Goal: Task Accomplishment & Management: Manage account settings

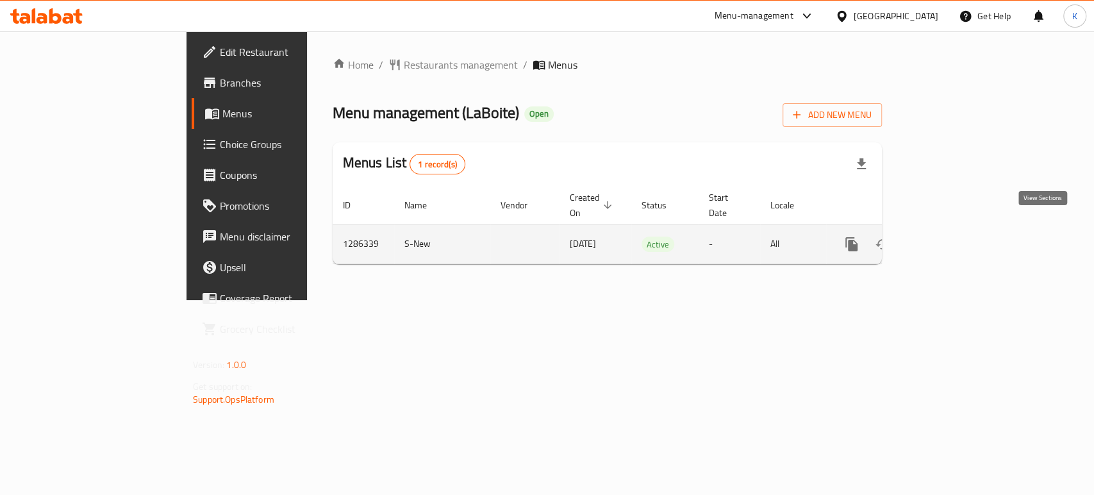
click at [951, 236] on icon "enhanced table" at bounding box center [943, 243] width 15 height 15
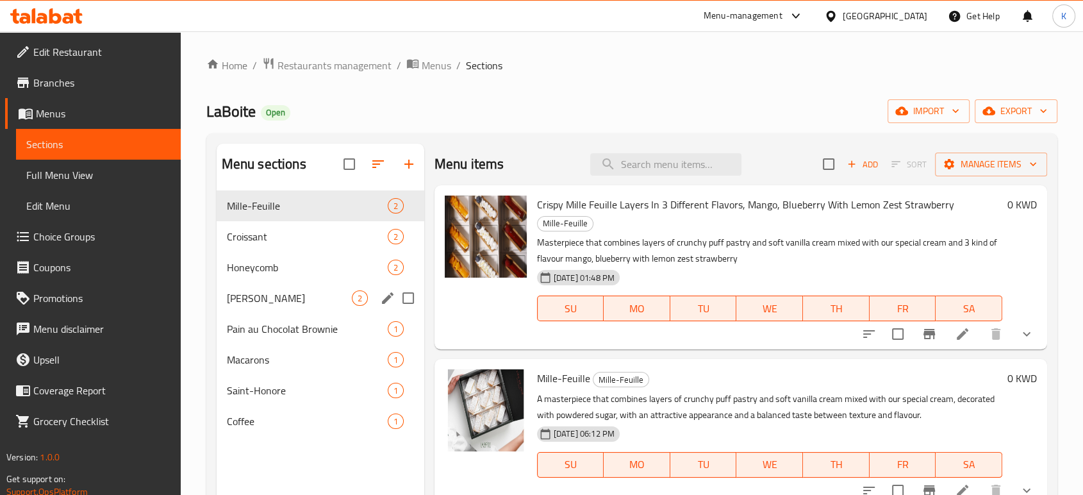
scroll to position [71, 0]
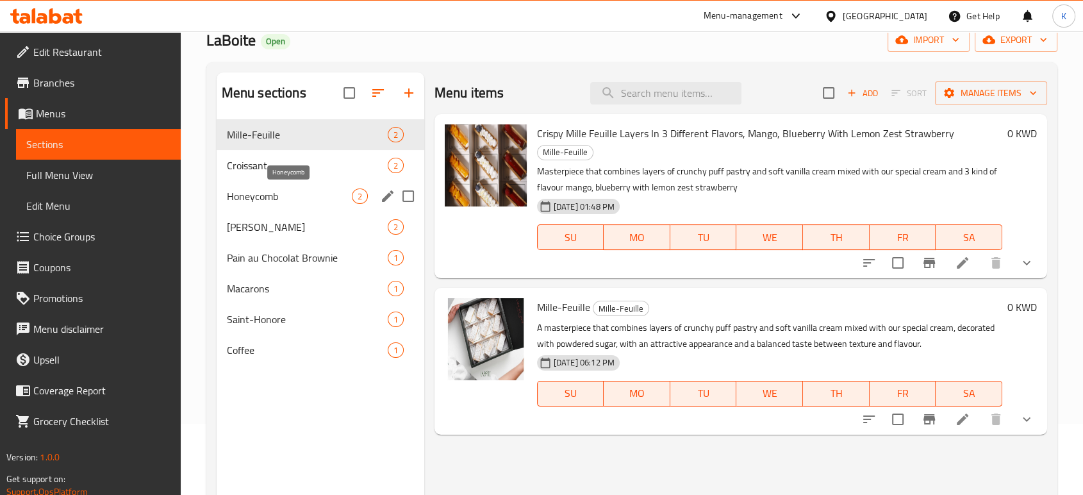
click at [301, 170] on span "Croissant" at bounding box center [307, 165] width 161 height 15
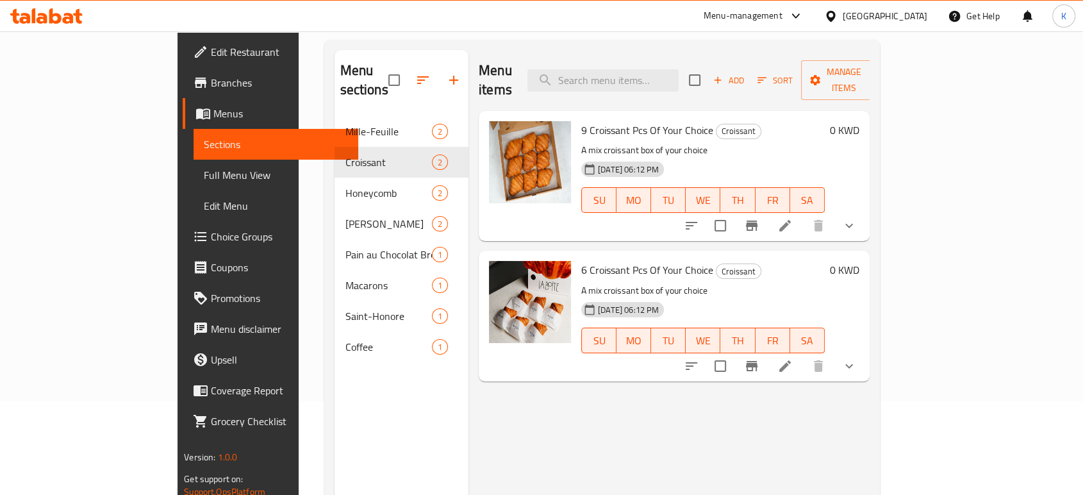
scroll to position [71, 0]
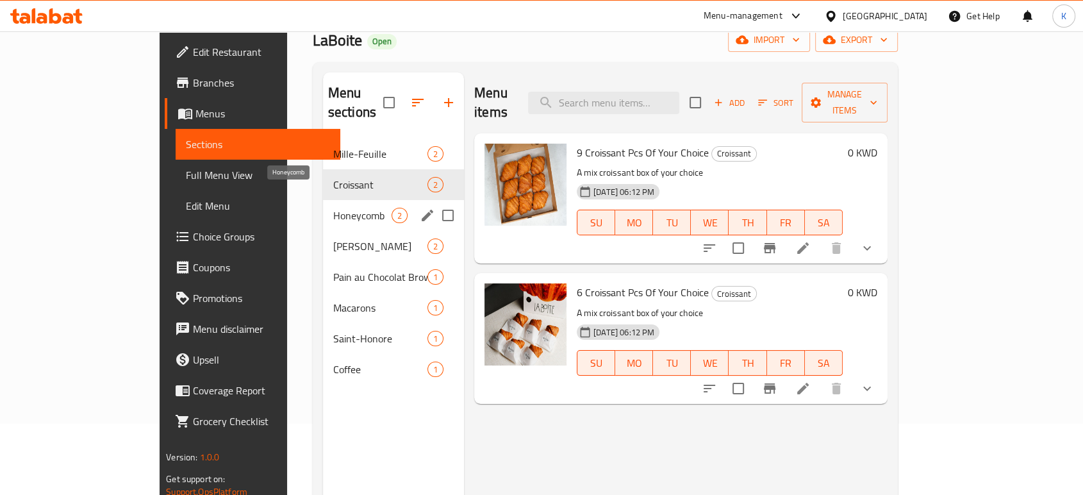
click at [333, 208] on span "Honeycomb" at bounding box center [362, 215] width 58 height 15
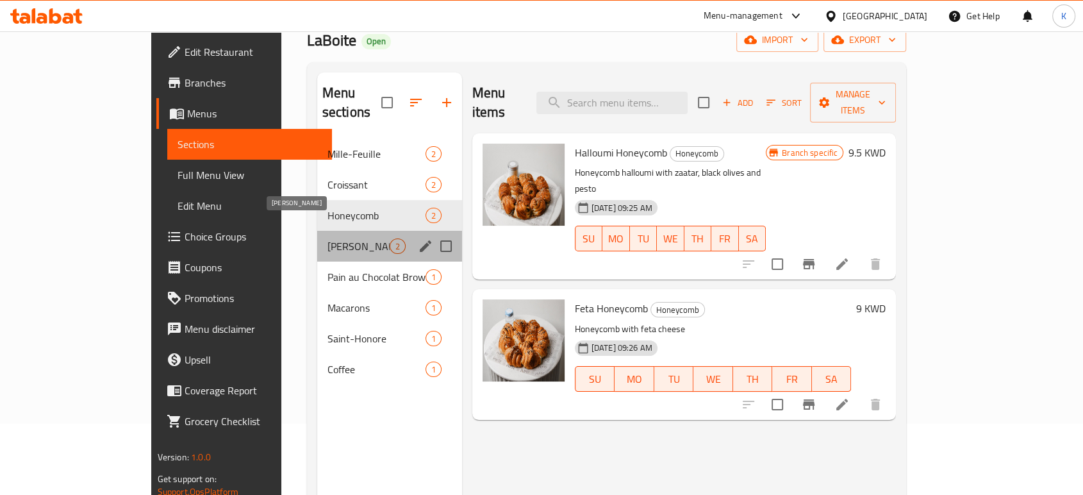
click at [327, 238] on span "[PERSON_NAME]" at bounding box center [358, 245] width 62 height 15
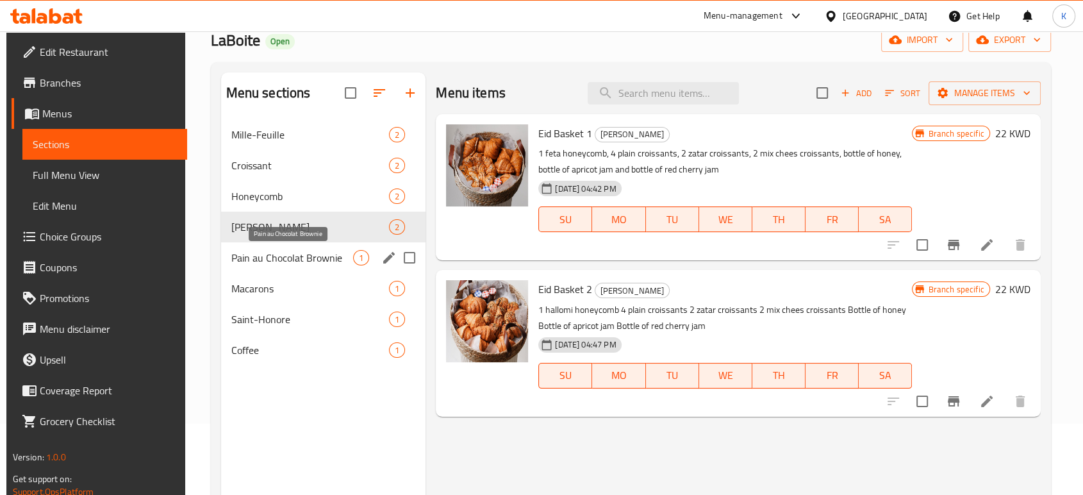
click at [302, 260] on span "Pain au Chocolat Brownie" at bounding box center [292, 257] width 122 height 15
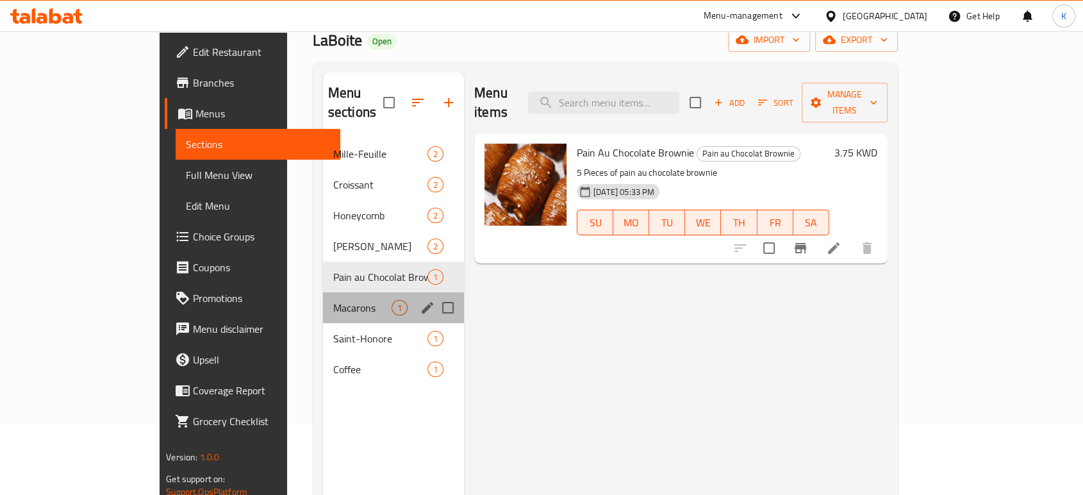
click at [323, 296] on div "Macarons 1" at bounding box center [393, 307] width 141 height 31
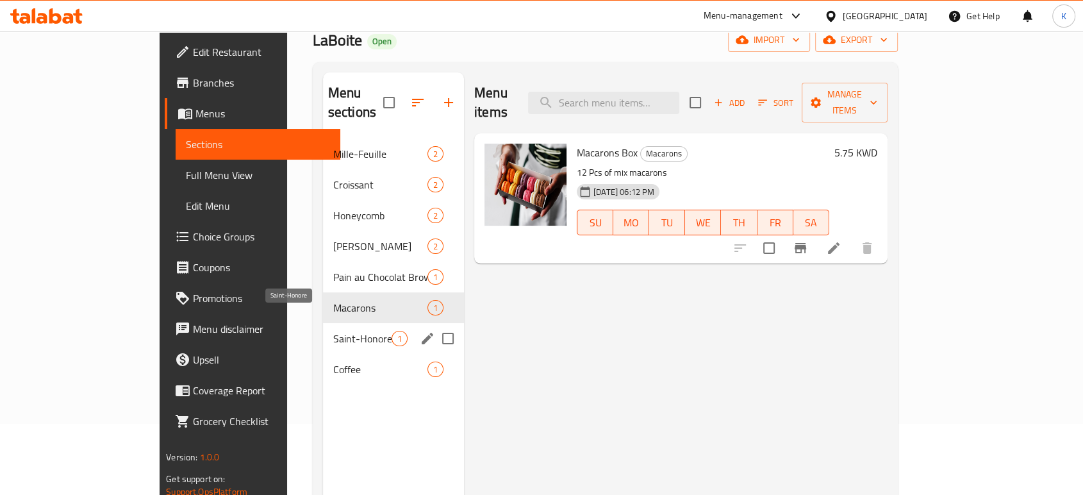
click at [333, 331] on span "Saint-Honore" at bounding box center [362, 338] width 58 height 15
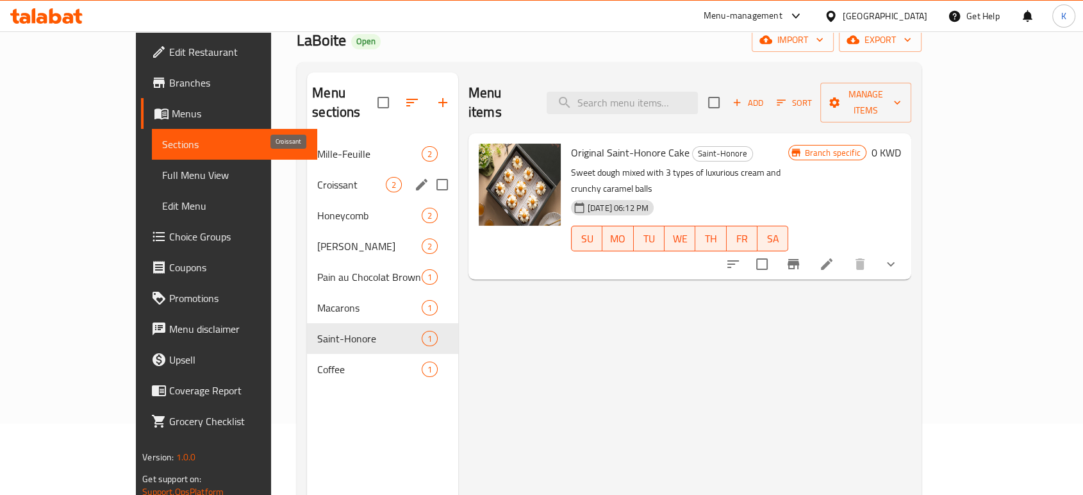
click at [317, 177] on span "Croissant" at bounding box center [351, 184] width 68 height 15
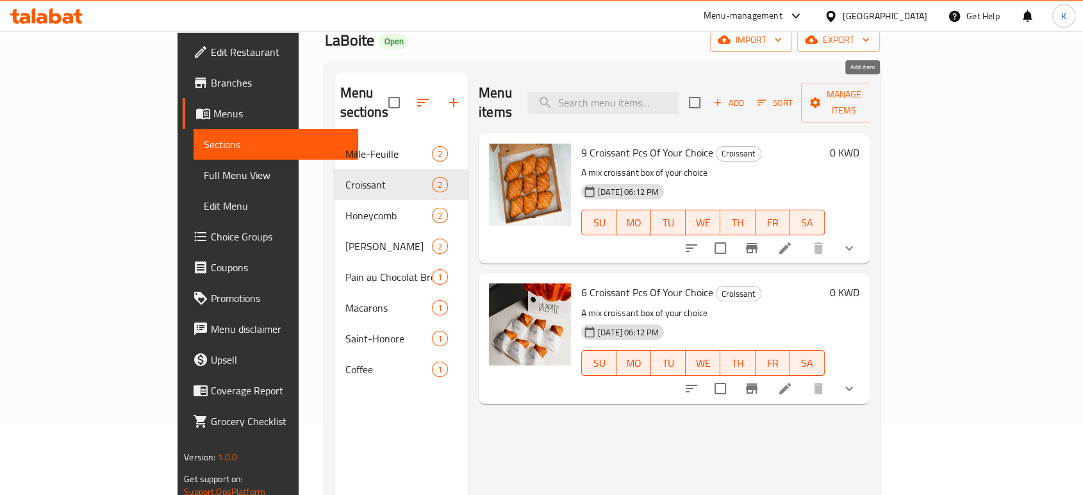
click at [746, 95] on span "Add" at bounding box center [728, 102] width 35 height 15
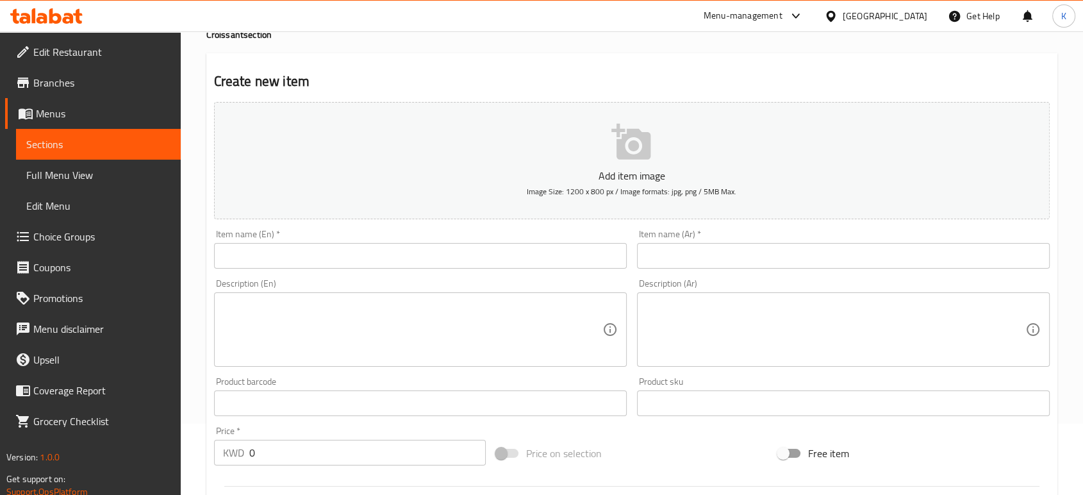
click at [512, 263] on input "text" at bounding box center [420, 256] width 413 height 26
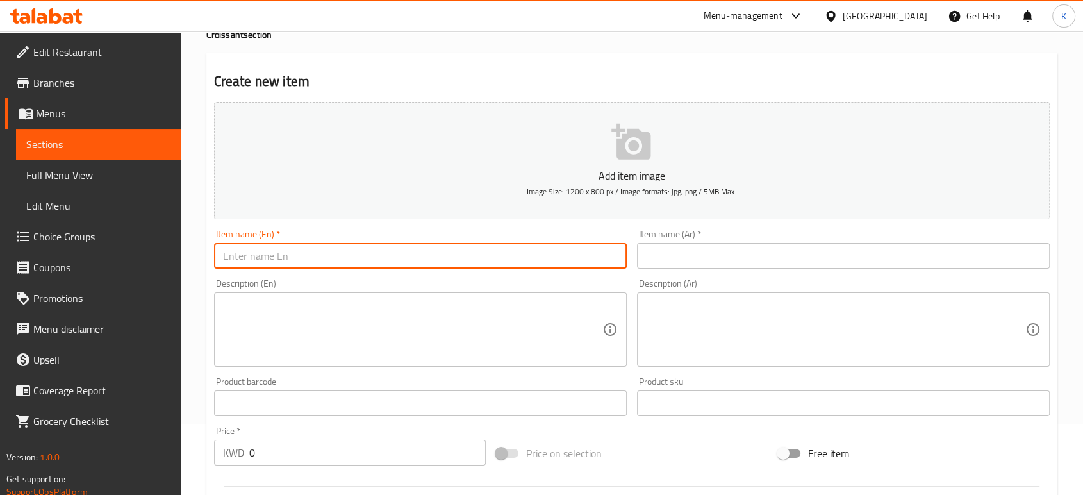
type input "S"
type input "c"
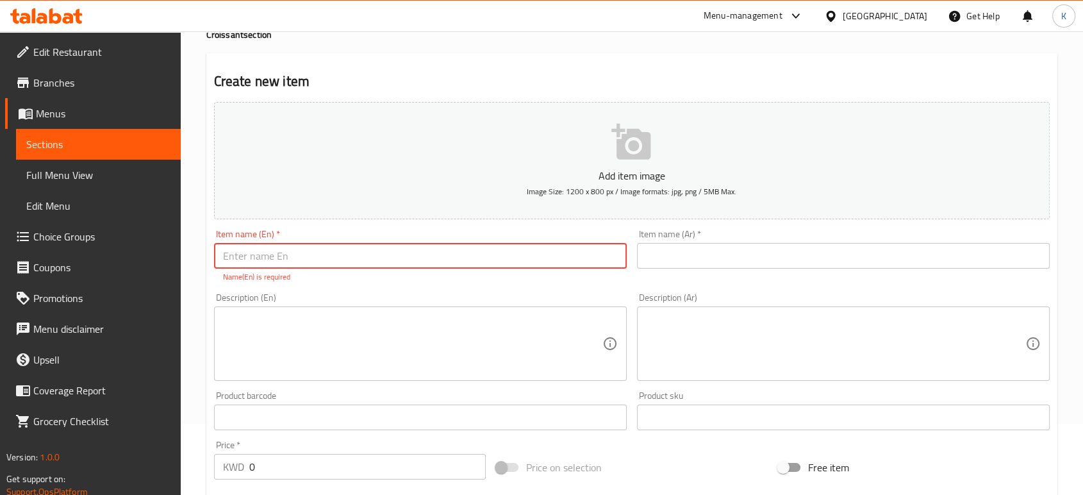
click at [370, 250] on input "text" at bounding box center [420, 256] width 413 height 26
paste input "Croissant"
type input "Croissant by piece"
click at [665, 261] on input "text" at bounding box center [843, 256] width 413 height 26
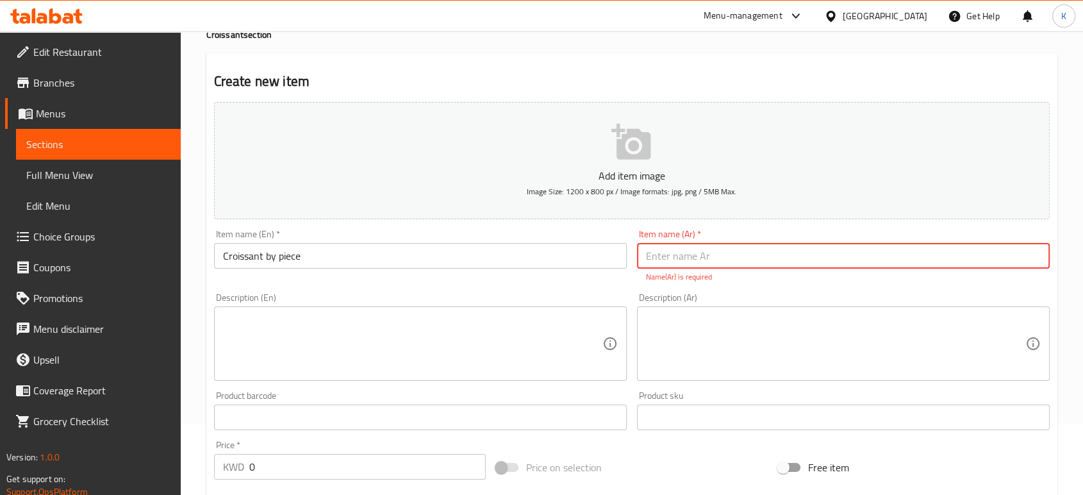
click at [674, 268] on input "text" at bounding box center [843, 256] width 413 height 26
paste input "كرواسون العدد"
click at [668, 253] on input "كرواسون العدد" at bounding box center [843, 256] width 413 height 26
type input "كرواسون بالعدد"
click at [461, 333] on textarea at bounding box center [412, 343] width 379 height 61
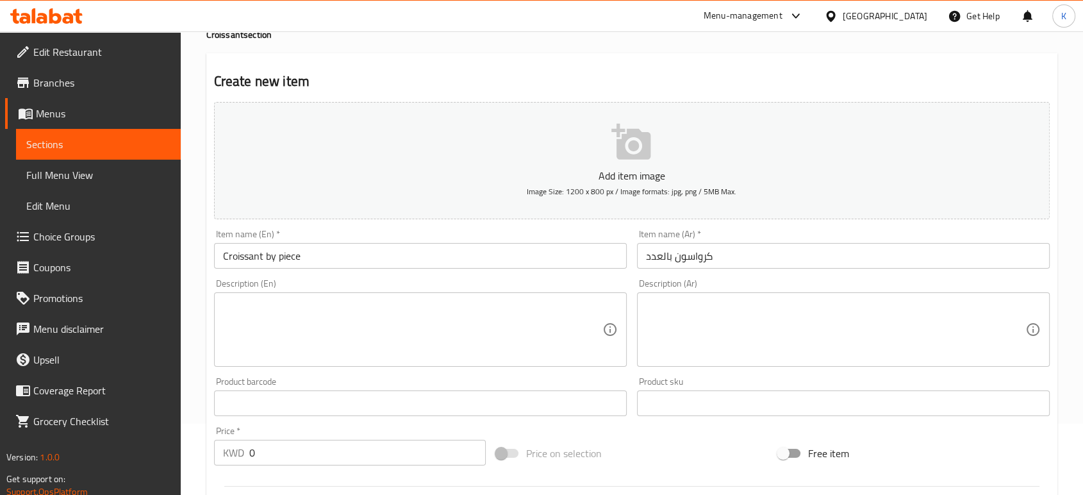
click at [674, 332] on textarea at bounding box center [835, 329] width 379 height 61
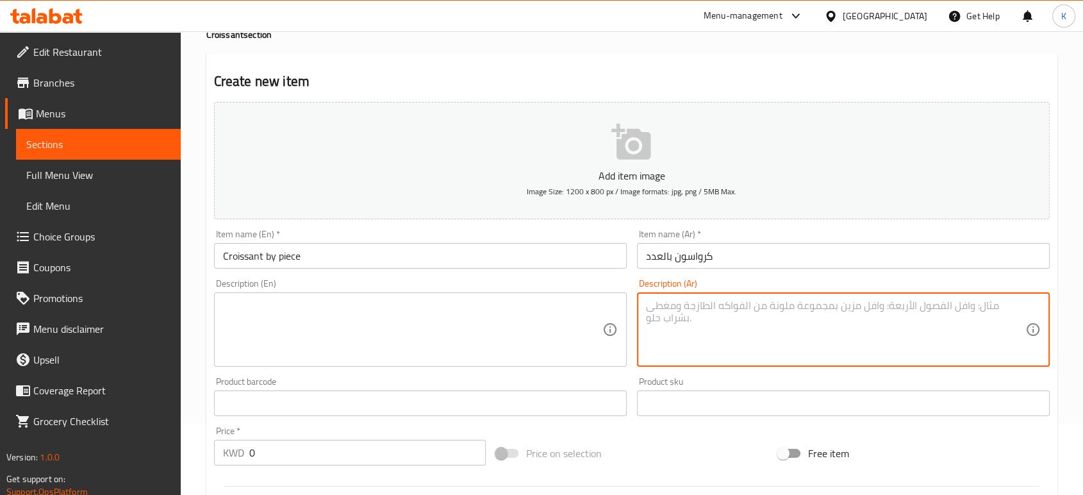
paste textarea "١- سادة ٢- مكس اجبان ٣- زعتر"
drag, startPoint x: 668, startPoint y: 315, endPoint x: 687, endPoint y: 315, distance: 19.2
click at [687, 315] on textarea "١- سادة ٢- مكس اجبان ٣- زعتر" at bounding box center [835, 329] width 379 height 61
drag, startPoint x: 692, startPoint y: 313, endPoint x: 670, endPoint y: 312, distance: 22.5
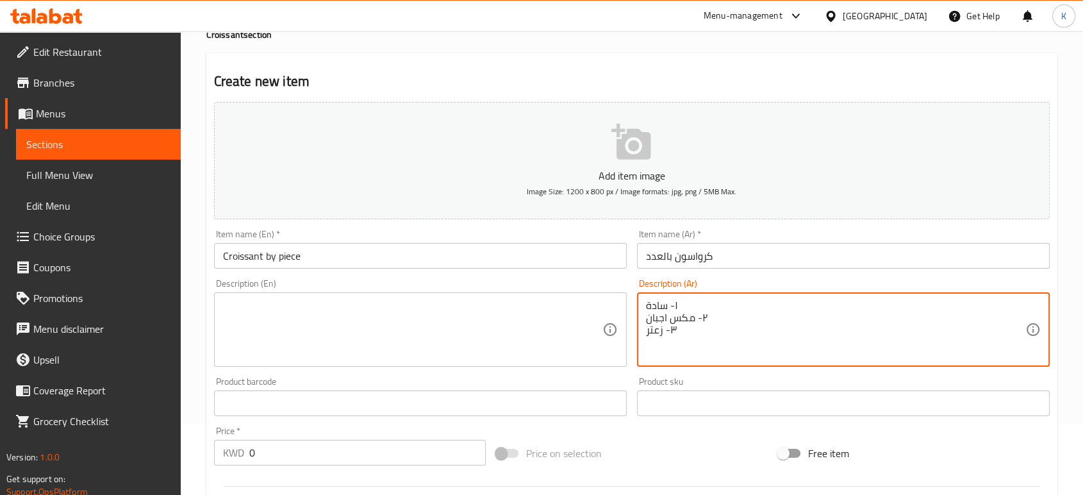
click at [670, 312] on textarea "١- سادة ٢- مكس اجبان ٣- زعتر" at bounding box center [835, 329] width 379 height 61
click at [673, 312] on textarea "١- سادة ٢- مكس اجبان ٣- زعتر" at bounding box center [835, 329] width 379 height 61
drag, startPoint x: 689, startPoint y: 313, endPoint x: 671, endPoint y: 313, distance: 18.0
click at [671, 313] on textarea "١- سادة ٢- مكس اجبان ٣- زعتر" at bounding box center [835, 329] width 379 height 61
click at [670, 312] on textarea "١ سادة ٢- مكس اجبان ٣- زعتر" at bounding box center [835, 329] width 379 height 61
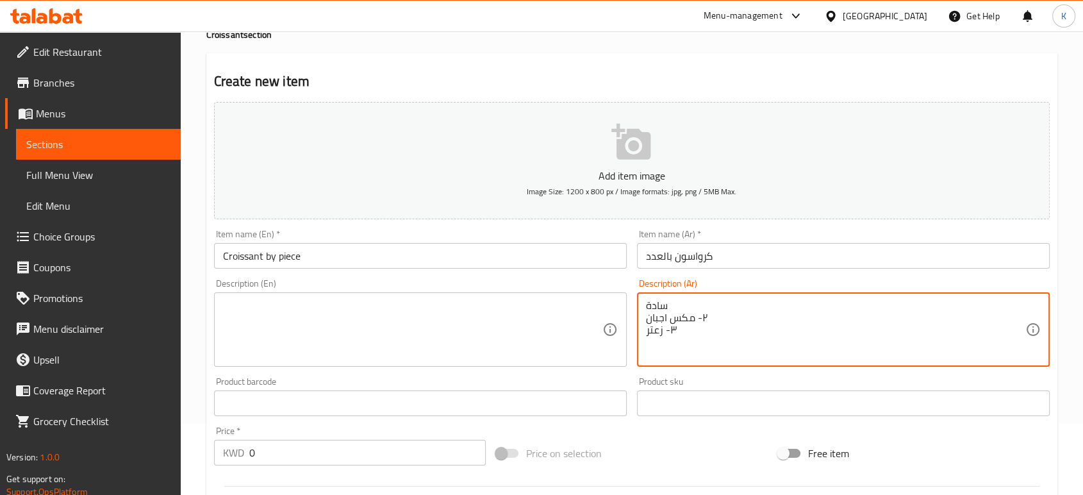
drag, startPoint x: 710, startPoint y: 325, endPoint x: 698, endPoint y: 325, distance: 12.2
click at [698, 325] on textarea "سادة ٢- مكس اجبان ٣- زعتر" at bounding box center [835, 329] width 379 height 61
click at [699, 325] on textarea "سادة ٢ مكس اجبان ٣- زعتر" at bounding box center [835, 329] width 379 height 61
drag, startPoint x: 690, startPoint y: 349, endPoint x: 666, endPoint y: 341, distance: 25.5
click at [666, 341] on textarea "سادة مكس اجبان ٣- زعتر" at bounding box center [835, 329] width 379 height 61
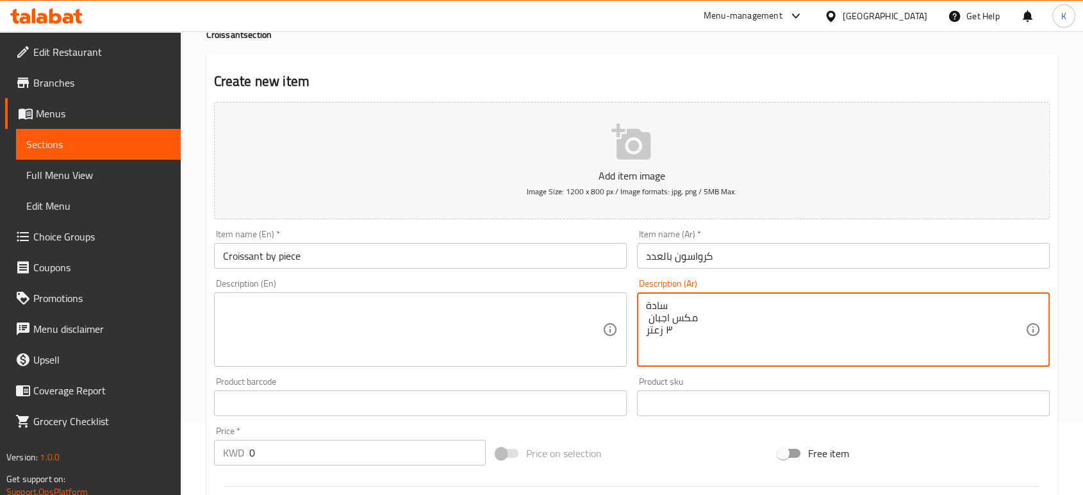
click at [666, 341] on textarea "سادة مكس اجبان ٣ زعتر" at bounding box center [835, 329] width 379 height 61
click at [664, 331] on textarea "سادة مكس اجبان زعتر" at bounding box center [835, 329] width 379 height 61
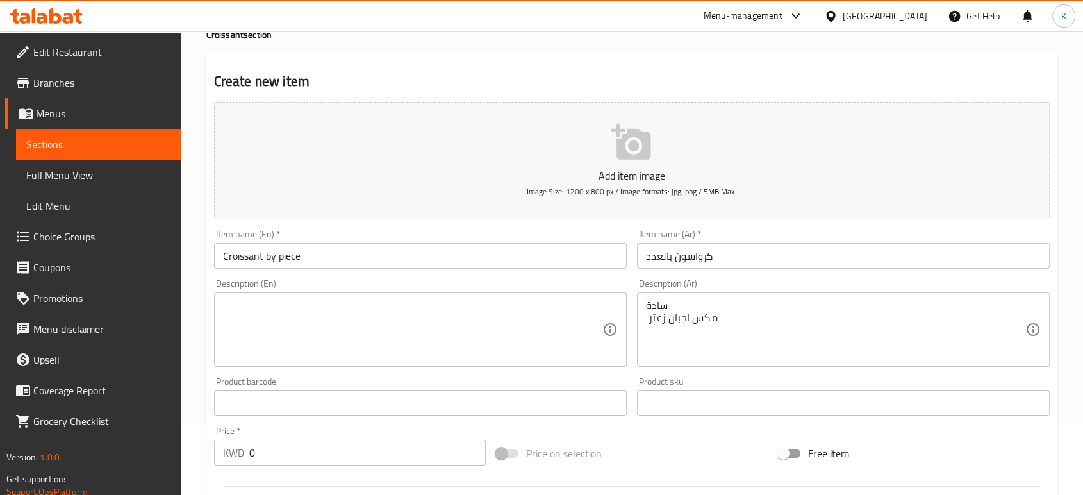
drag, startPoint x: 663, startPoint y: 333, endPoint x: 646, endPoint y: 330, distance: 17.6
click at [646, 330] on div "سادة مكس اجبان زعتر Description (Ar)" at bounding box center [843, 329] width 413 height 74
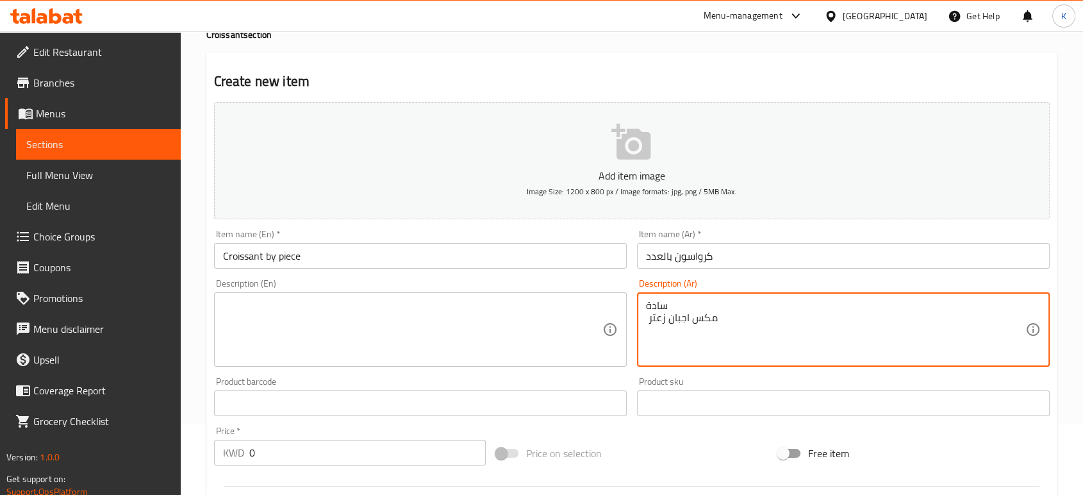
click at [646, 330] on textarea "سادة مكس اجبان زعتر" at bounding box center [835, 329] width 379 height 61
type textarea "سادة مكس اجبان زعتر"
drag, startPoint x: 742, startPoint y: 318, endPoint x: 630, endPoint y: 321, distance: 112.2
click at [630, 321] on div "Add item image Image Size: 1200 x 800 px / Image formats: jpg, png / 5MB Max. I…" at bounding box center [632, 373] width 846 height 552
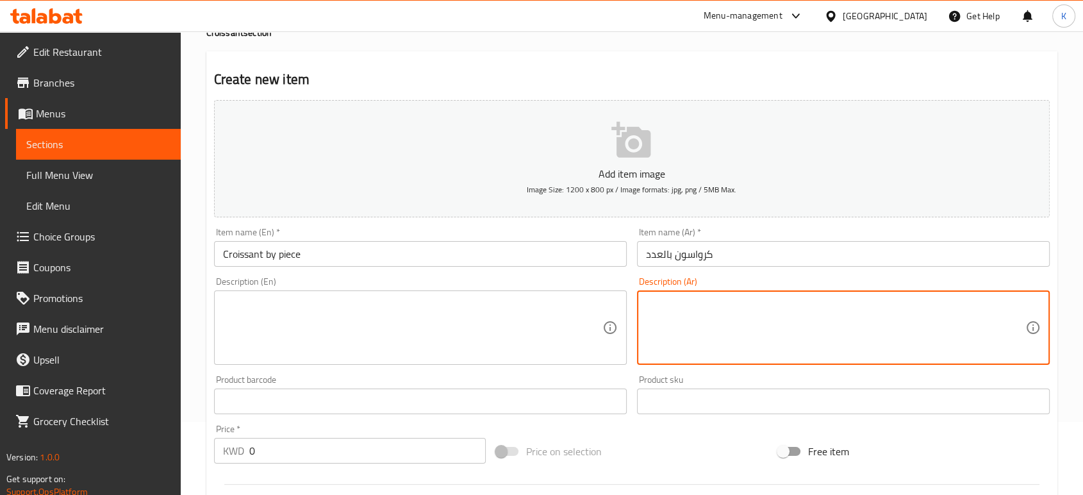
scroll to position [72, 0]
click at [629, 172] on p "Add item image" at bounding box center [632, 174] width 796 height 15
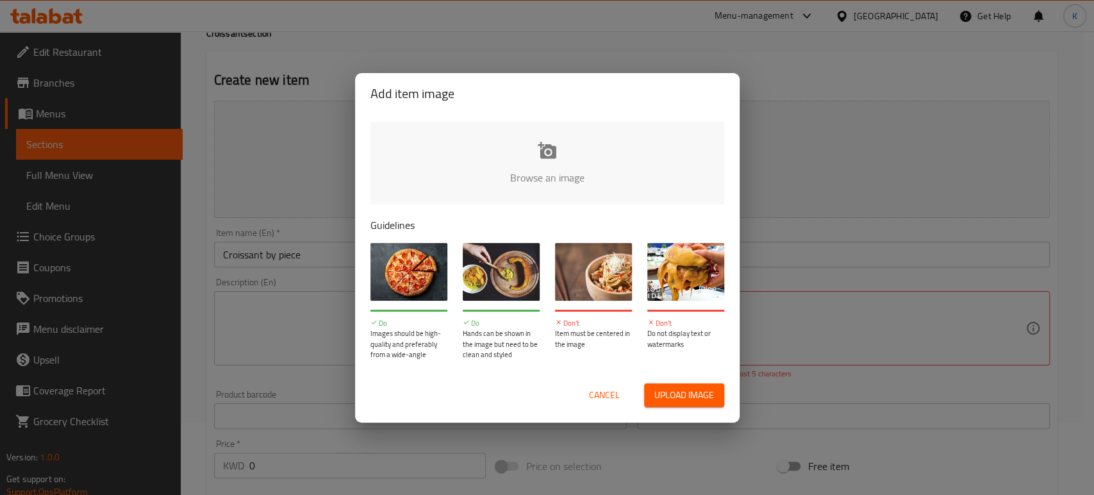
click at [679, 406] on button "Upload image" at bounding box center [684, 395] width 80 height 24
type input "C:\fakepath\WhatsApp Image [DATE] at 13.54.23_522fe30d.jpg"
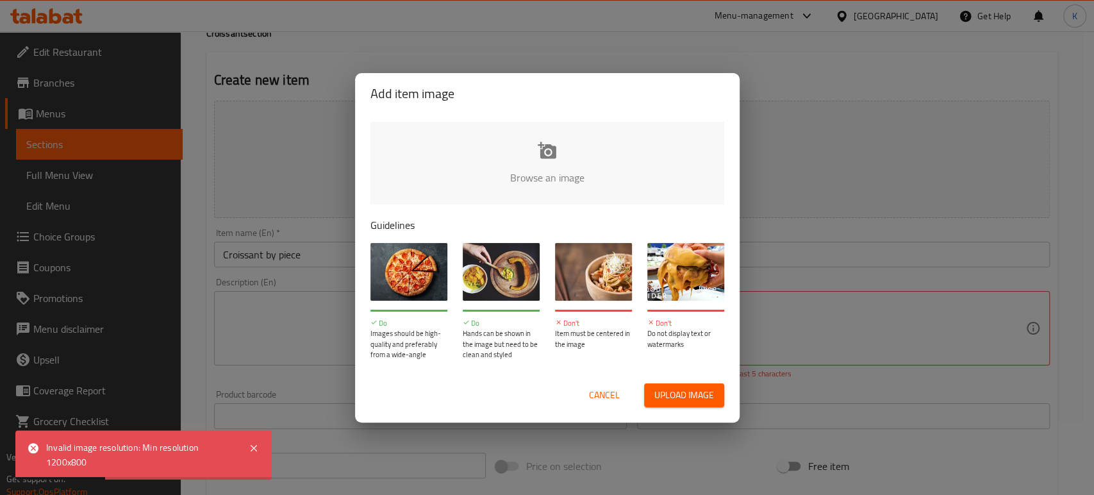
click at [661, 395] on span "Upload image" at bounding box center [684, 395] width 60 height 16
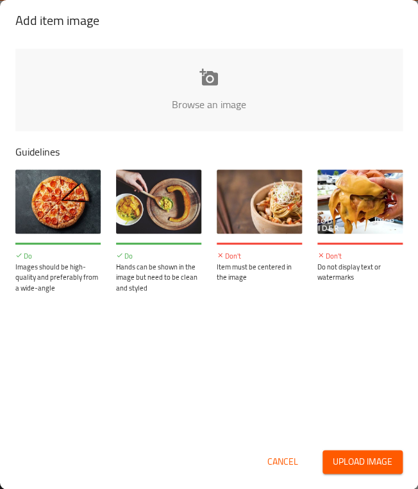
type input "C:\fakepath\WhatsApp Image [DATE] at 13.54.23_522fe30d.jpg"
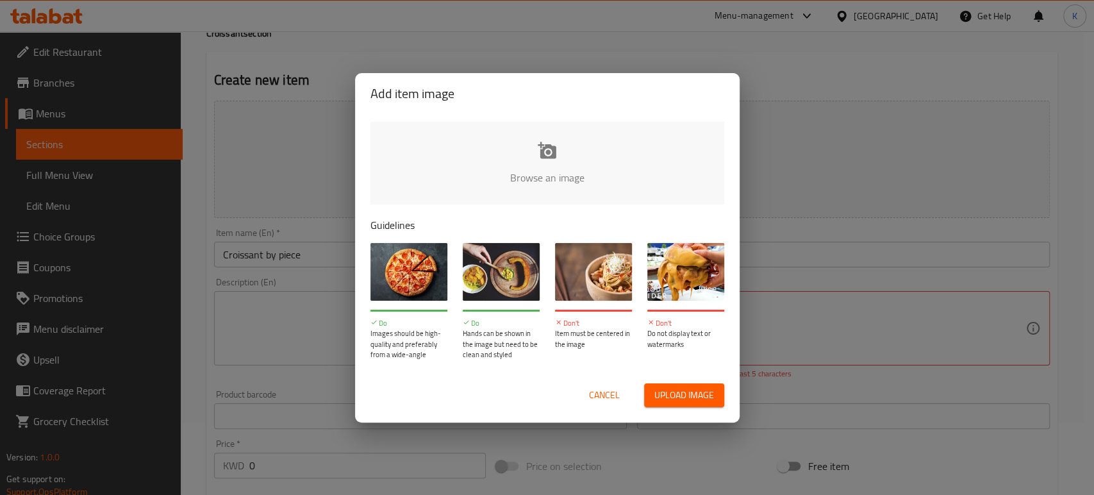
drag, startPoint x: 930, startPoint y: 91, endPoint x: 916, endPoint y: 106, distance: 20.8
click at [922, 97] on div "Add item image Browse an image Guidelines Do Images should be high-quality and …" at bounding box center [547, 247] width 1094 height 495
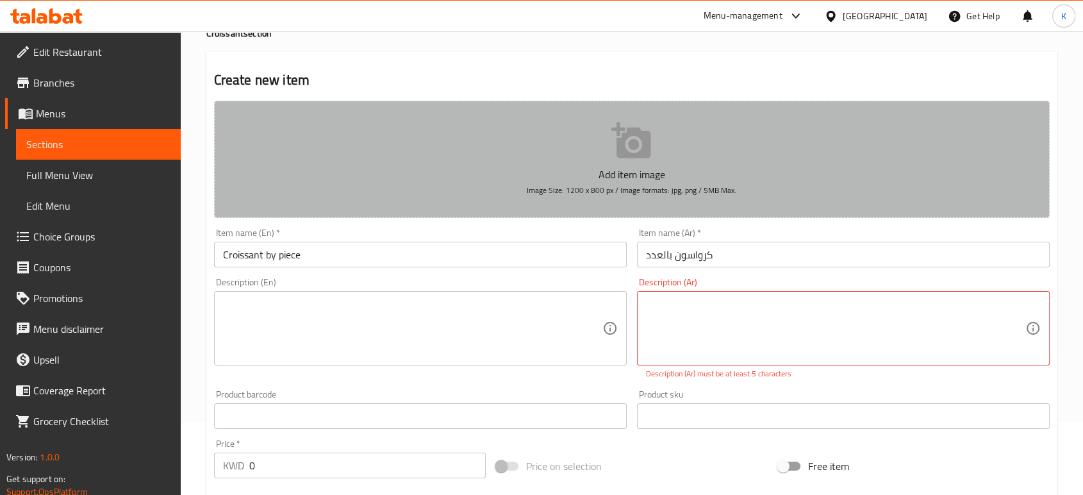
drag, startPoint x: 482, startPoint y: 191, endPoint x: 713, endPoint y: 201, distance: 231.5
click at [713, 201] on button "Add item image Image Size: 1200 x 800 px / Image formats: jpg, png / 5MB Max." at bounding box center [631, 159] width 835 height 117
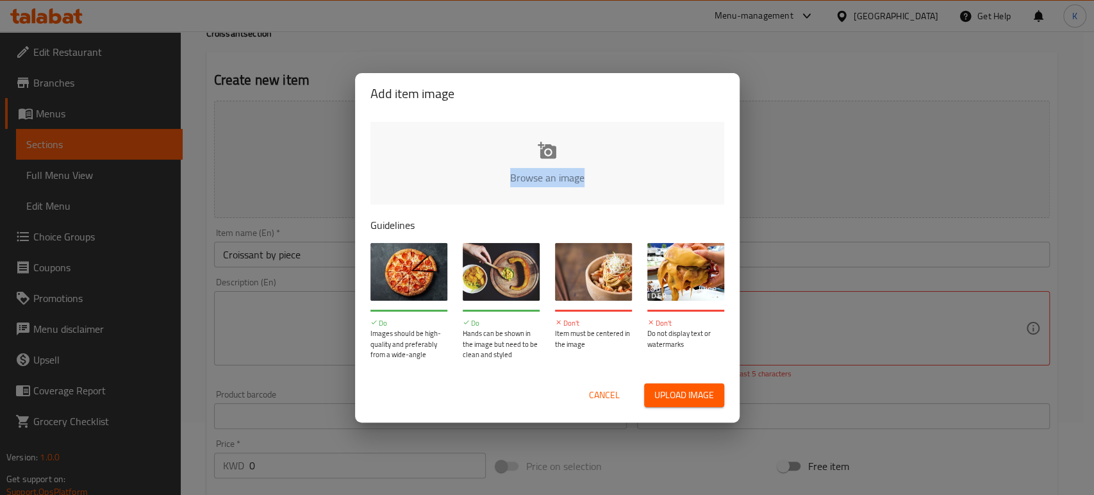
drag, startPoint x: 725, startPoint y: 194, endPoint x: 716, endPoint y: 195, distance: 8.4
click at [717, 195] on div "Browse an image Guidelines Do Images should be high-quality and preferably from…" at bounding box center [547, 241] width 384 height 254
click at [885, 150] on div "Add item image Browse an image Guidelines Do Images should be high-quality and …" at bounding box center [547, 247] width 1094 height 495
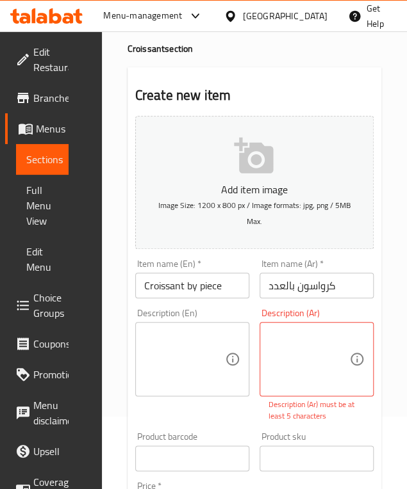
click at [257, 205] on span "Image Size: 1200 x 800 px / Image formats: jpg, png / 5MB Max." at bounding box center [254, 213] width 192 height 31
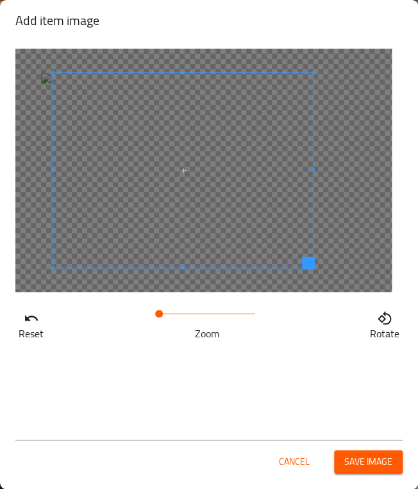
click at [175, 165] on span at bounding box center [182, 170] width 259 height 195
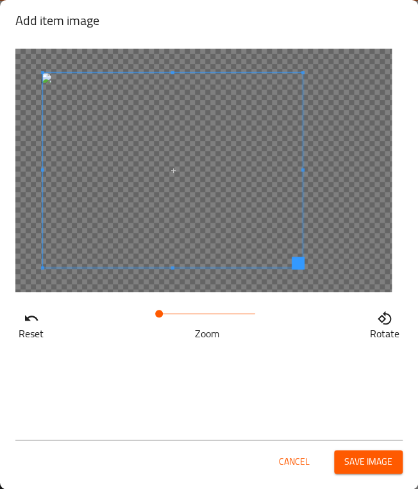
click at [246, 236] on span at bounding box center [172, 170] width 259 height 195
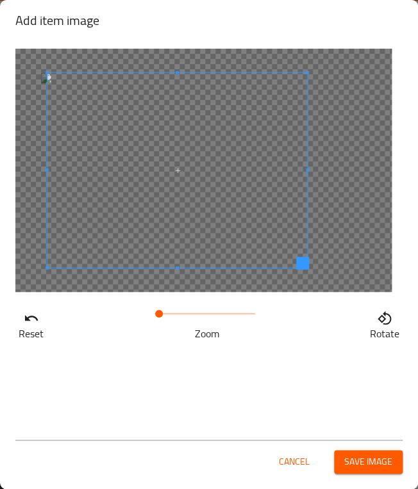
click at [255, 185] on span at bounding box center [176, 170] width 259 height 195
click at [375, 467] on span "Save image" at bounding box center [368, 462] width 48 height 16
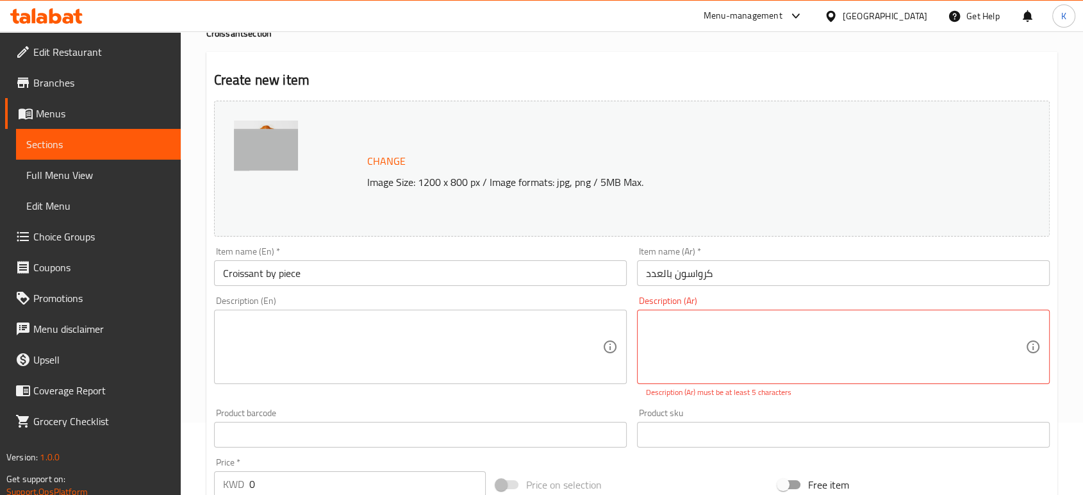
scroll to position [443, 0]
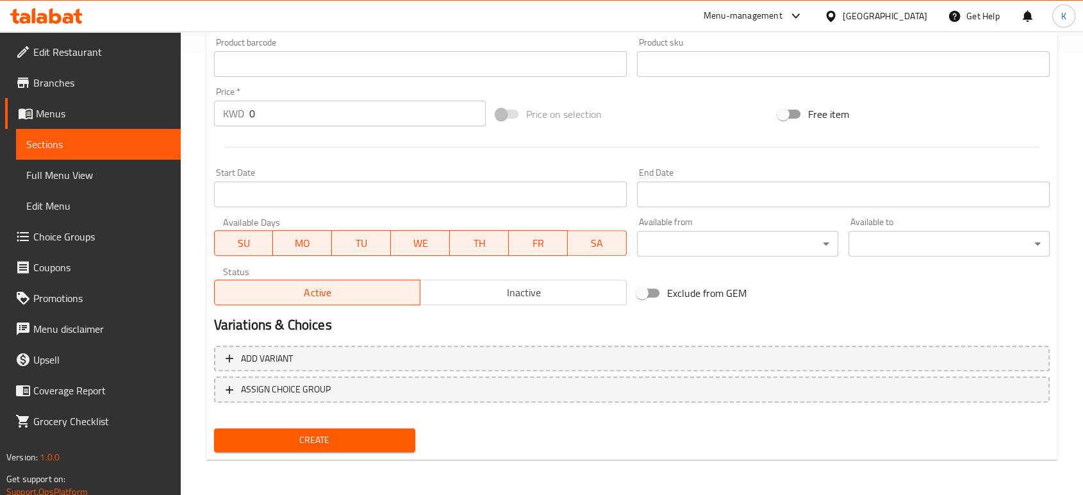
click at [502, 299] on span "Inactive" at bounding box center [523, 292] width 196 height 19
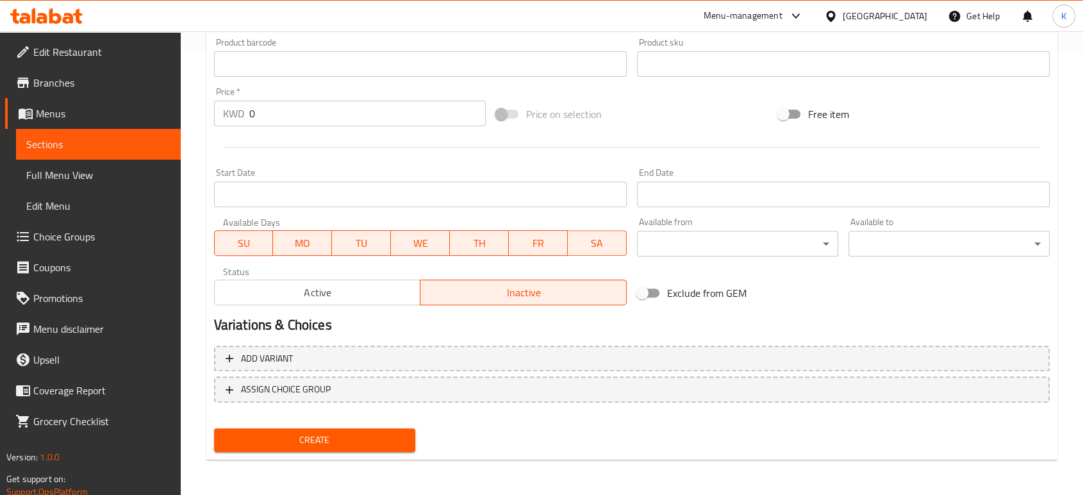
click at [369, 440] on span "Create" at bounding box center [314, 440] width 181 height 16
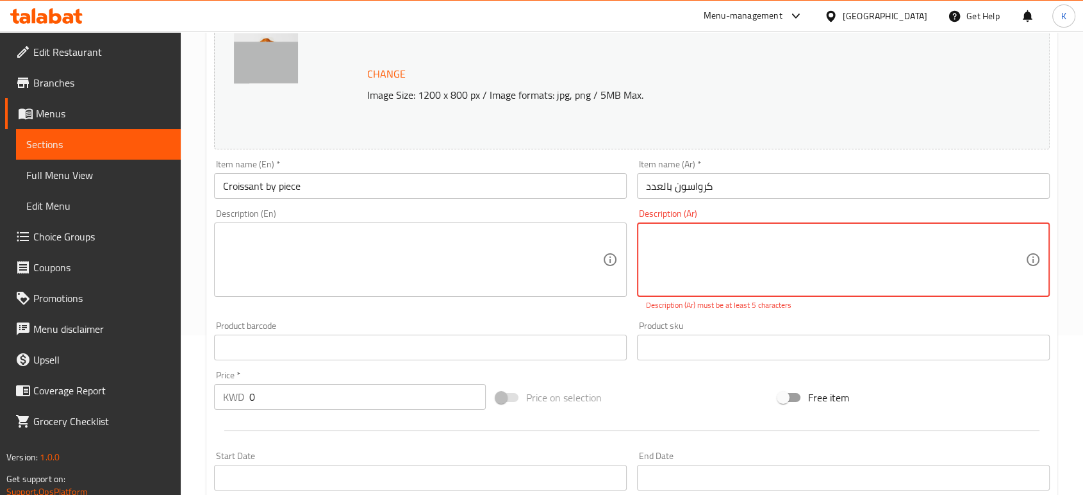
type textarea "c"
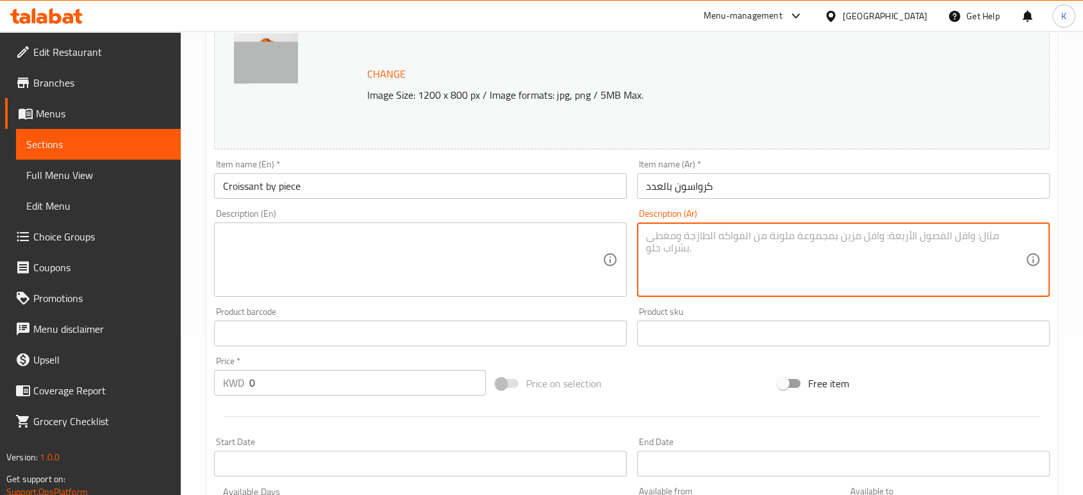
type textarea "ي"
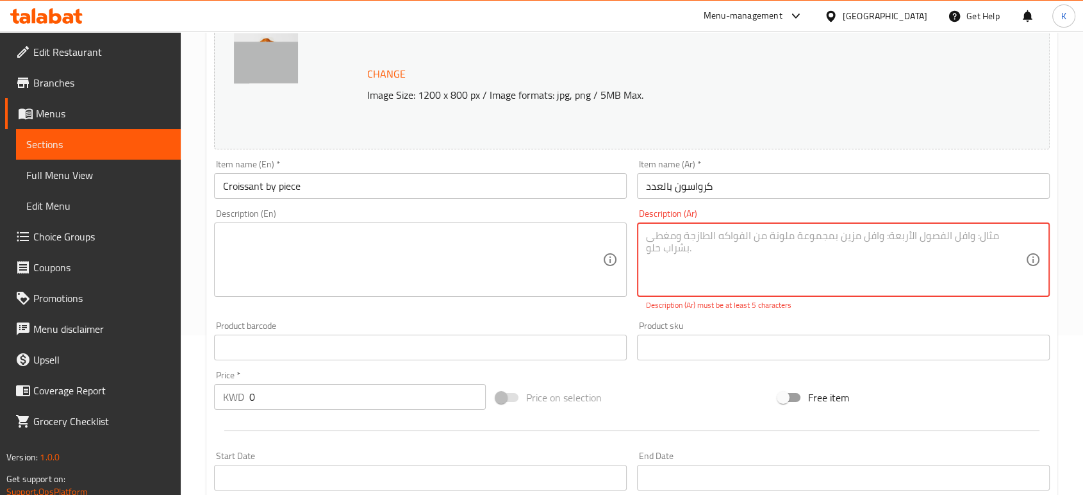
type textarea "ي"
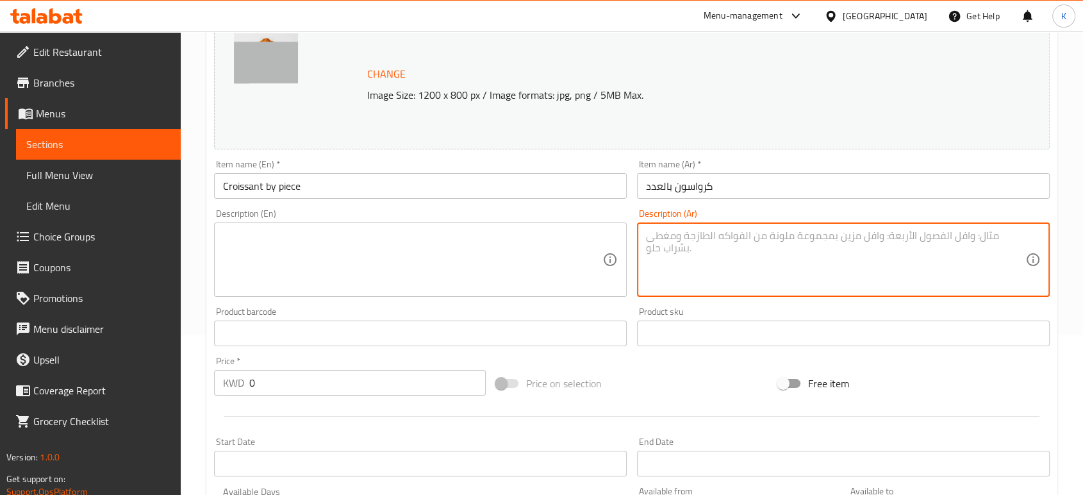
type textarea "d"
type textarea "f"
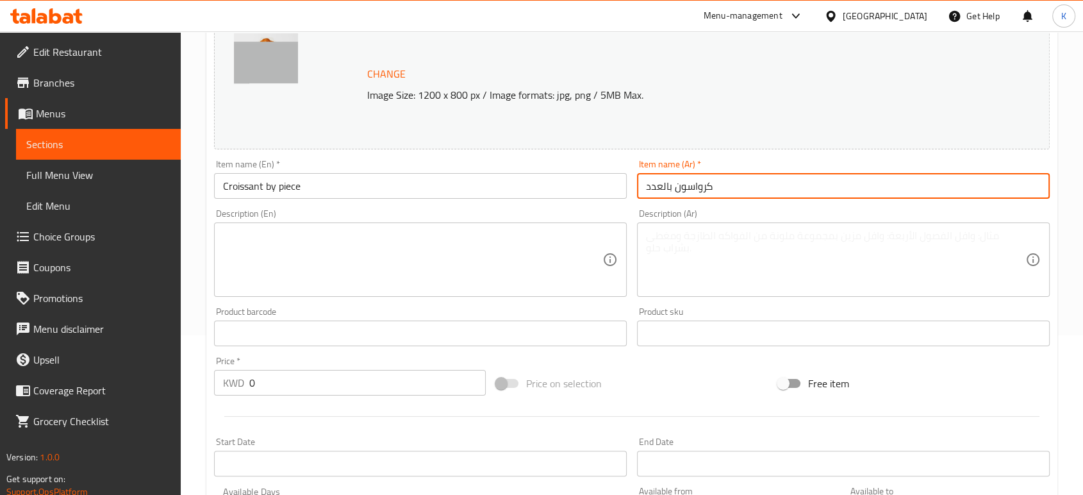
drag, startPoint x: 723, startPoint y: 185, endPoint x: 632, endPoint y: 170, distance: 92.1
click at [632, 170] on div "Item name (Ar)   * [PERSON_NAME] Item name (Ar) *" at bounding box center [843, 178] width 423 height 49
click at [682, 232] on textarea at bounding box center [835, 259] width 379 height 61
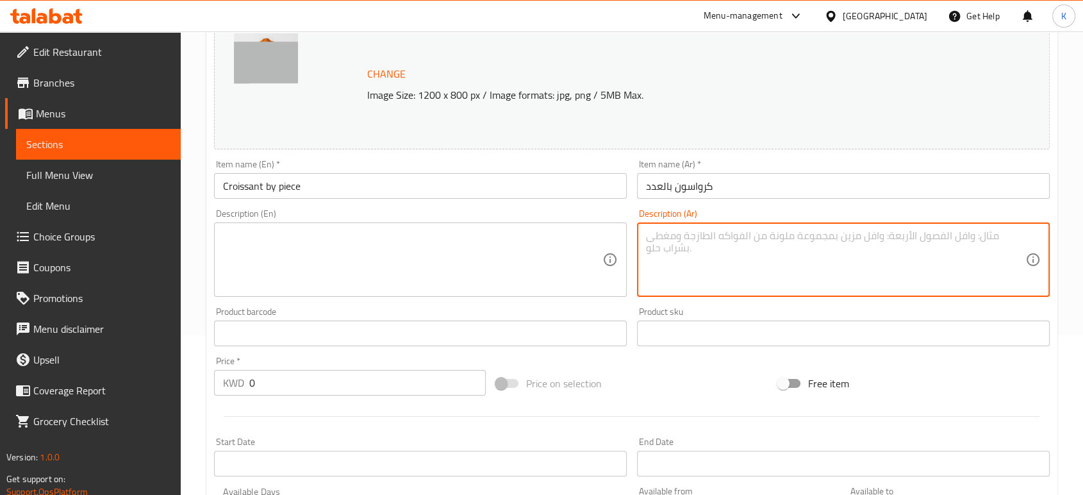
paste textarea "كرواسون بالعدد"
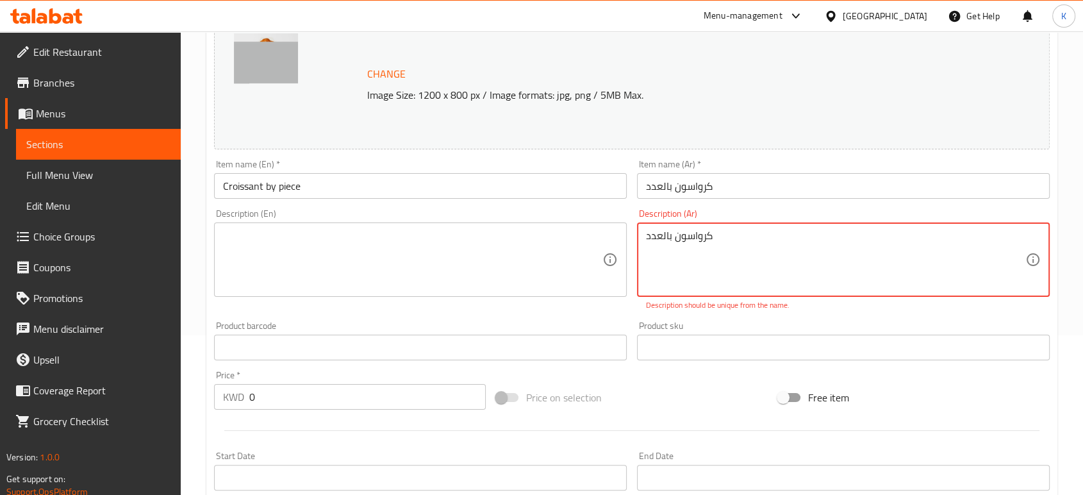
click at [650, 234] on textarea "كرواسون بالعدد" at bounding box center [835, 259] width 379 height 61
click at [647, 234] on textarea "كرواسون بالعدد" at bounding box center [835, 259] width 379 height 61
click at [735, 249] on textarea "كرواسون بالعدد" at bounding box center [835, 259] width 379 height 61
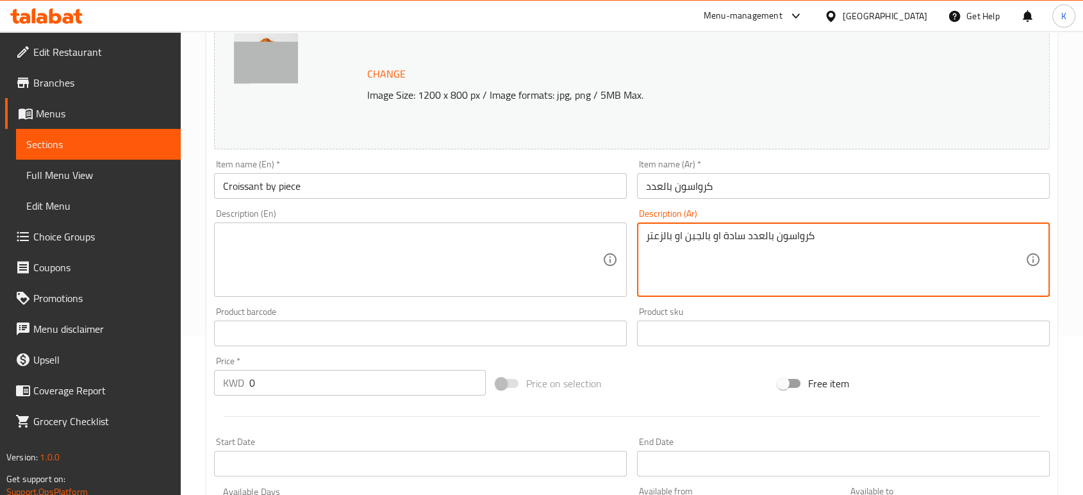
type textarea "كرواسون بالعدد سادة او بالجبن او بالزعتر"
click at [554, 255] on textarea at bounding box center [412, 259] width 379 height 61
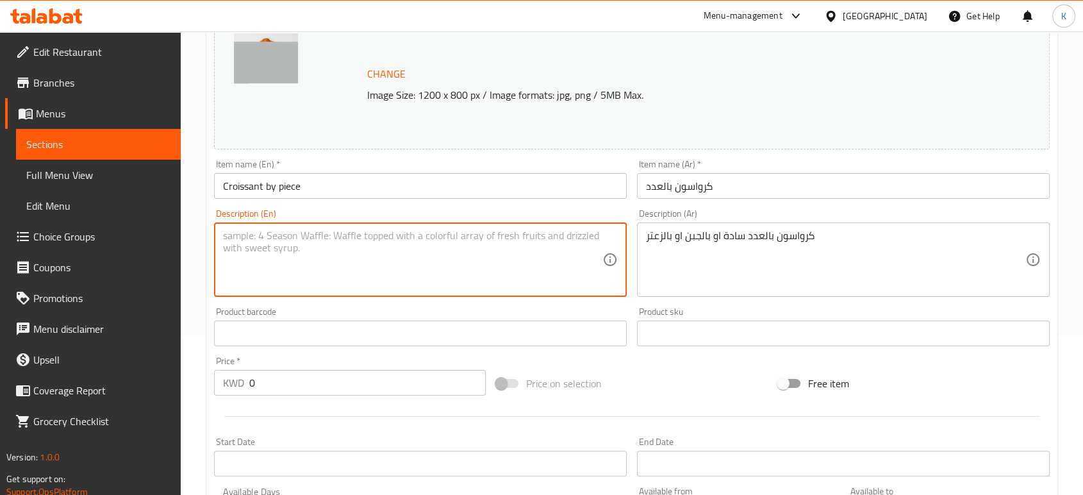
click at [554, 255] on textarea at bounding box center [412, 259] width 379 height 61
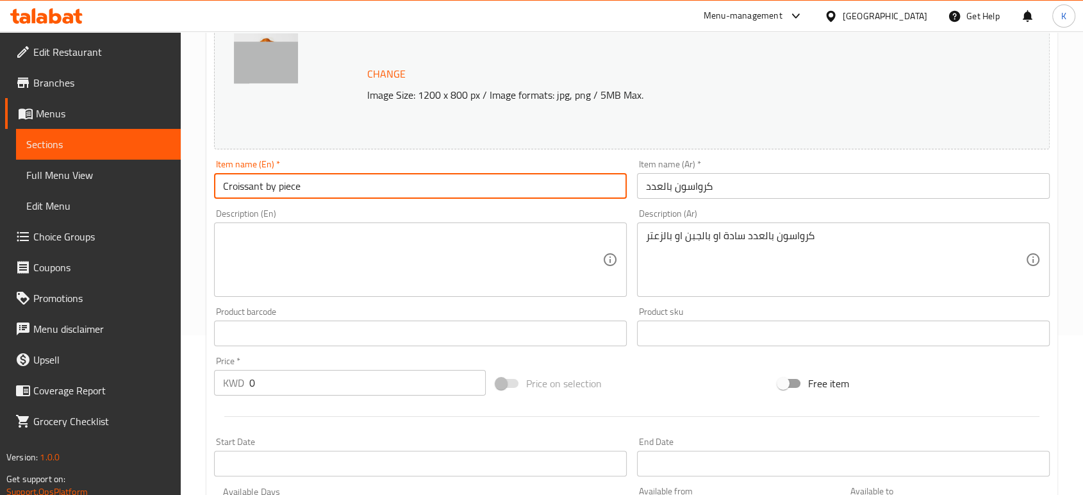
click at [322, 192] on input "Croissant by piece" at bounding box center [420, 186] width 413 height 26
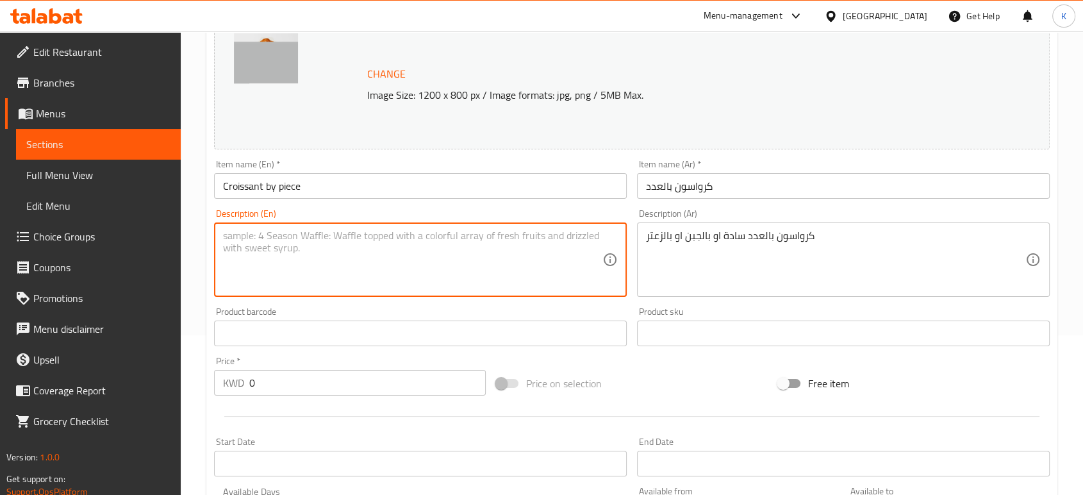
click at [297, 240] on textarea at bounding box center [412, 259] width 379 height 61
paste textarea "Croissant by piece"
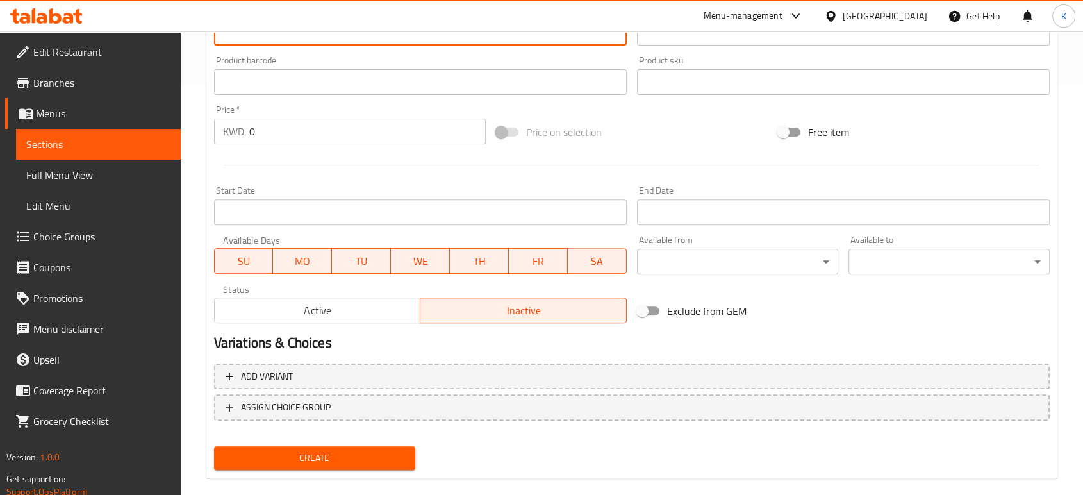
scroll to position [429, 0]
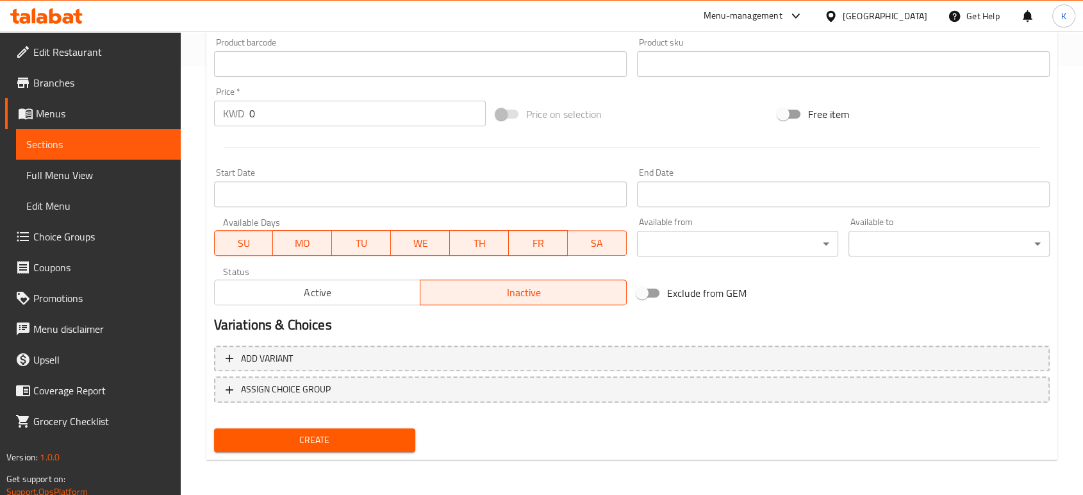
type textarea "Croissant by piece with your choice of plain, mix cheese, zataar"
click at [349, 434] on span "Create" at bounding box center [314, 440] width 181 height 16
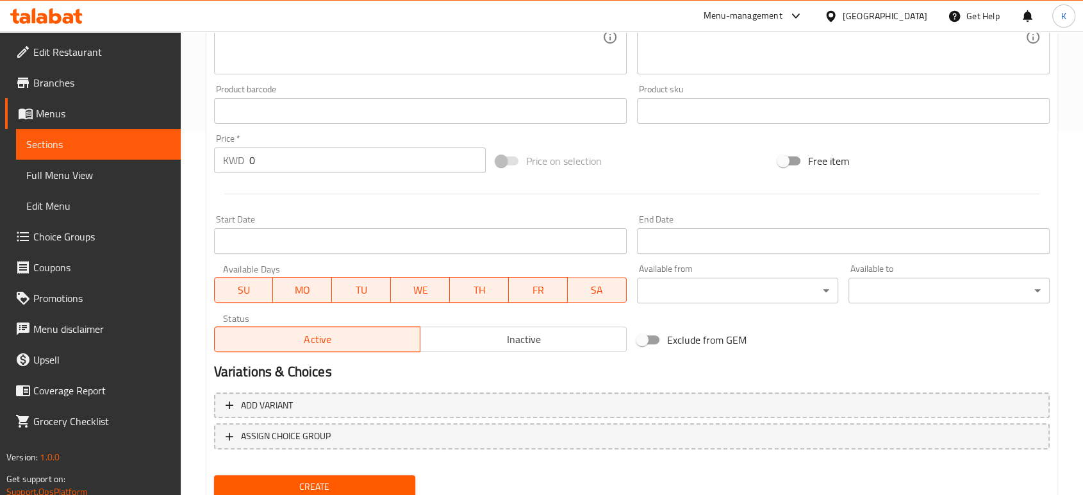
scroll to position [0, 0]
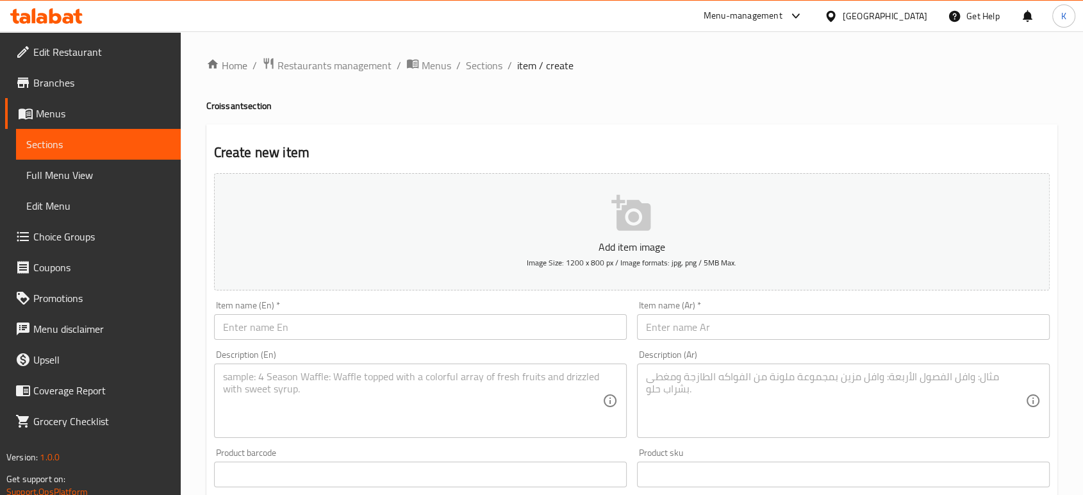
click at [76, 120] on span "Menus" at bounding box center [103, 113] width 135 height 15
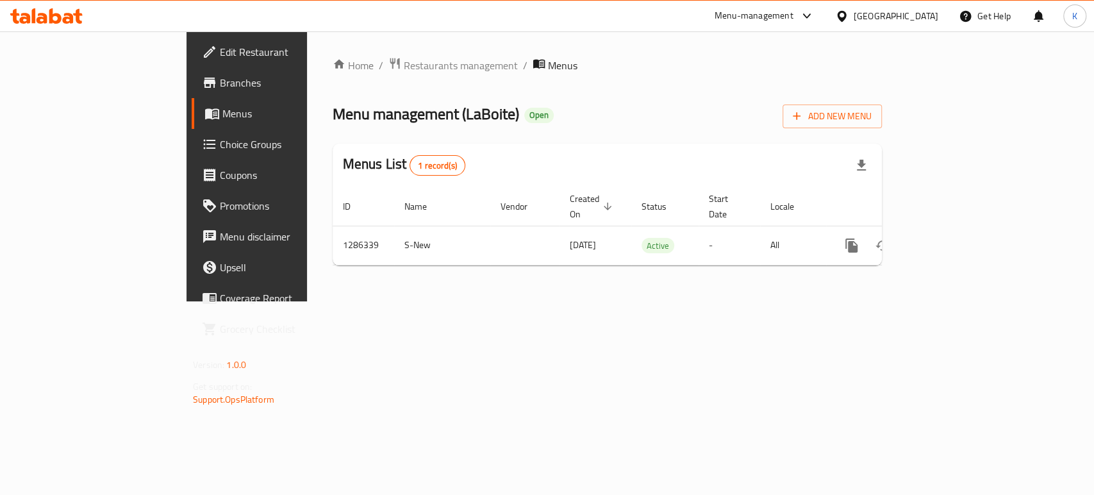
click at [220, 136] on span "Choice Groups" at bounding box center [289, 143] width 139 height 15
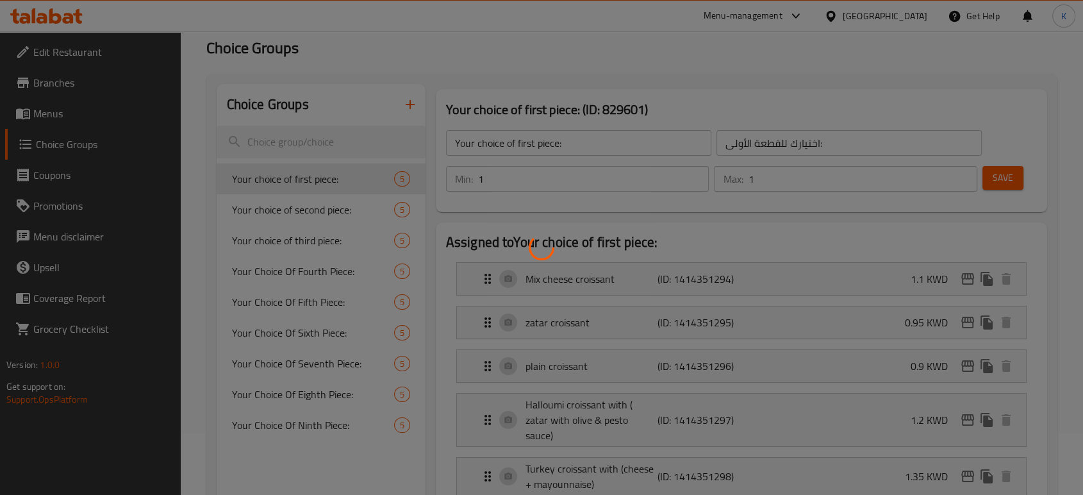
scroll to position [65, 0]
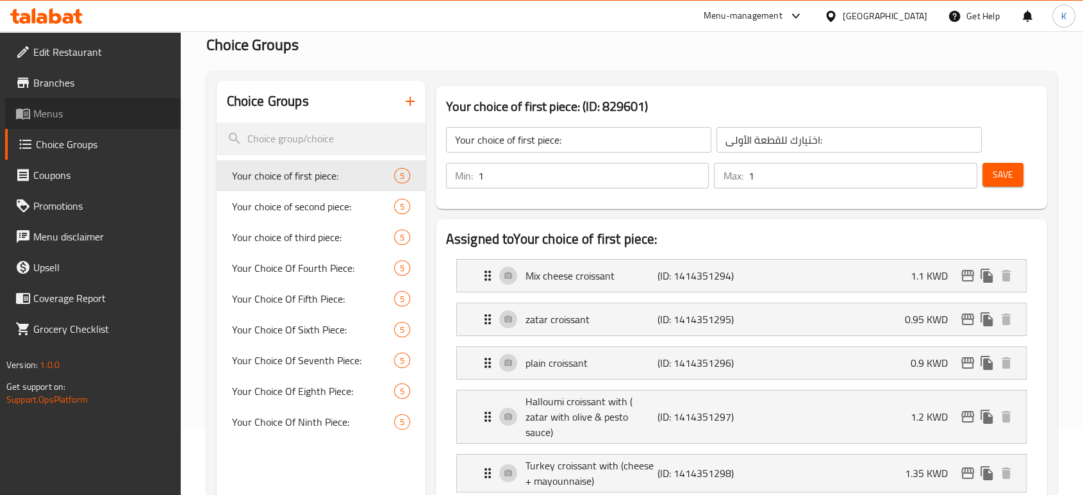
click at [103, 108] on span "Menus" at bounding box center [101, 113] width 137 height 15
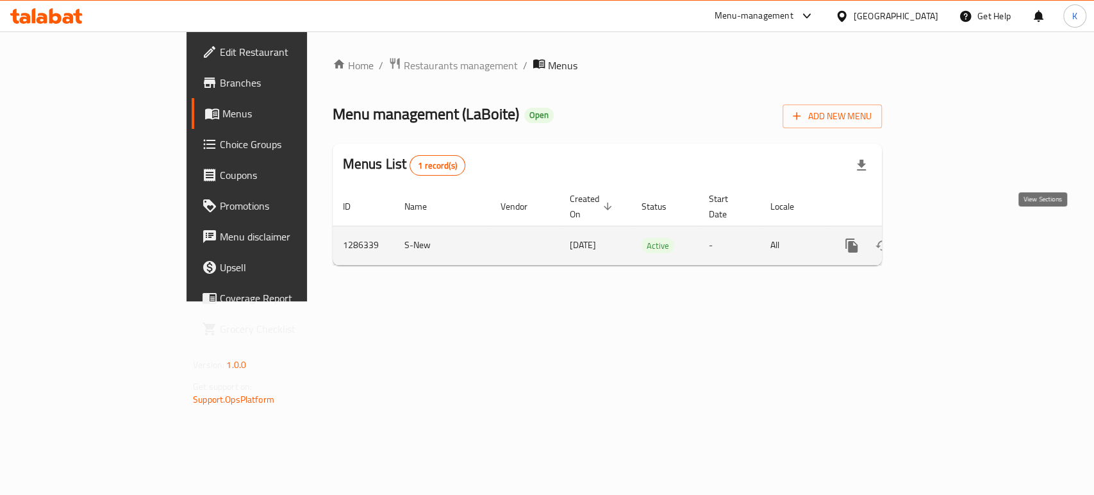
click at [959, 233] on link "enhanced table" at bounding box center [943, 245] width 31 height 31
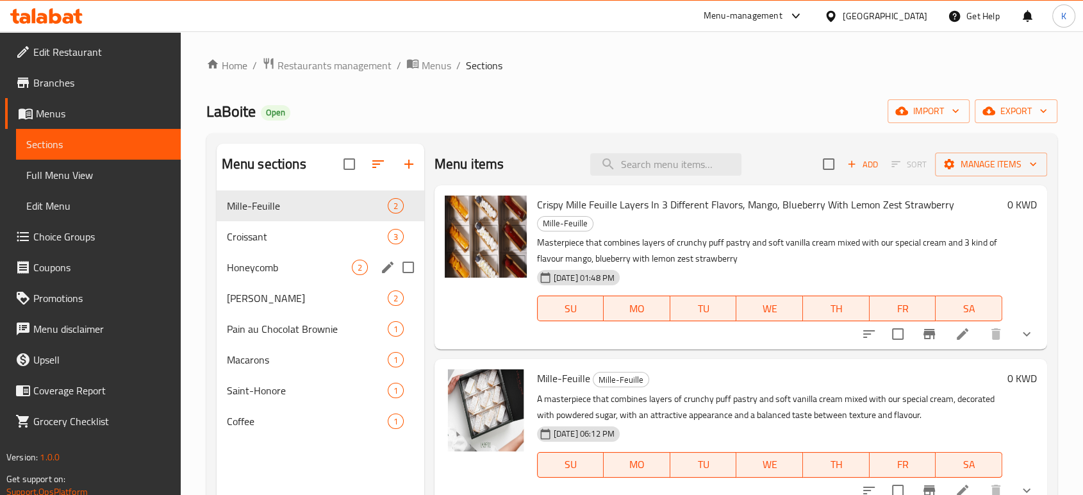
drag, startPoint x: 299, startPoint y: 255, endPoint x: 304, endPoint y: 245, distance: 10.6
click at [300, 254] on div "Honeycomb 2" at bounding box center [321, 267] width 208 height 31
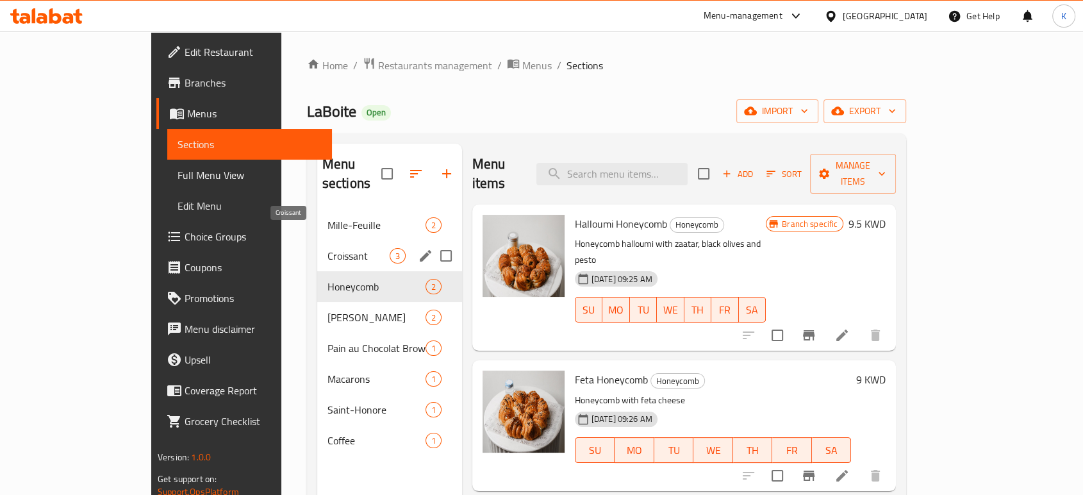
click at [327, 248] on span "Croissant" at bounding box center [358, 255] width 62 height 15
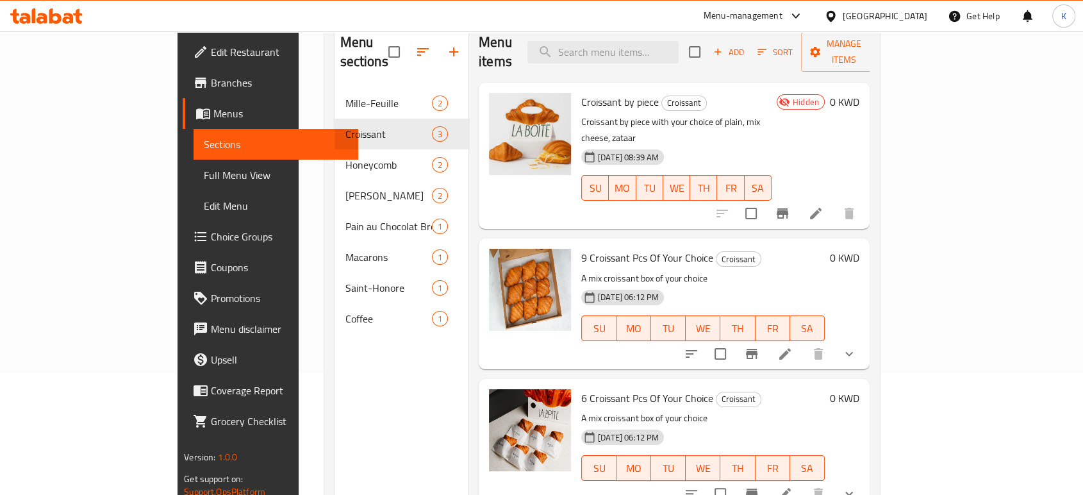
scroll to position [142, 0]
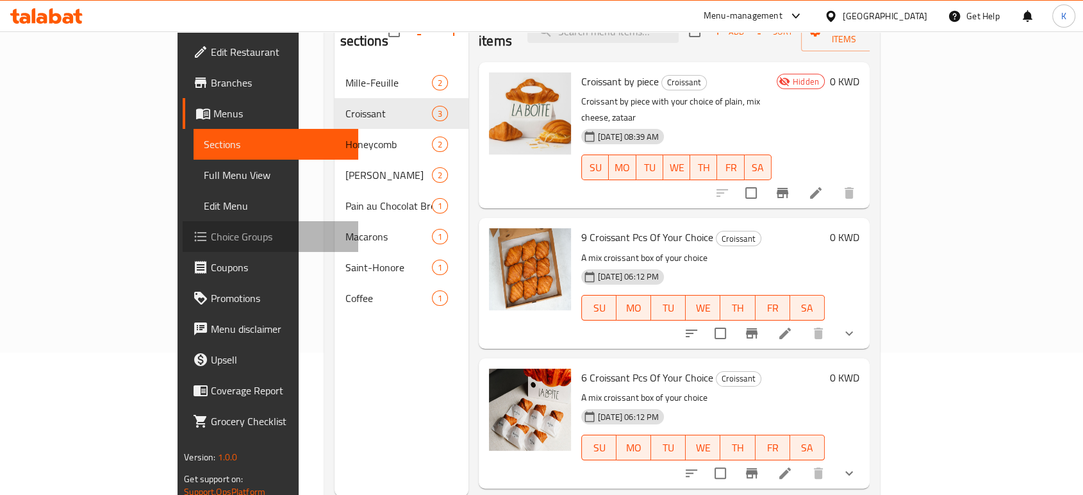
click at [211, 233] on span "Choice Groups" at bounding box center [279, 236] width 137 height 15
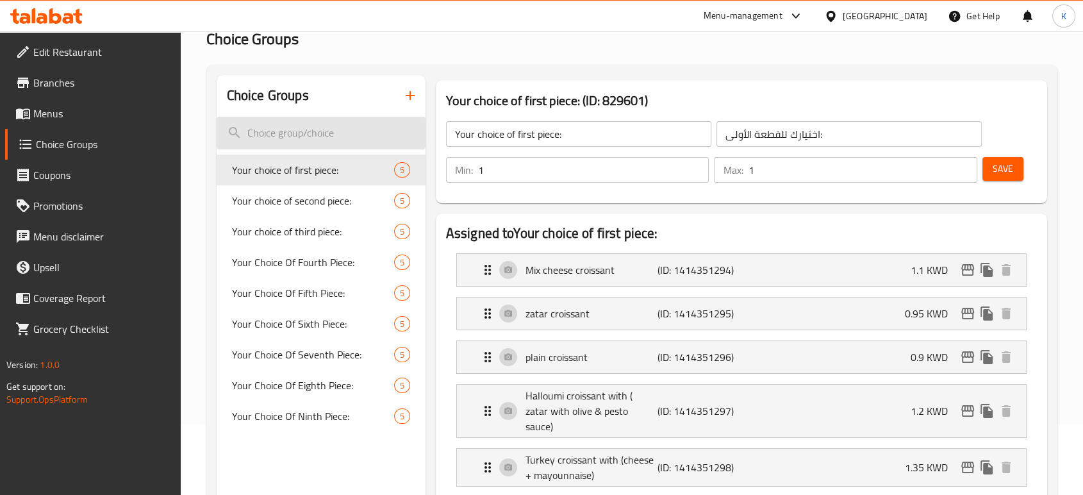
scroll to position [71, 0]
click at [409, 97] on icon "button" at bounding box center [410, 94] width 9 height 9
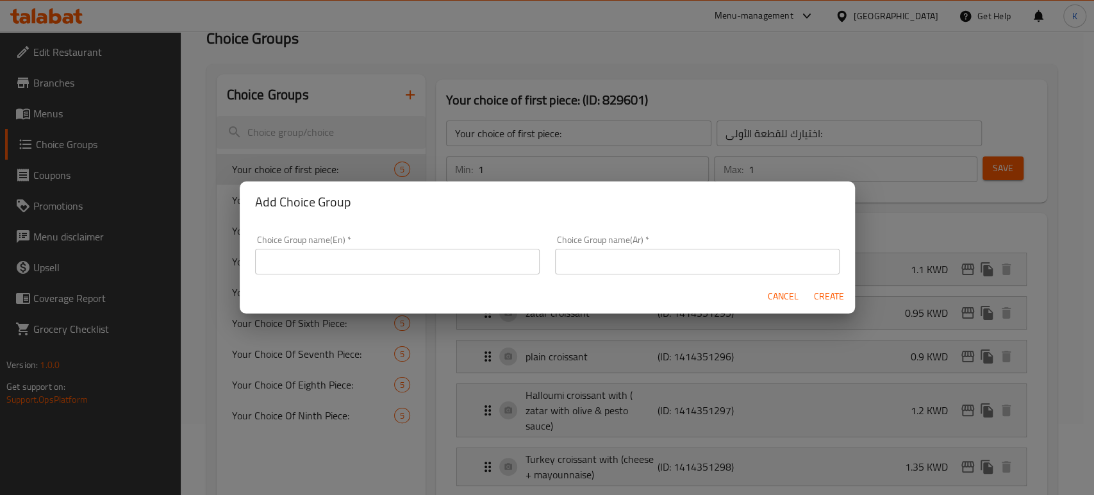
drag, startPoint x: 401, startPoint y: 256, endPoint x: 393, endPoint y: 259, distance: 8.3
click at [400, 256] on input "text" at bounding box center [397, 262] width 284 height 26
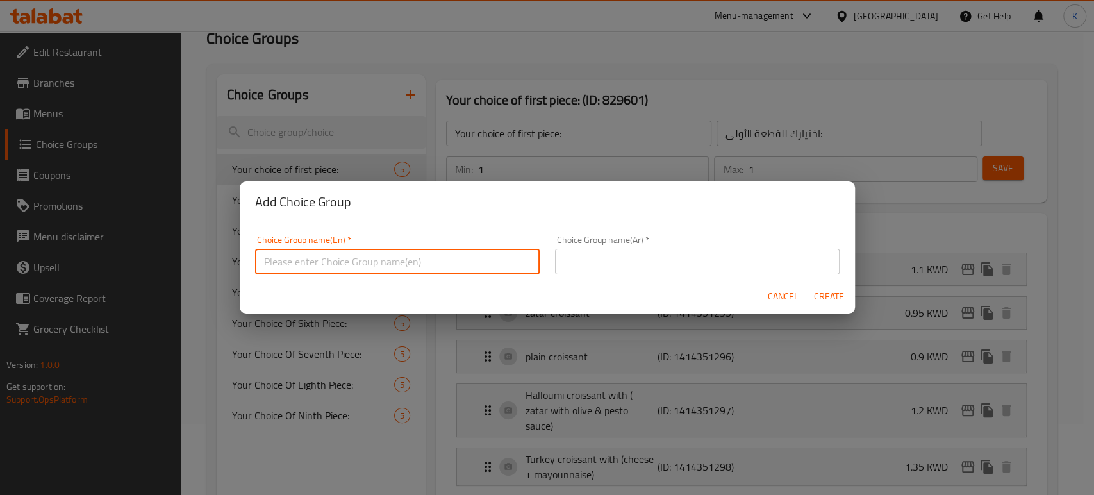
type input "p"
type input "P"
paste input "Croissant by piece"
click at [354, 258] on input "peices of Croissant by piece" at bounding box center [397, 262] width 284 height 26
click at [358, 261] on input "peices of Croissant by piece" at bounding box center [397, 262] width 284 height 26
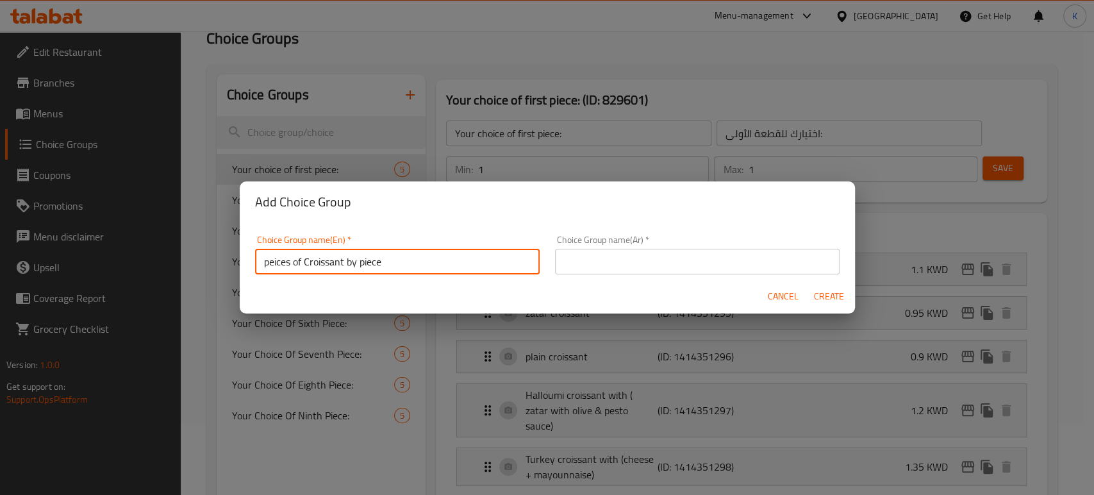
drag, startPoint x: 358, startPoint y: 261, endPoint x: 317, endPoint y: 262, distance: 41.0
click at [317, 262] on input "peices of Croissant by piece" at bounding box center [397, 262] width 284 height 26
click at [339, 259] on input "piece" at bounding box center [397, 262] width 284 height 26
paste input "Croissant by"
click at [258, 263] on input "pieces of Croissant by" at bounding box center [397, 262] width 284 height 26
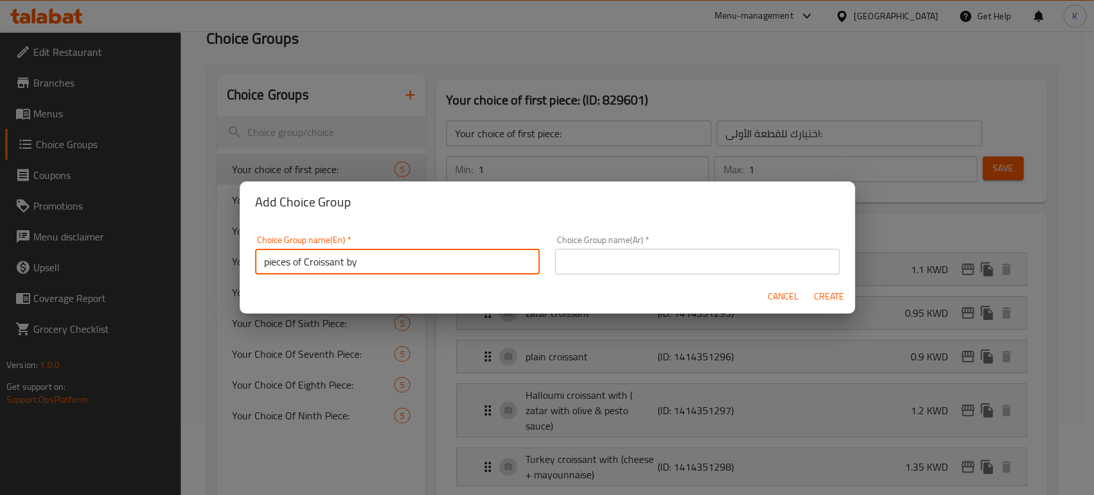
click at [265, 260] on input "pieces of Croissant by" at bounding box center [397, 262] width 284 height 26
type input "Pieces of Croissant by"
click at [625, 265] on input "text" at bounding box center [697, 262] width 284 height 26
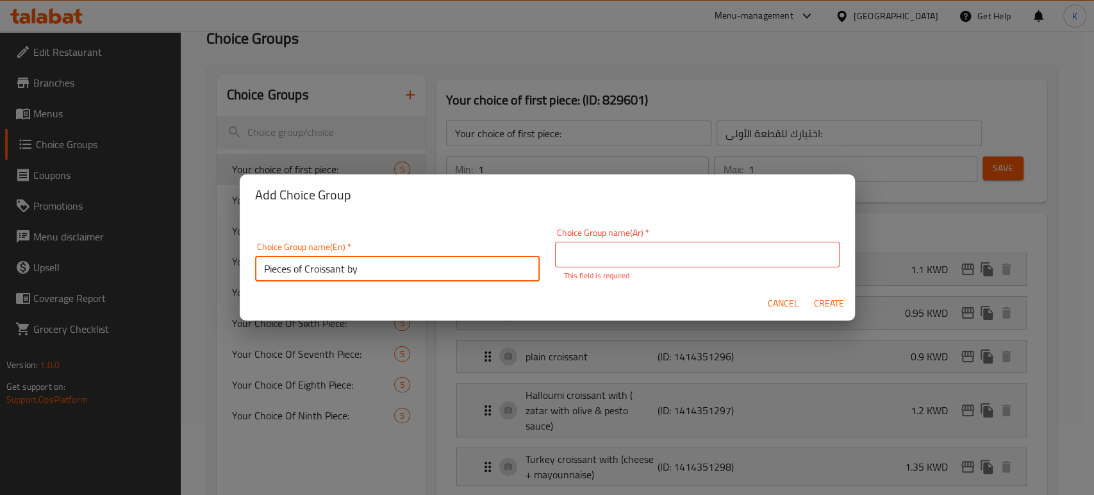
drag, startPoint x: 394, startPoint y: 259, endPoint x: 363, endPoint y: 259, distance: 31.4
click at [363, 259] on input "Pieces of Croissant by" at bounding box center [397, 269] width 284 height 26
drag, startPoint x: 375, startPoint y: 268, endPoint x: 225, endPoint y: 268, distance: 150.6
click at [224, 268] on div "Add Choice Group Choice Group name(En)   * Pieces of Croissant by Choice Group …" at bounding box center [547, 247] width 1094 height 495
click at [623, 253] on input "text" at bounding box center [697, 255] width 284 height 26
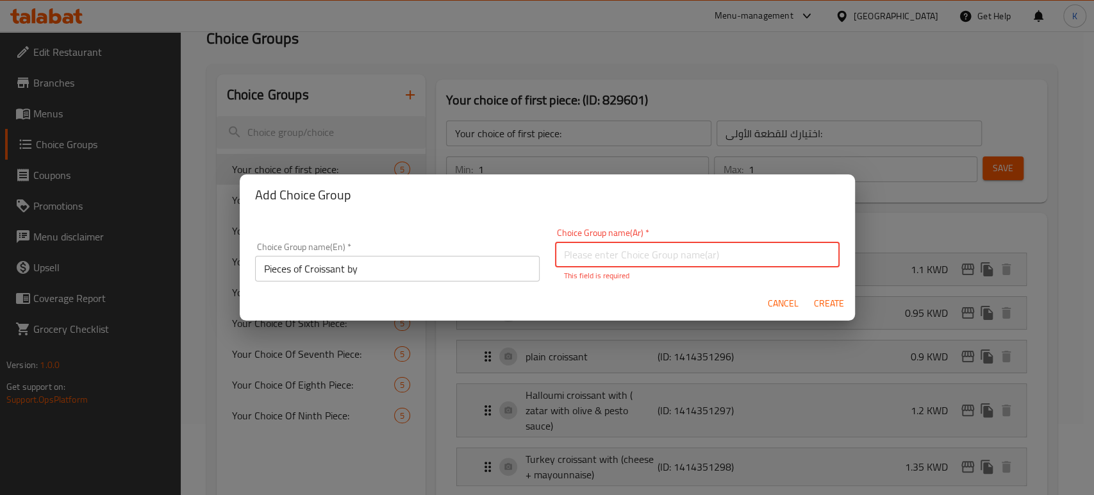
paste input "قطع من الكرواسون"
type input "قطع من الكرواسون"
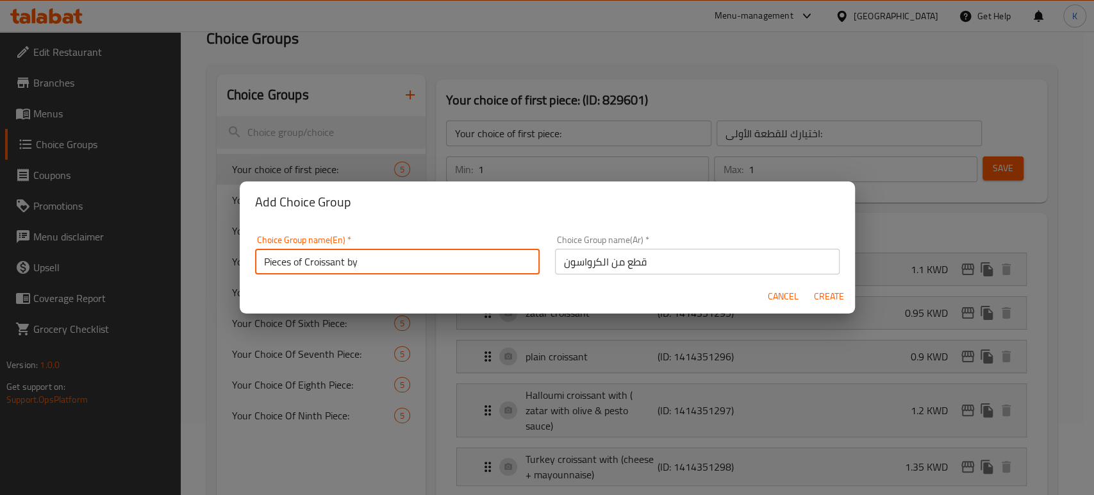
click at [360, 268] on input "Pieces of Croissant by" at bounding box center [397, 262] width 284 height 26
type input "Pieces of Croissant"
click at [826, 296] on span "Create" at bounding box center [829, 296] width 31 height 16
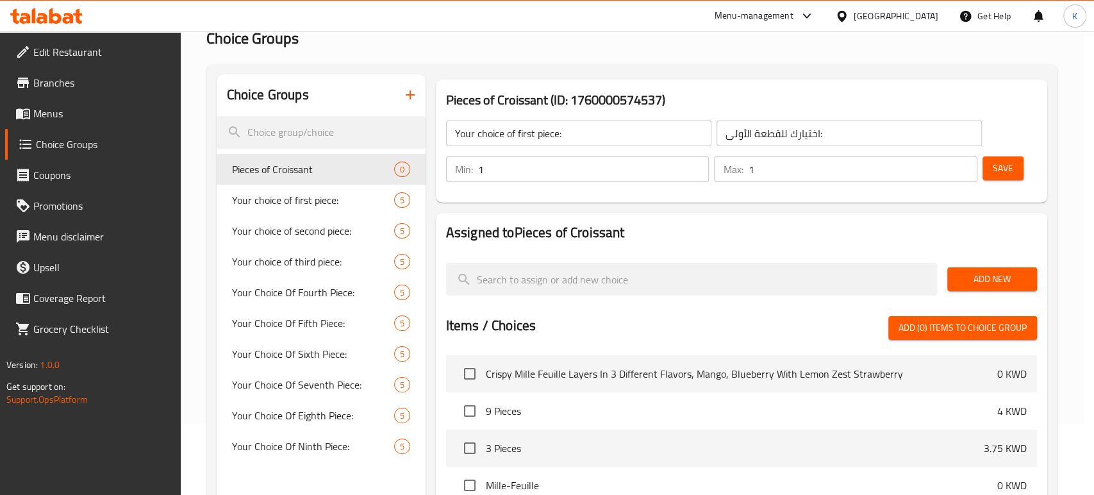
type input "Pieces of Croissant"
type input "قطع من الكرواسون"
type input "0"
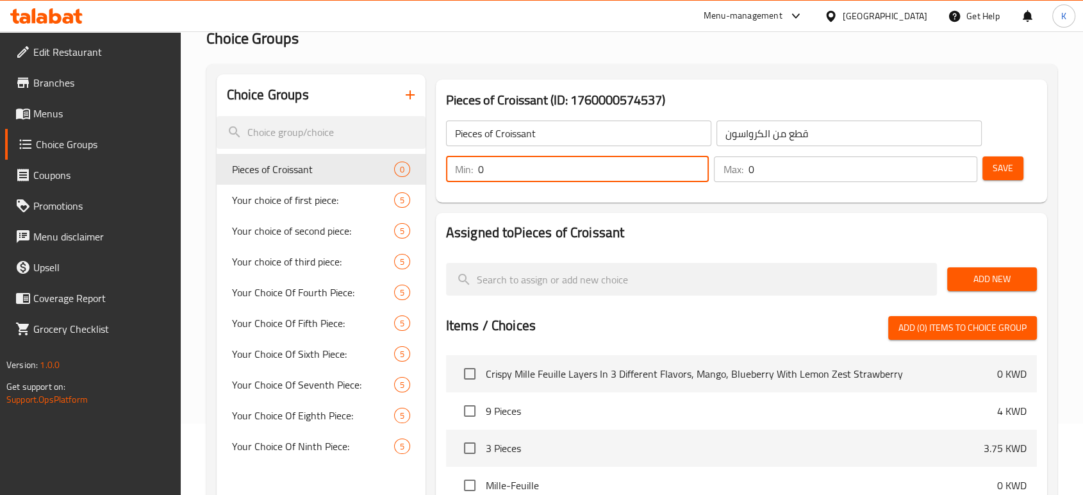
drag, startPoint x: 494, startPoint y: 162, endPoint x: 474, endPoint y: 165, distance: 20.1
click at [474, 165] on div "Min: 0 ​" at bounding box center [577, 169] width 263 height 26
type input "1"
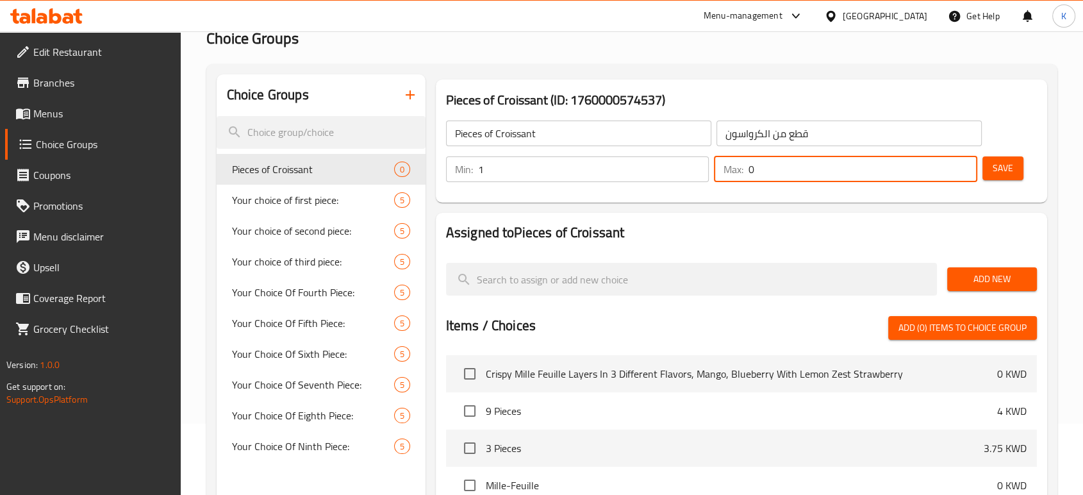
drag, startPoint x: 760, startPoint y: 166, endPoint x: 746, endPoint y: 166, distance: 13.5
click at [746, 166] on div "Max: 0 ​" at bounding box center [845, 169] width 263 height 26
type input "5"
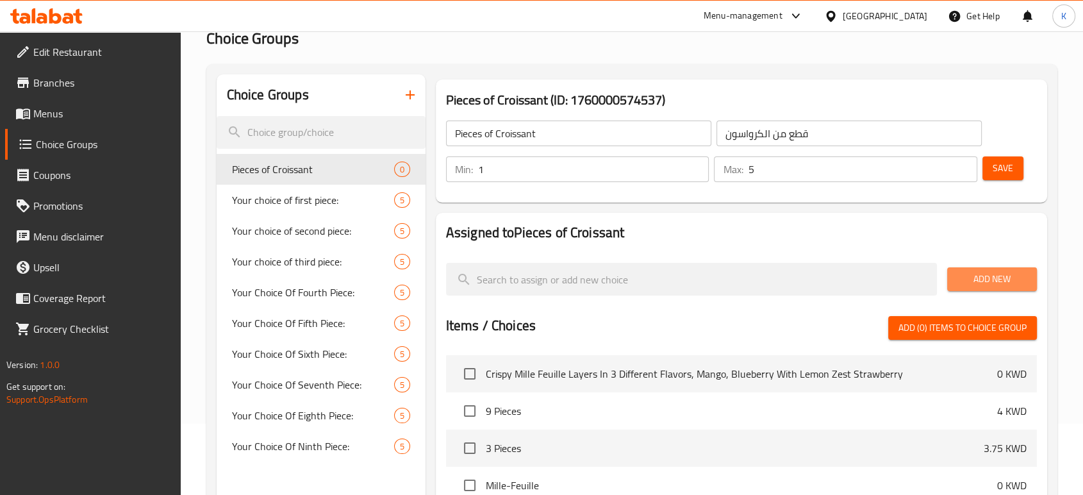
click at [966, 276] on span "Add New" at bounding box center [991, 279] width 69 height 16
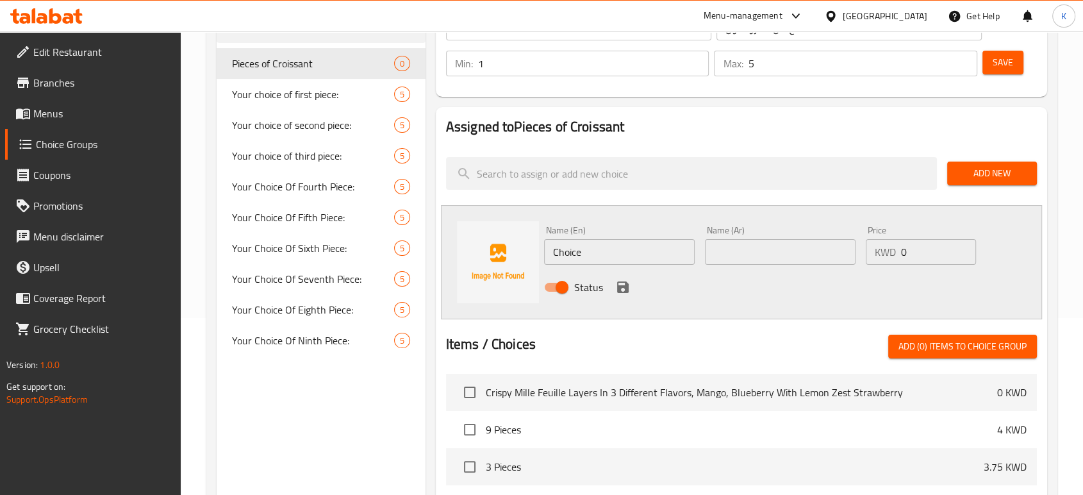
scroll to position [213, 0]
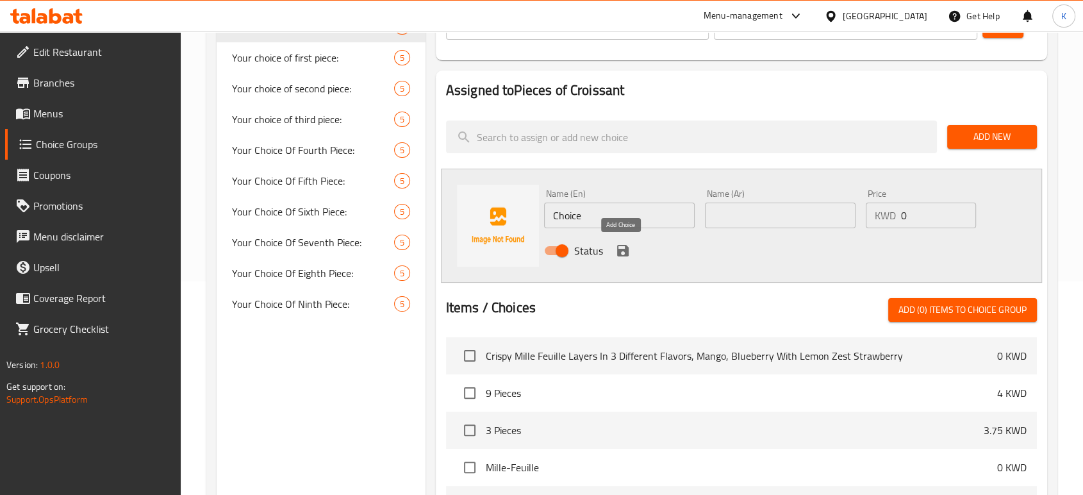
click at [628, 249] on icon "save" at bounding box center [622, 250] width 15 height 15
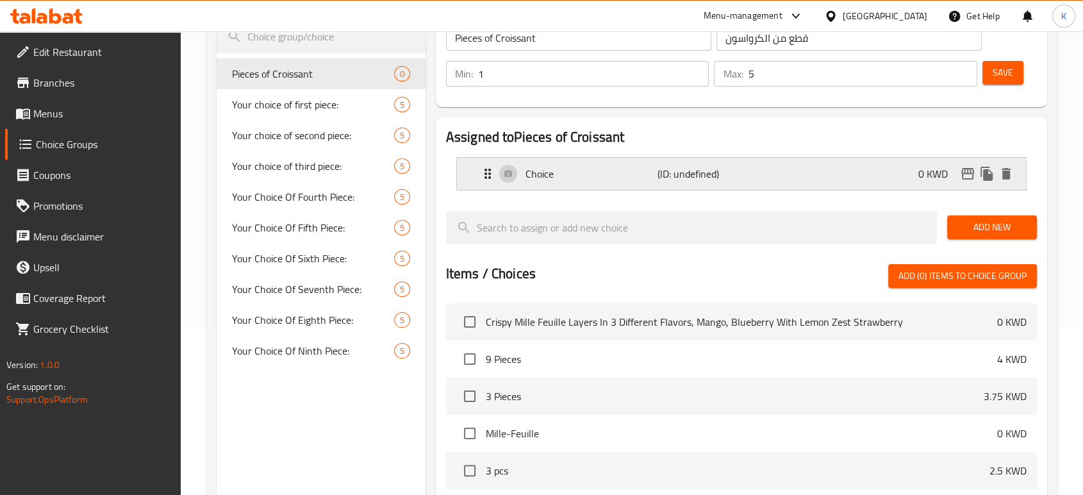
scroll to position [142, 0]
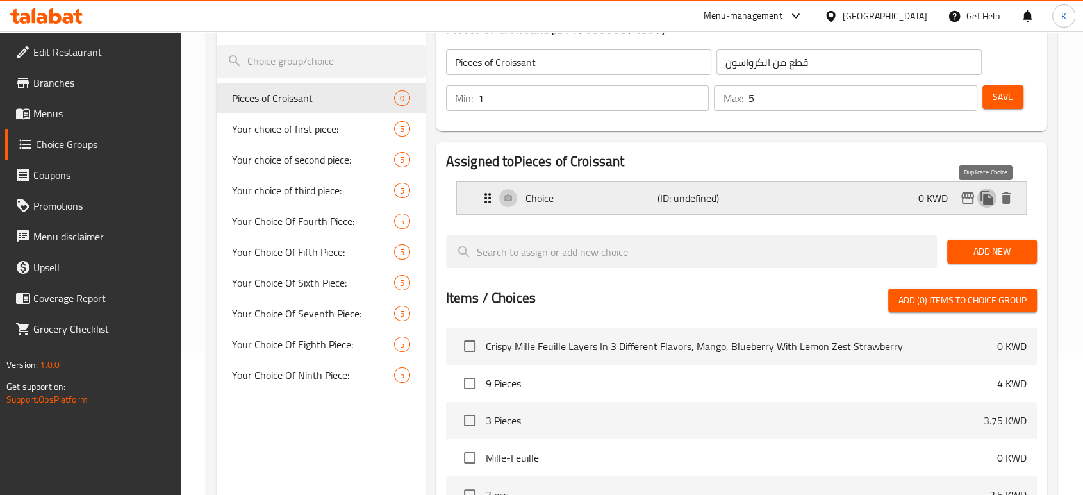
click at [987, 196] on icon "duplicate" at bounding box center [986, 198] width 12 height 14
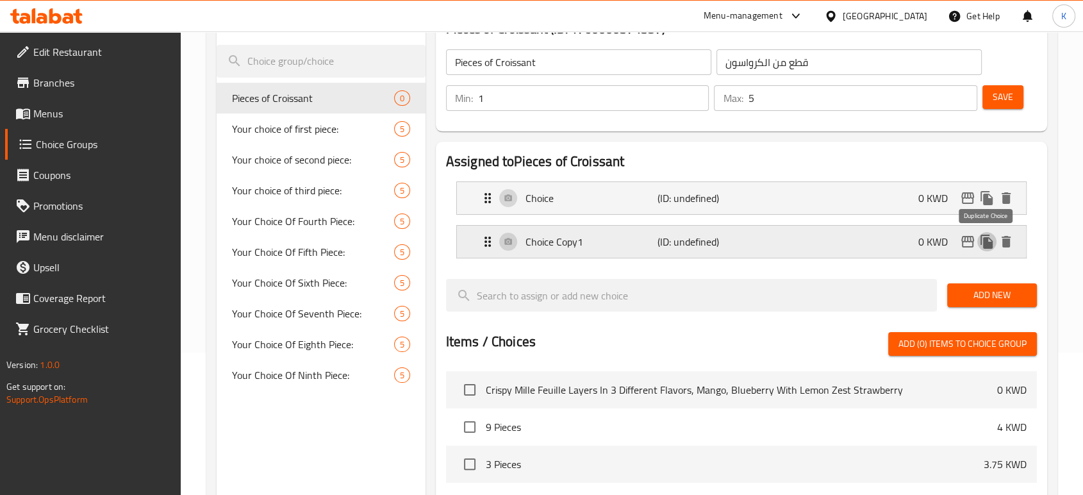
click at [991, 237] on icon "duplicate" at bounding box center [986, 241] width 15 height 15
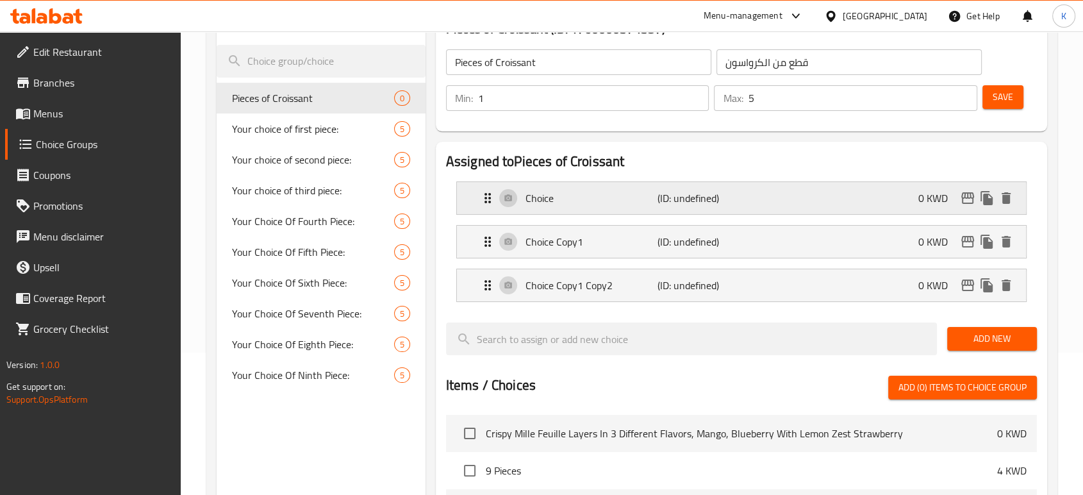
click at [604, 189] on div "Choice (ID: undefined) 0 KWD" at bounding box center [745, 198] width 531 height 32
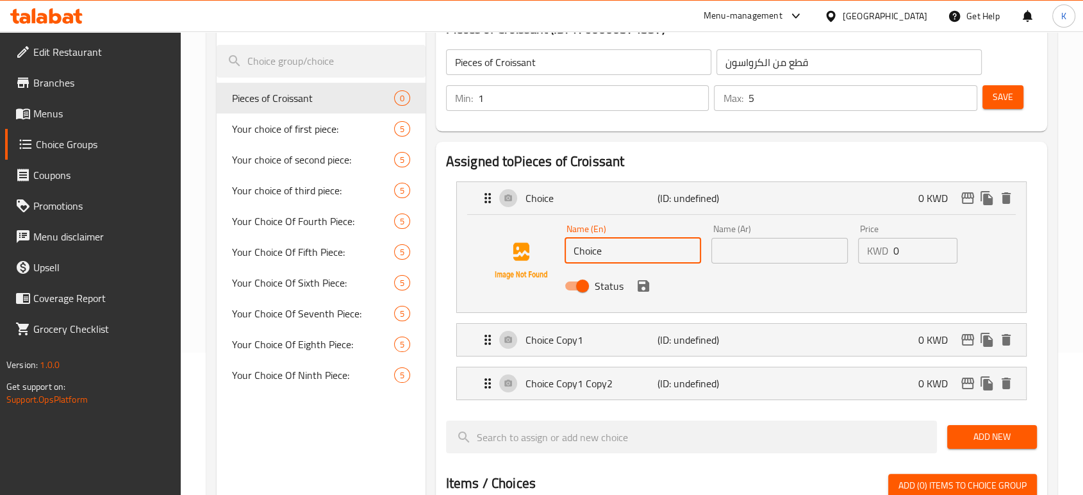
drag, startPoint x: 618, startPoint y: 250, endPoint x: 520, endPoint y: 253, distance: 98.1
click at [521, 253] on div "Name (En) Choice Name (En) Name (Ar) Name (Ar) Price KWD 0 Price Status" at bounding box center [741, 260] width 528 height 87
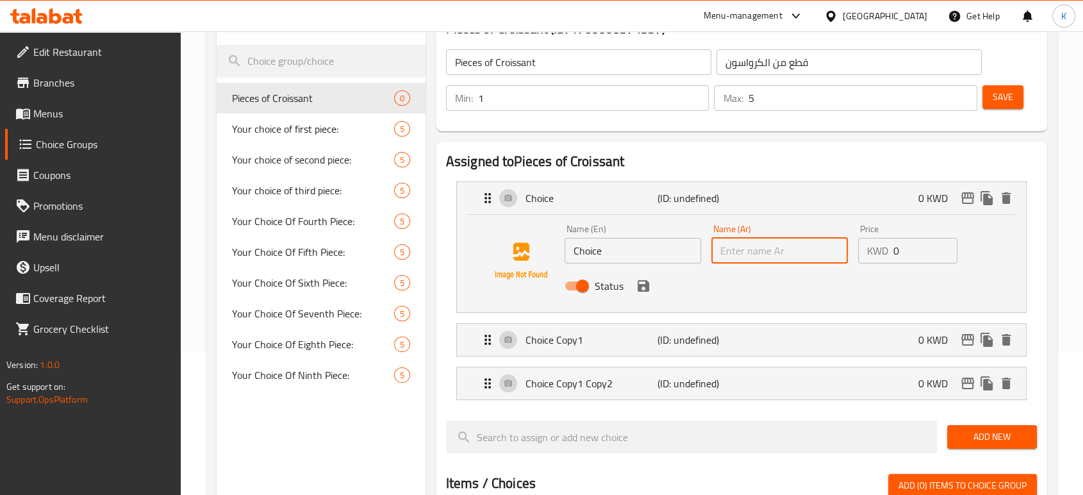
drag, startPoint x: 721, startPoint y: 239, endPoint x: 729, endPoint y: 240, distance: 8.4
click at [726, 240] on input "text" at bounding box center [779, 251] width 136 height 26
paste input "سادة"
click at [873, 250] on p "KWD" at bounding box center [877, 250] width 21 height 15
type input "سادة"
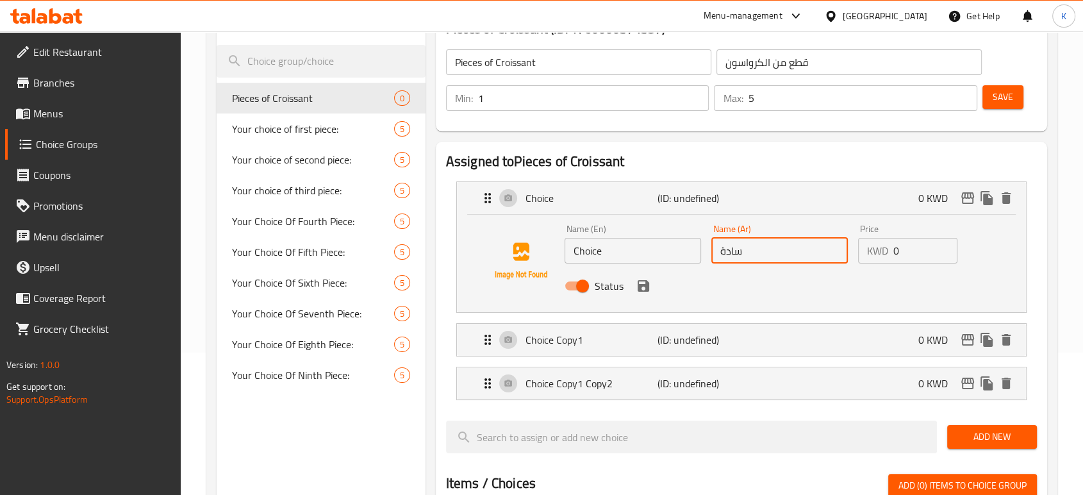
click at [909, 245] on input "0" at bounding box center [925, 251] width 65 height 26
click at [897, 242] on input "0" at bounding box center [925, 251] width 65 height 26
click at [901, 242] on input "0" at bounding box center [925, 251] width 65 height 26
type input "9"
type input ".9"
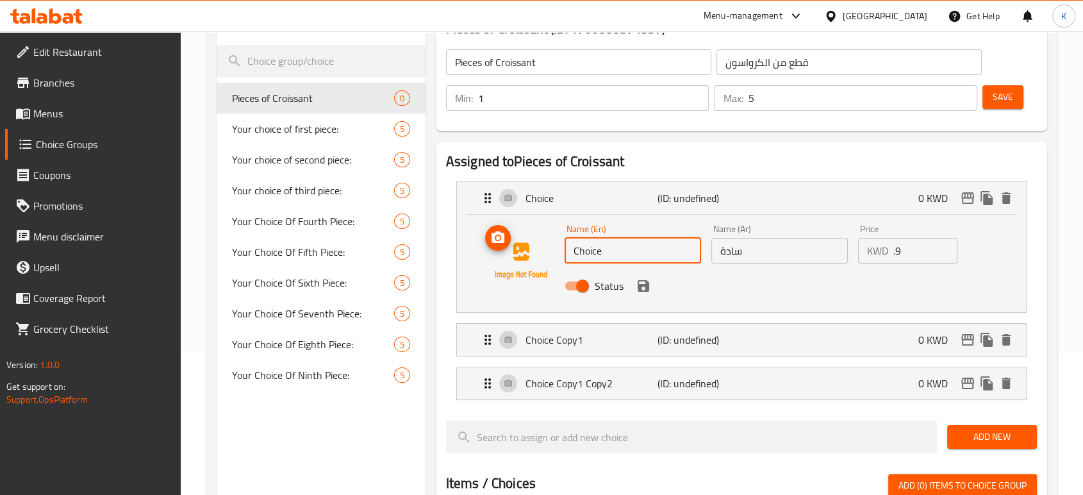
drag, startPoint x: 635, startPoint y: 256, endPoint x: 559, endPoint y: 258, distance: 76.3
click at [559, 258] on div "Name (En) Choice Name (En) Name (Ar) سادة Name (Ar) Price KWD .9 Price Status" at bounding box center [741, 260] width 528 height 87
click at [693, 339] on p "(ID: undefined)" at bounding box center [701, 339] width 88 height 15
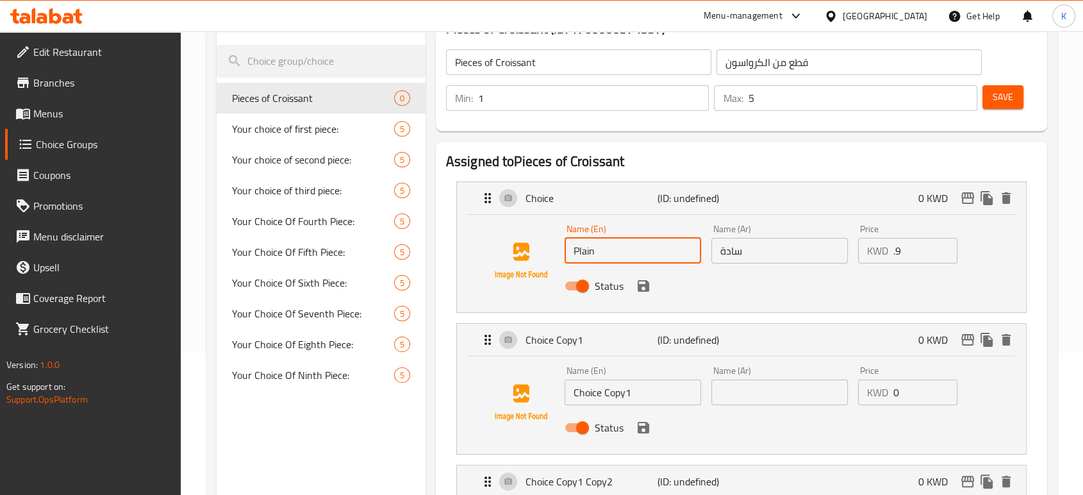
type input "Plain"
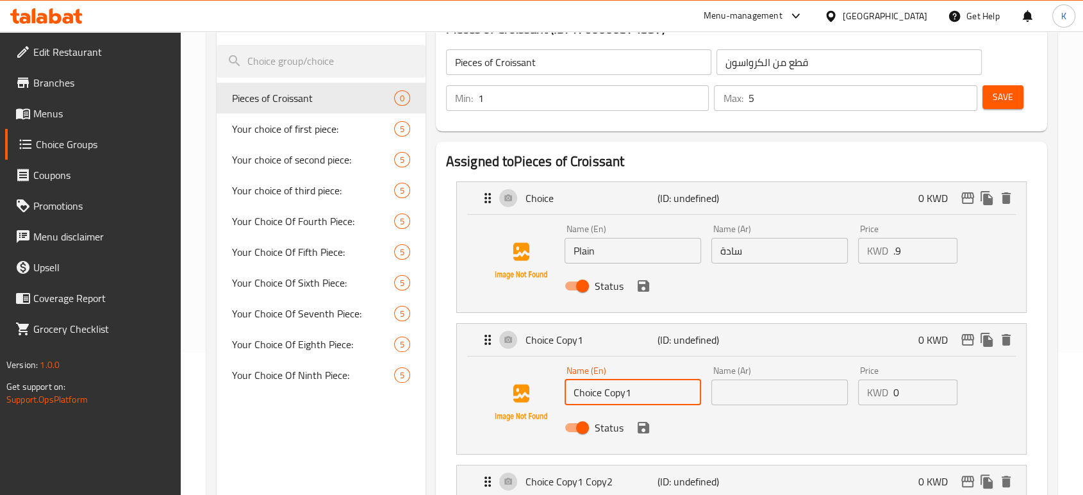
drag, startPoint x: 650, startPoint y: 393, endPoint x: 541, endPoint y: 393, distance: 108.9
click at [539, 393] on div "Name (En) Choice Copy1 Name (En) Name (Ar) Name (Ar) Price KWD 0 Price Status" at bounding box center [741, 402] width 528 height 87
click at [737, 388] on input "text" at bounding box center [779, 392] width 136 height 26
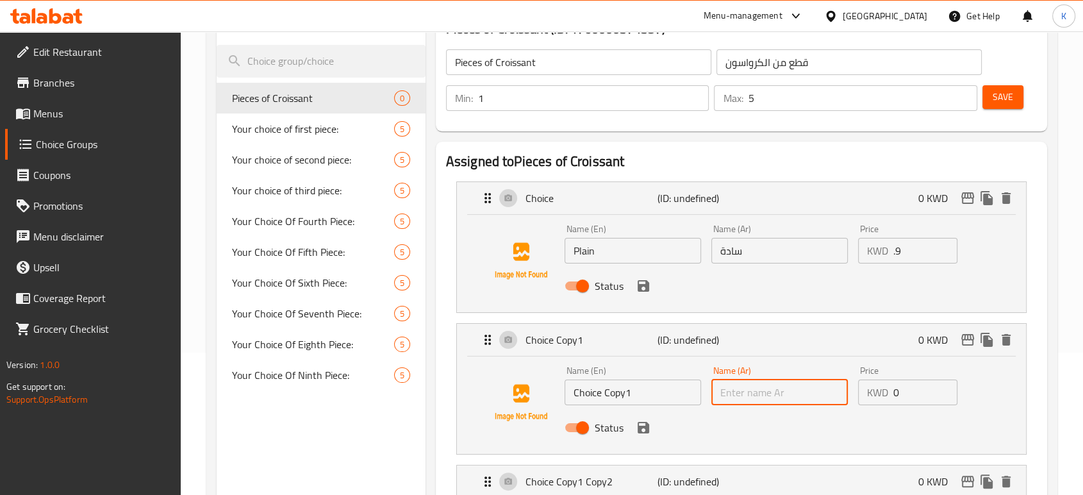
paste input "الزعتر"
type input "الزعتر"
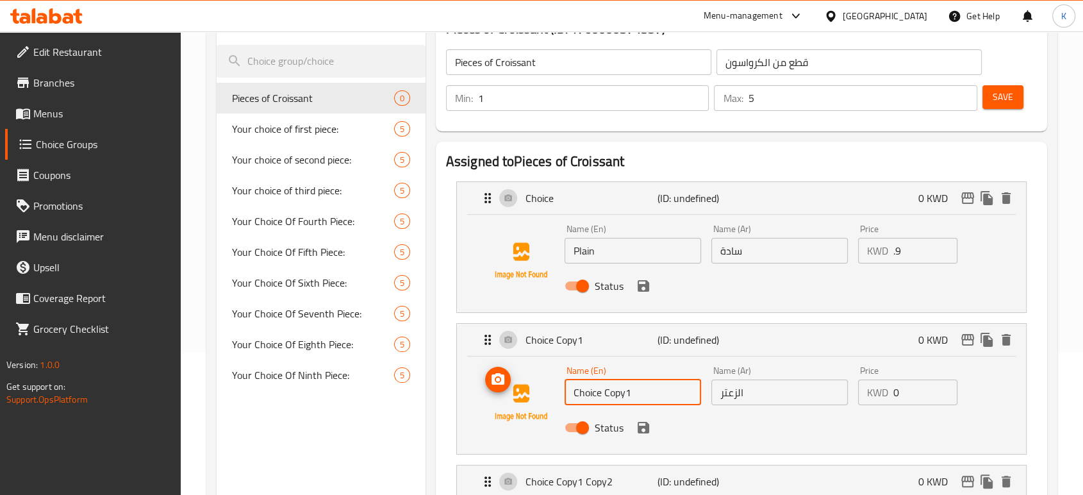
drag, startPoint x: 584, startPoint y: 388, endPoint x: 509, endPoint y: 379, distance: 75.6
click at [509, 379] on div "Name (En) Choice Copy1 Name (En) Name (Ar) الزعتر Name (Ar) Price KWD 0 Price S…" at bounding box center [741, 402] width 528 height 87
type input "Zataar"
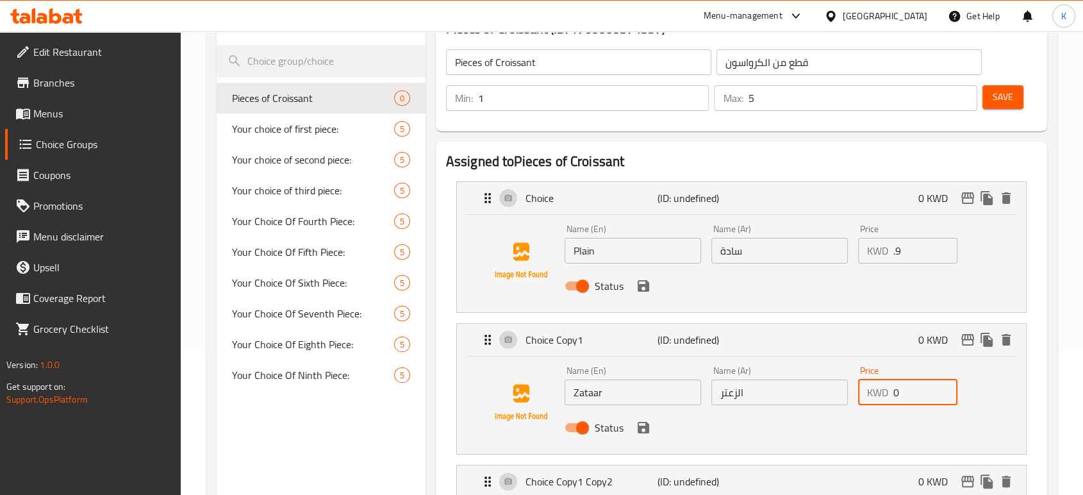
drag, startPoint x: 904, startPoint y: 395, endPoint x: 910, endPoint y: 400, distance: 7.3
click at [889, 398] on div "KWD 0 Price" at bounding box center [908, 392] width 100 height 26
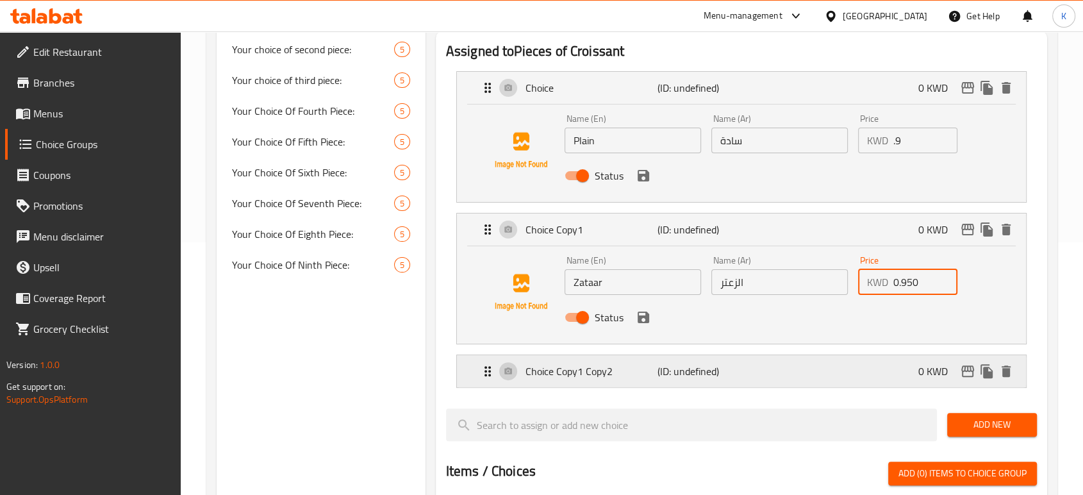
scroll to position [284, 0]
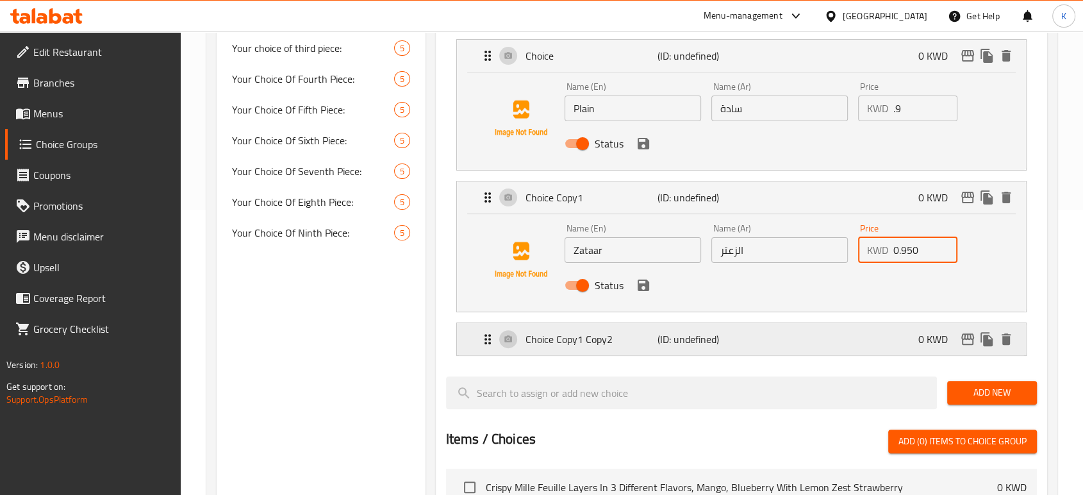
click at [759, 337] on div "Choice Copy1 Copy2 (ID: undefined) 0 KWD" at bounding box center [745, 339] width 531 height 32
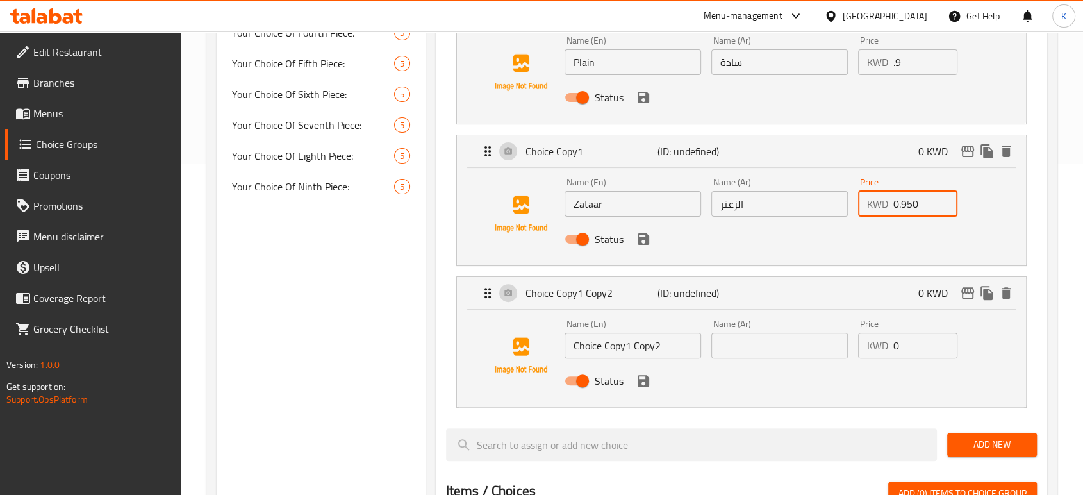
scroll to position [356, 0]
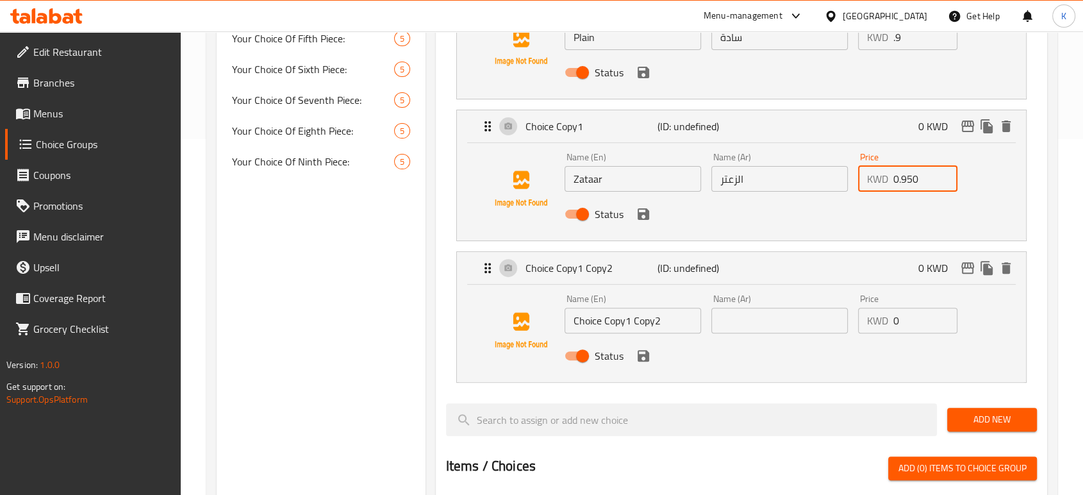
type input "0.950"
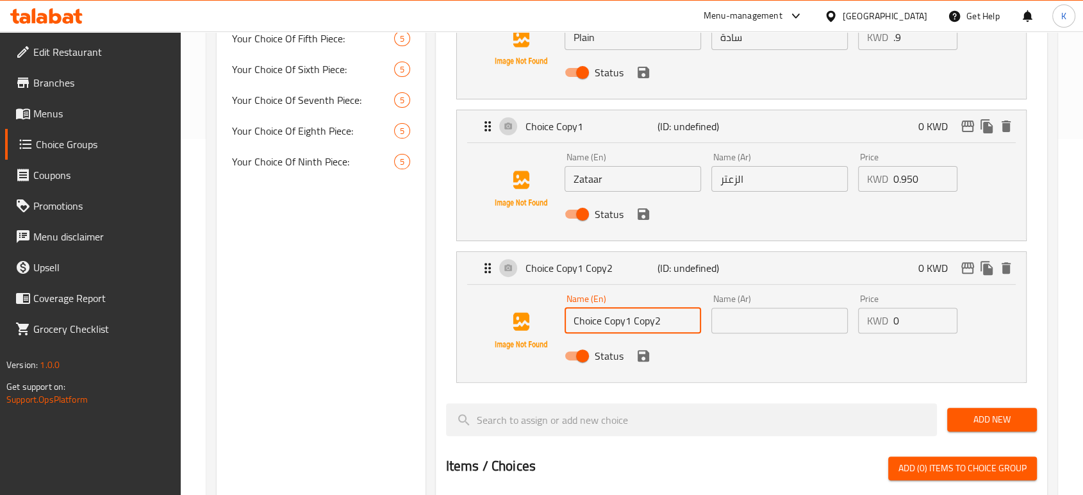
drag, startPoint x: 621, startPoint y: 328, endPoint x: 604, endPoint y: 328, distance: 17.3
click at [553, 329] on div "Name (En) Choice Copy1 Copy2 Name (En) Name (Ar) Name (Ar) Price KWD 0 Price St…" at bounding box center [741, 330] width 528 height 87
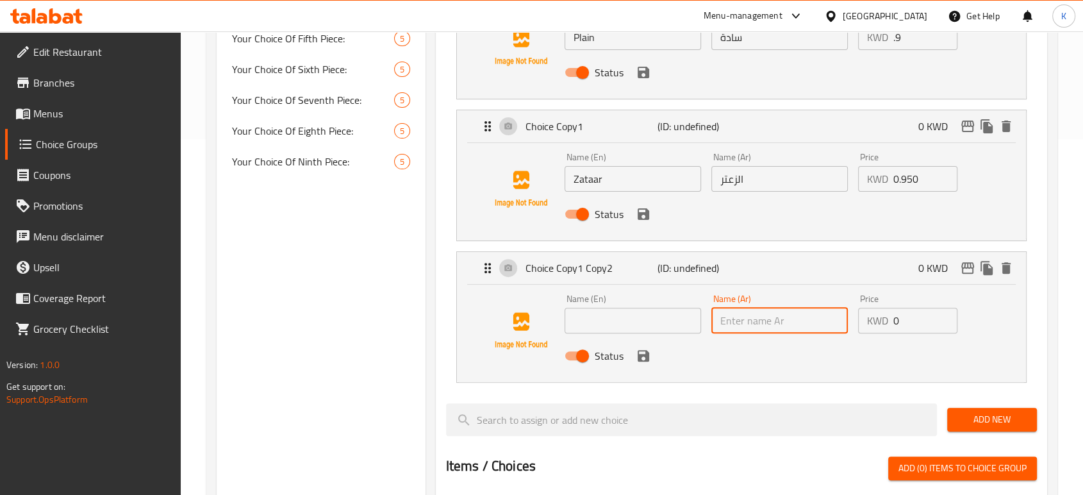
click at [771, 325] on input "text" at bounding box center [779, 321] width 136 height 26
click at [727, 317] on input "text" at bounding box center [779, 321] width 136 height 26
paste input "مكس اجبان"
type input "مكس اجبان"
click at [637, 313] on input "text" at bounding box center [632, 321] width 136 height 26
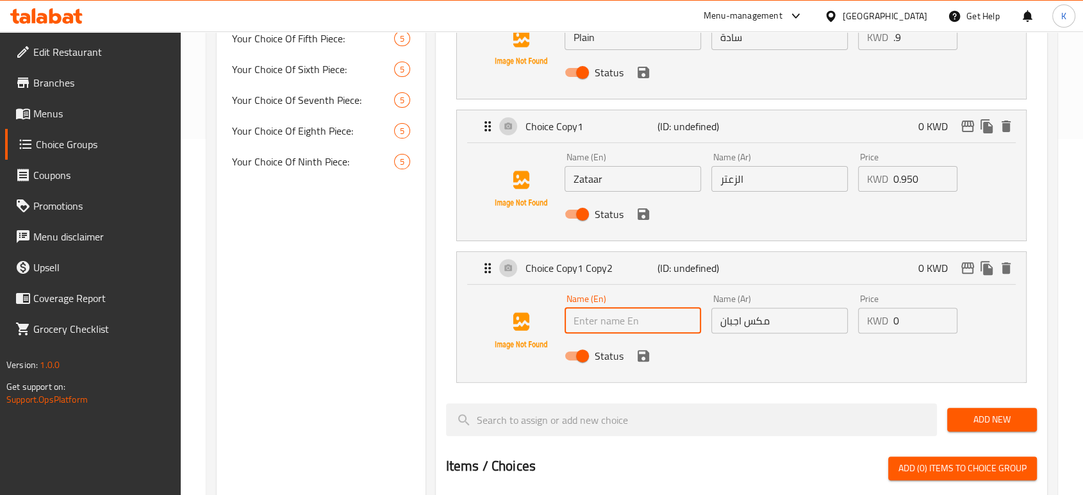
click at [641, 325] on input "text" at bounding box center [632, 321] width 136 height 26
type input "M"
type input "m"
type input "M"
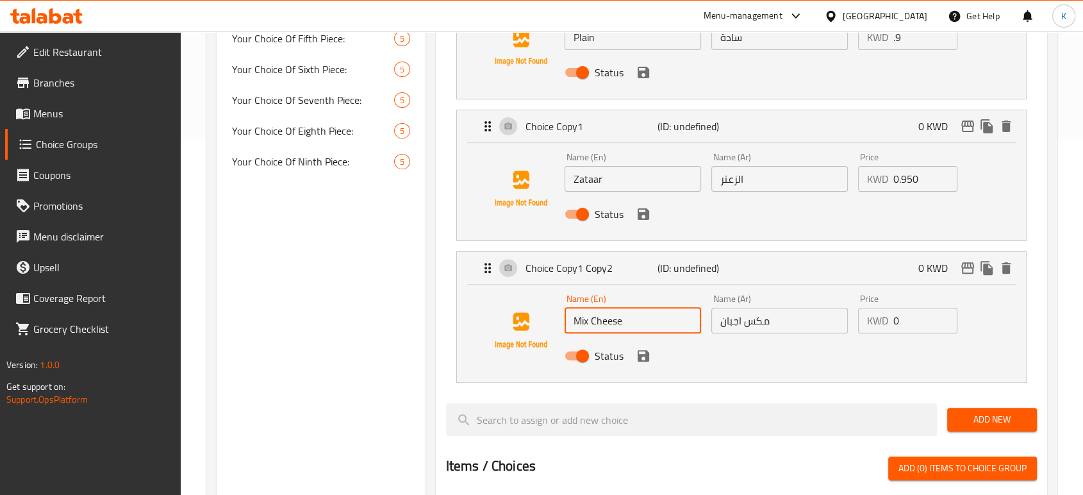
type input "Mix Cheese"
drag, startPoint x: 907, startPoint y: 324, endPoint x: 879, endPoint y: 324, distance: 27.6
click at [879, 324] on div "KWD 0 Price" at bounding box center [908, 321] width 100 height 26
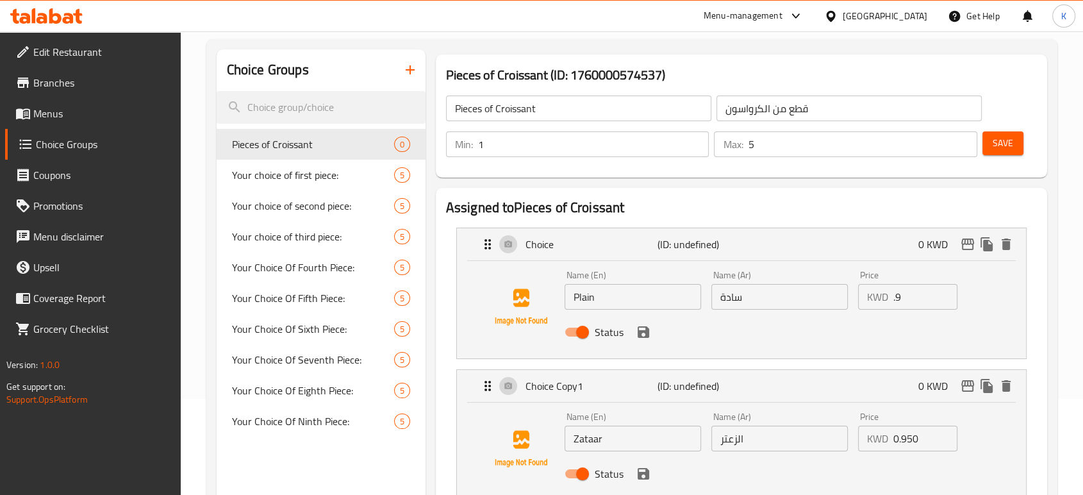
scroll to position [71, 0]
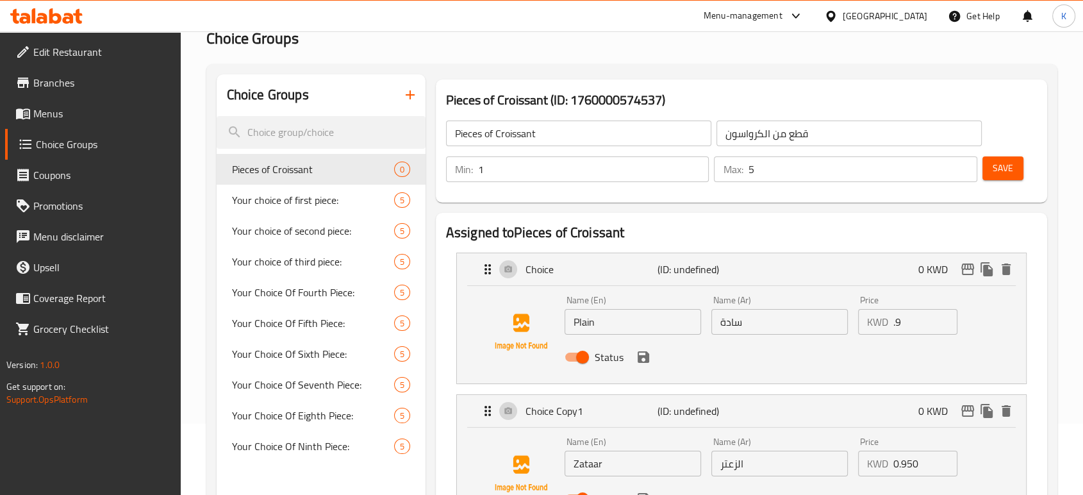
type input "1.1"
click at [995, 162] on span "Save" at bounding box center [1002, 168] width 21 height 16
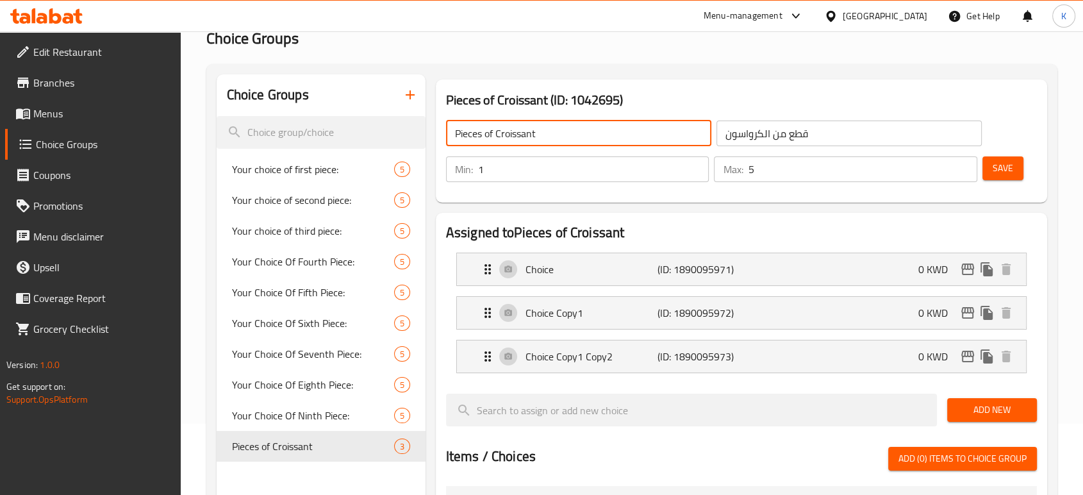
drag, startPoint x: 559, startPoint y: 137, endPoint x: 414, endPoint y: 158, distance: 146.2
click at [414, 158] on div "Choice Groups Your choice of first piece: 5 Your choice of second piece: 5 Your…" at bounding box center [634, 478] width 835 height 808
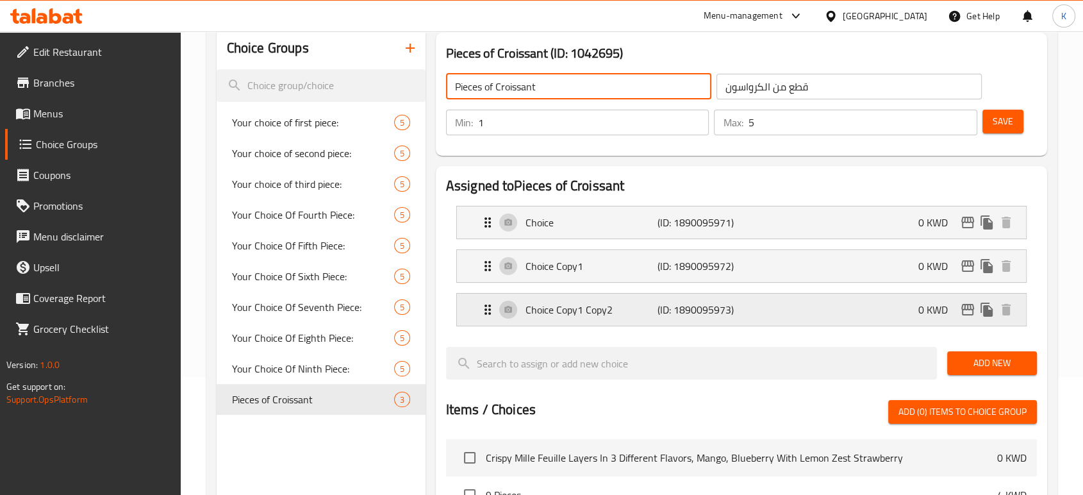
scroll to position [142, 0]
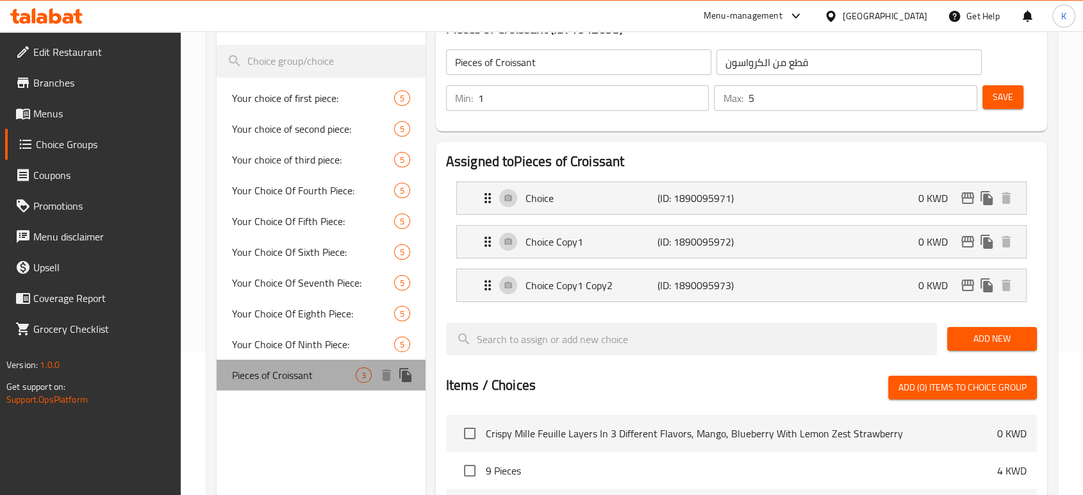
click at [316, 363] on div "Pieces of Croissant 3" at bounding box center [321, 374] width 209 height 31
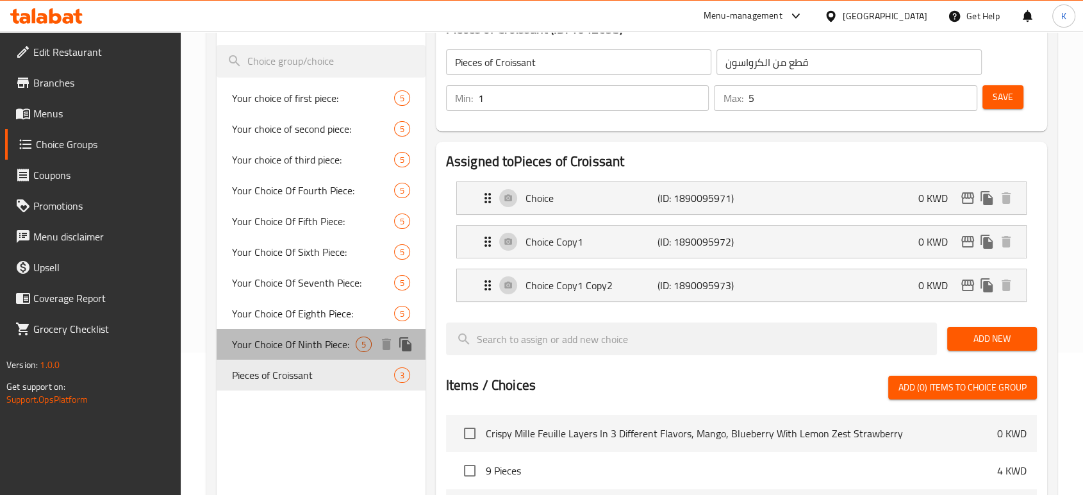
click at [318, 340] on span "Your Choice Of Ninth Piece:" at bounding box center [294, 343] width 124 height 15
type input "Your Choice Of Ninth Piece:"
type input "إختيارك من القطعة التاسعه:"
type input "1"
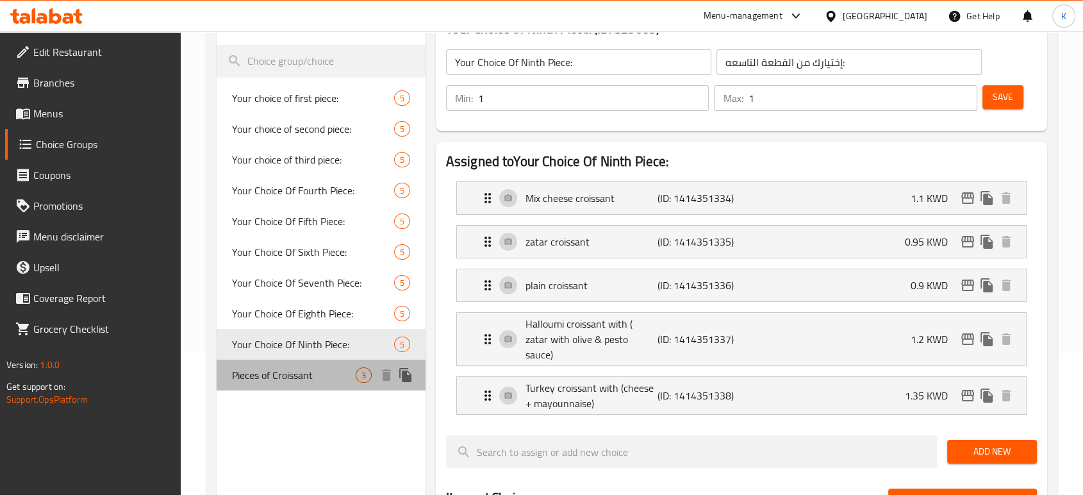
click at [317, 369] on span "Pieces of Croissant" at bounding box center [294, 374] width 124 height 15
type input "Pieces of Croissant"
type input "قطع من الكرواسون"
type input "5"
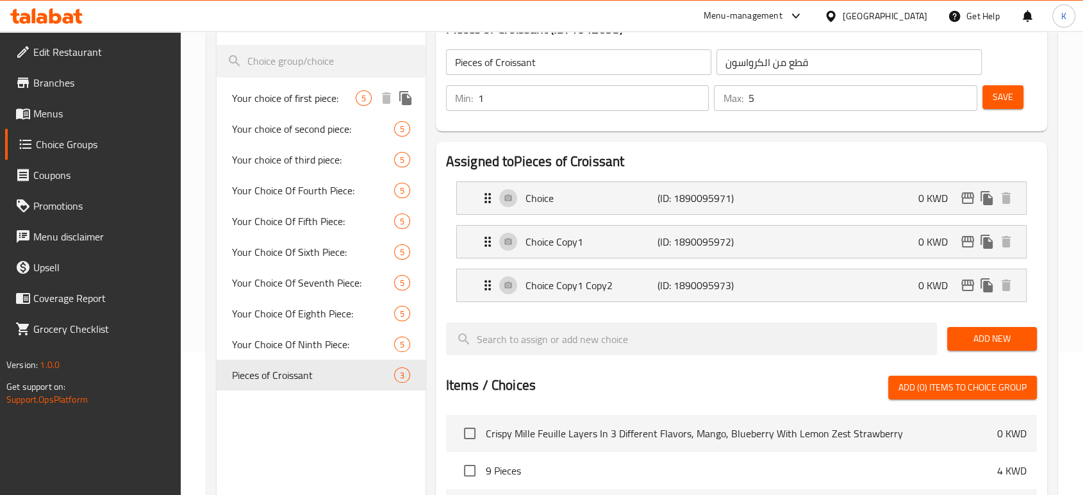
click at [307, 97] on span "Your choice of first piece:" at bounding box center [294, 97] width 124 height 15
type input "Your choice of first piece:"
type input "اختيارك للقطعة الأولى:"
type input "1"
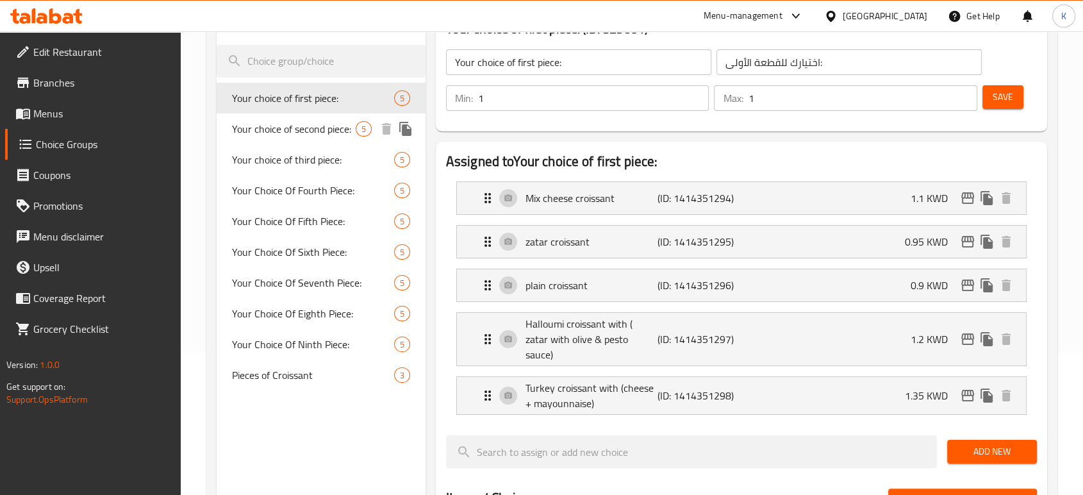
click at [306, 131] on span "Your choice of second piece:" at bounding box center [294, 128] width 124 height 15
type input "Your choice of second piece:"
type input "اختيارك للقطعة الثانية:"
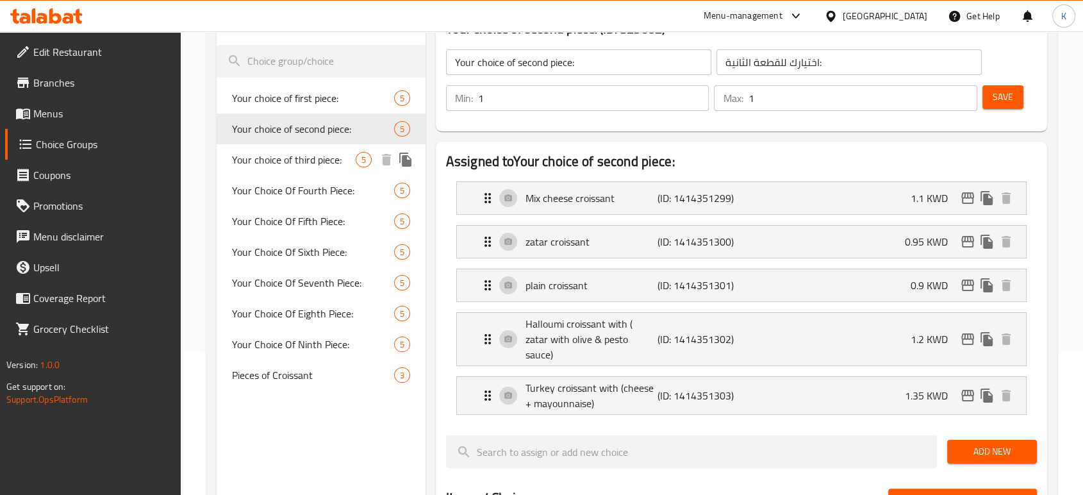
click at [302, 158] on span "Your choice of third piece:" at bounding box center [294, 159] width 124 height 15
type input "Your choice of third piece:"
type input "اختيارك للقطعة الثالثة:"
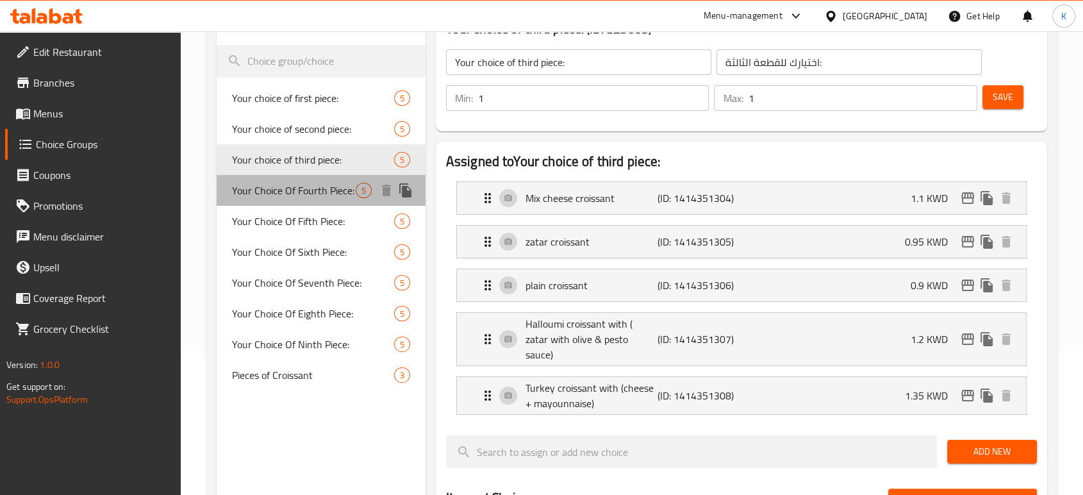
click at [302, 185] on span "Your Choice Of Fourth Piece:" at bounding box center [294, 190] width 124 height 15
type input "Your Choice Of Fourth Piece:"
type input "إختيارك من القطعة الرابعه:"
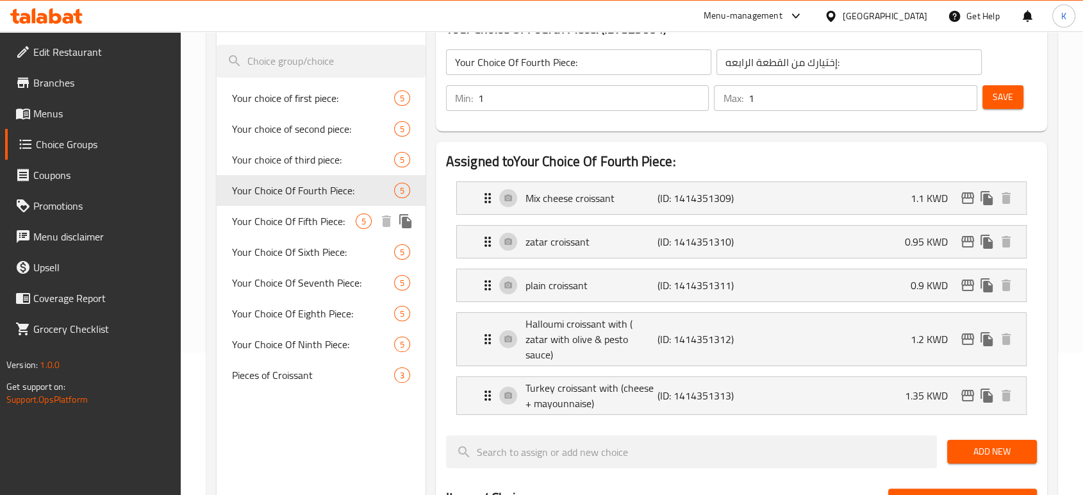
click at [303, 214] on span "Your Choice Of Fifth Piece:" at bounding box center [294, 220] width 124 height 15
type input "Your Choice Of Fifth Piece:"
type input "إختيارك من القطعة الخامسه:"
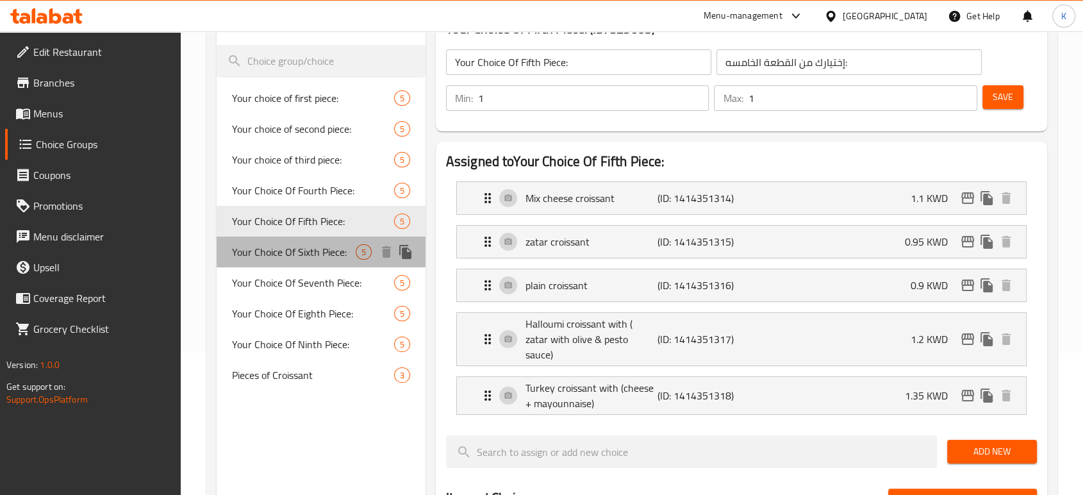
click at [304, 245] on span "Your Choice Of Sixth Piece:" at bounding box center [294, 251] width 124 height 15
type input "Your Choice Of Sixth Piece:"
type input "إختيارك من القطعة السادسه:"
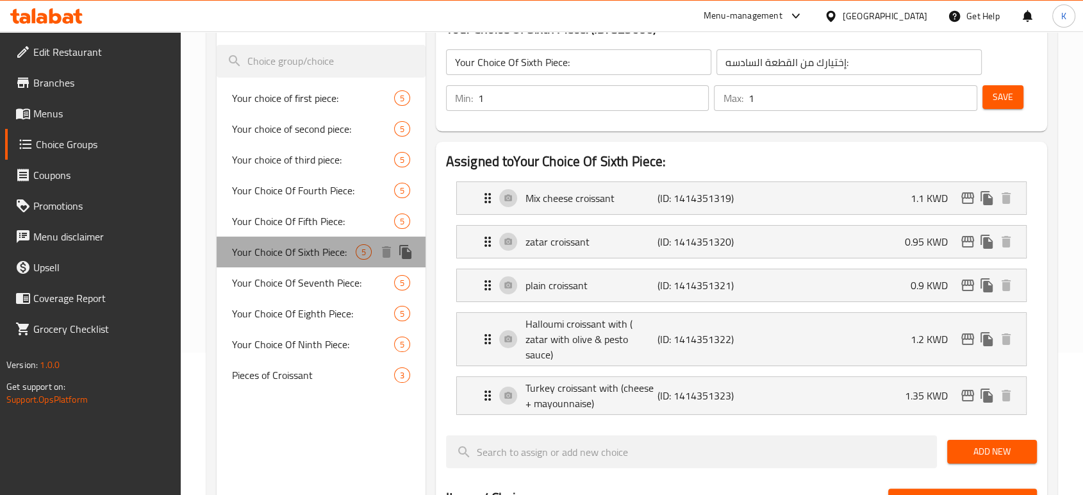
click at [306, 262] on div "Your Choice Of Sixth Piece: 5" at bounding box center [321, 251] width 209 height 31
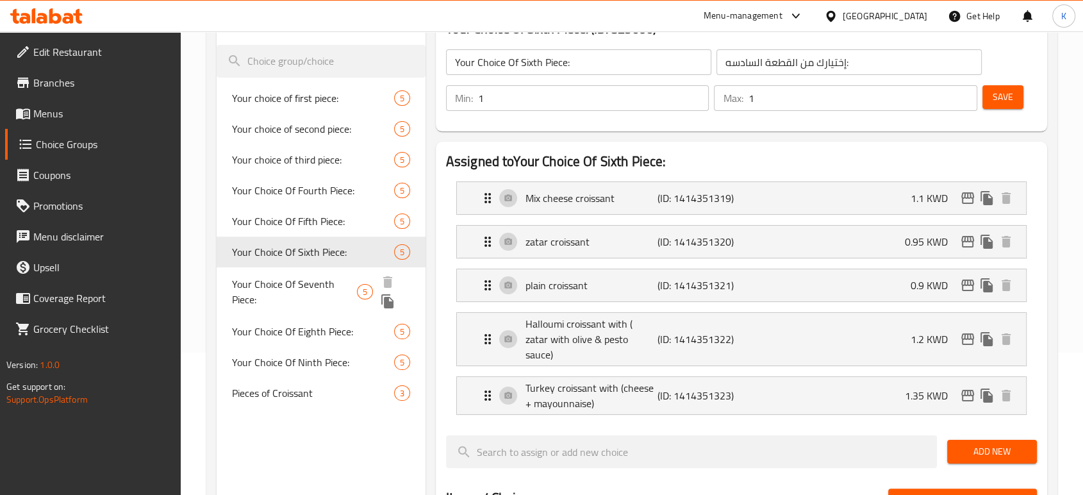
click at [313, 286] on span "Your Choice Of Seventh Piece:" at bounding box center [294, 291] width 125 height 31
type input "Your Choice Of Seventh Piece:"
type input "إختيارك من القطعة السابعه:"
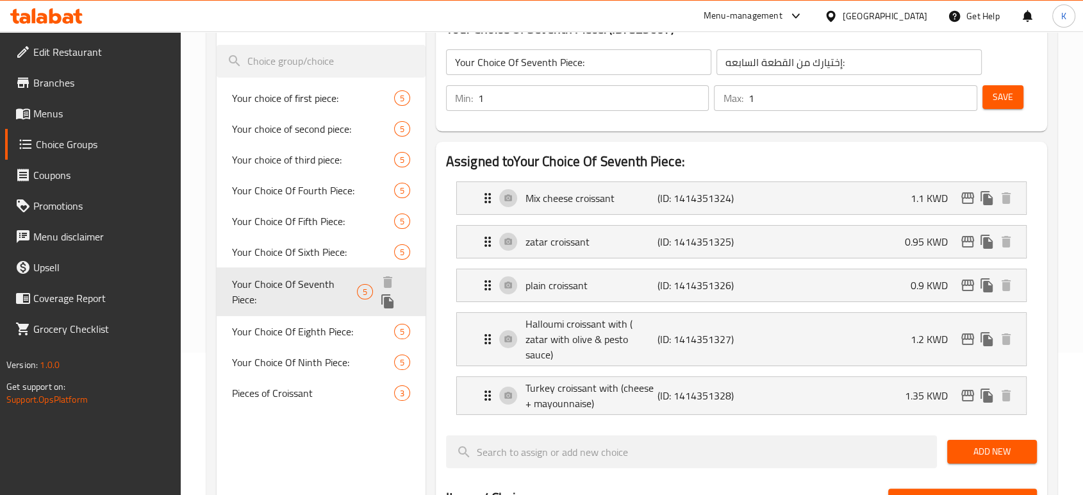
click at [302, 324] on div "Your Choice Of Eighth Piece: 5" at bounding box center [321, 331] width 209 height 31
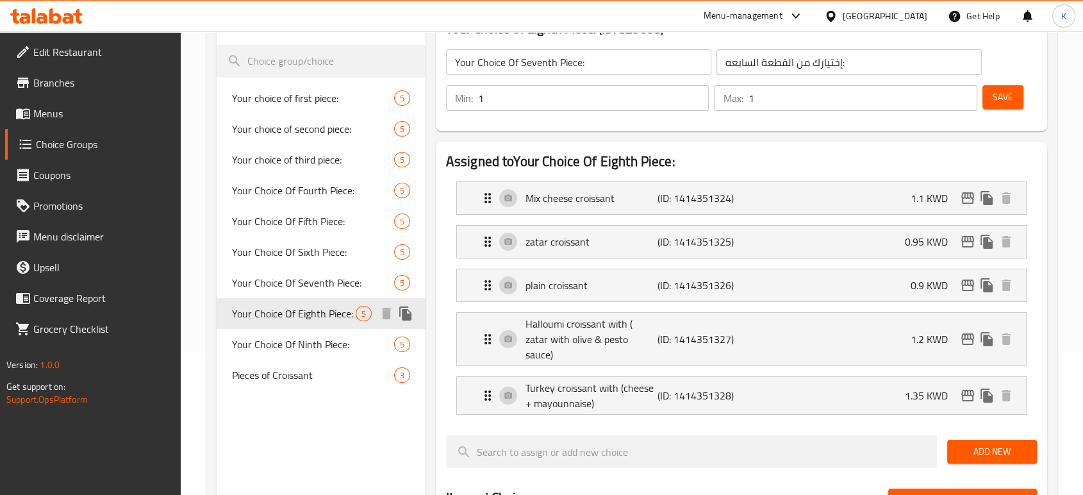
type input "Your Choice Of Eighth Piece:"
type input "إختيارك من القطعة الثامنه:"
click at [301, 345] on span "Your Choice Of Ninth Piece:" at bounding box center [294, 343] width 124 height 15
type input "Your Choice Of Ninth Piece:"
type input "إختيارك من القطعة التاسعه:"
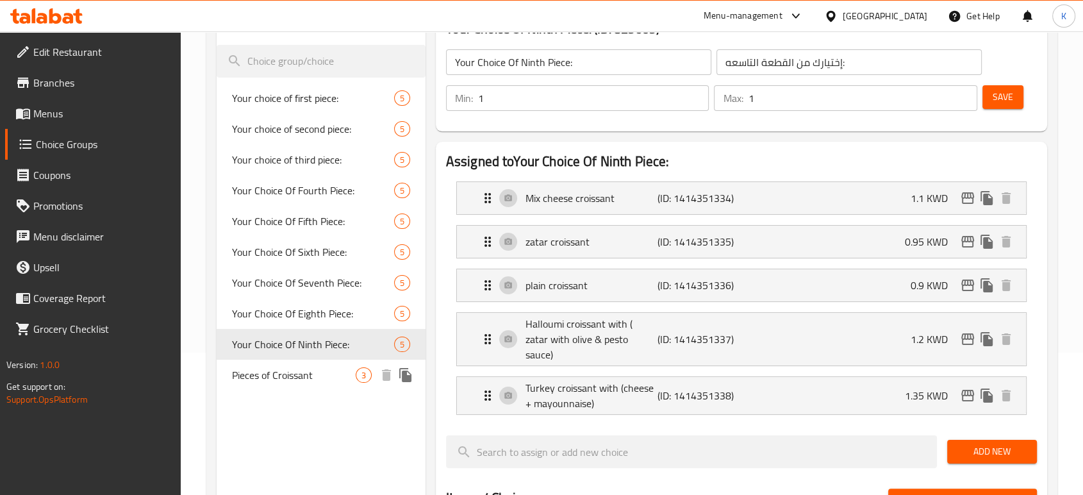
click at [302, 379] on span "Pieces of Croissant" at bounding box center [294, 374] width 124 height 15
type input "Pieces of Croissant"
type input "قطع من الكرواسون"
type input "5"
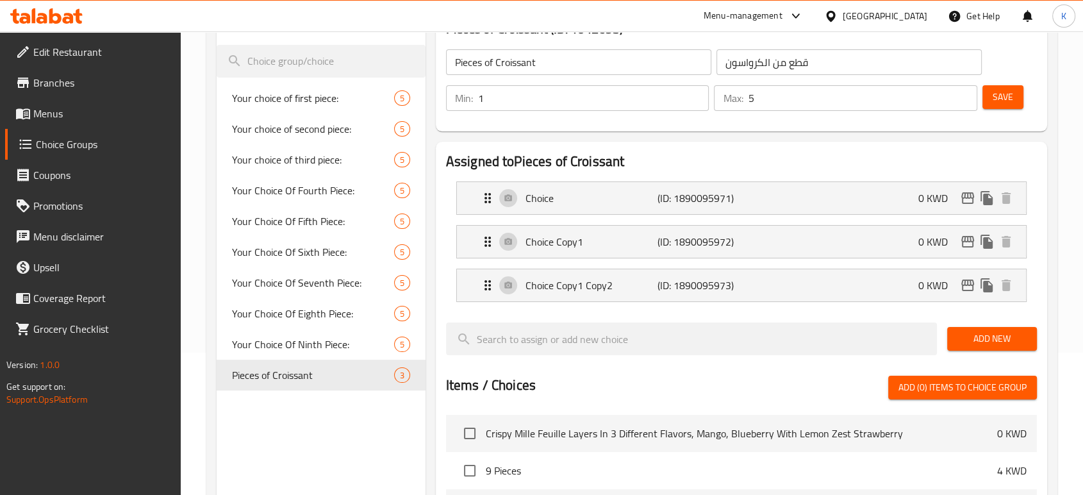
click at [711, 214] on li "Choice (ID: 1890095971) 0 KWD Name (En) Choice Name (En) Name (Ar) Name (Ar) Pr…" at bounding box center [741, 198] width 591 height 44
click at [713, 206] on p "(ID: 1890095971)" at bounding box center [701, 197] width 88 height 15
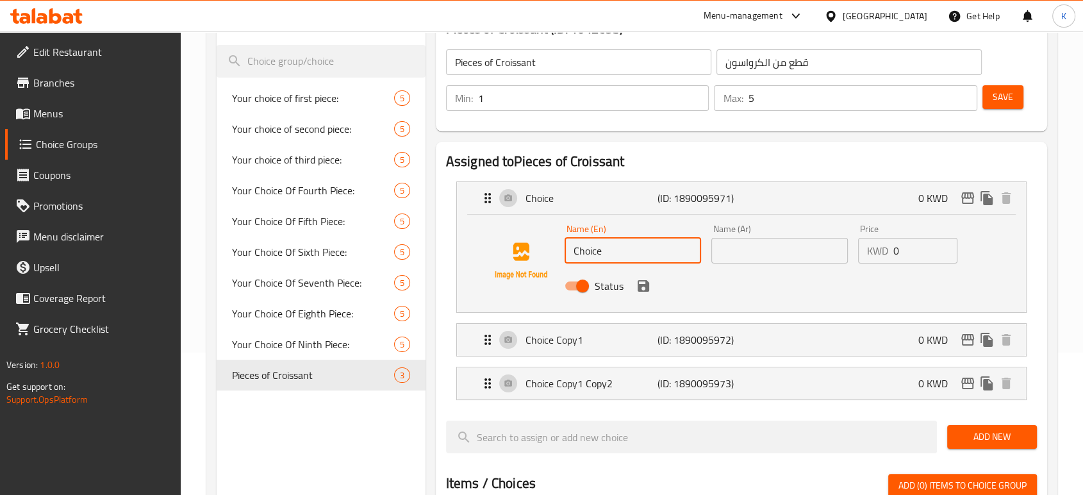
drag, startPoint x: 625, startPoint y: 253, endPoint x: 569, endPoint y: 243, distance: 56.7
click at [489, 255] on div "Name (En) Choice Name (En) Name (Ar) Name (Ar) Price KWD 0 Price Status" at bounding box center [741, 260] width 528 height 87
click at [272, 346] on span "Your Choice Of Ninth Piece:" at bounding box center [294, 343] width 124 height 15
type input "Your Choice Of Ninth Piece:"
type input "إختيارك من القطعة التاسعه:"
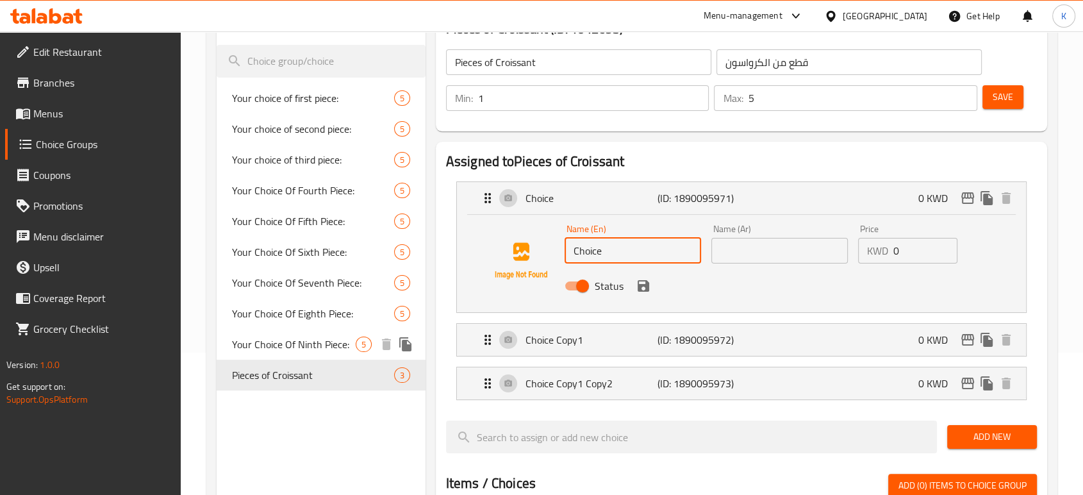
type input "1"
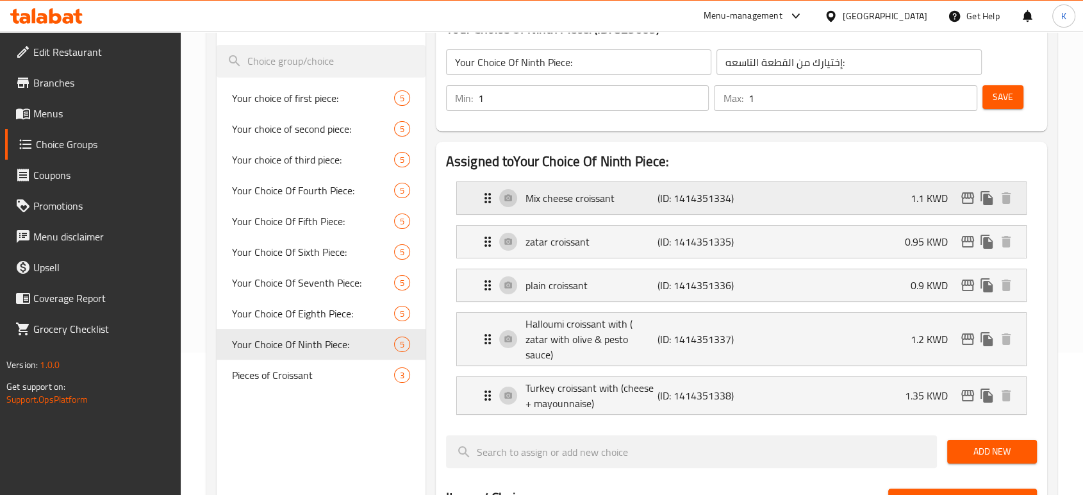
click at [628, 209] on div "Mix cheese croissant (ID: 1414351334) 1.1 KWD" at bounding box center [745, 198] width 531 height 32
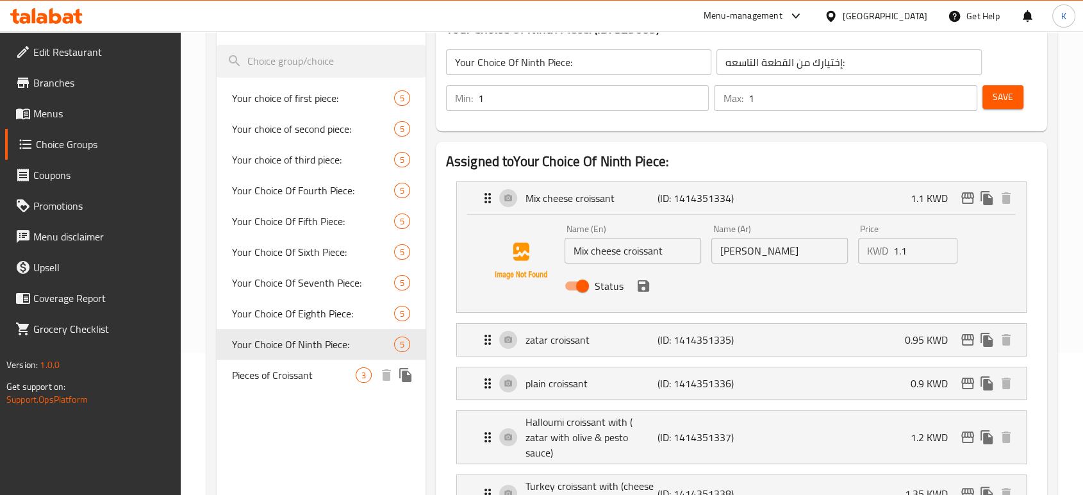
click at [302, 373] on span "Pieces of Croissant" at bounding box center [294, 374] width 124 height 15
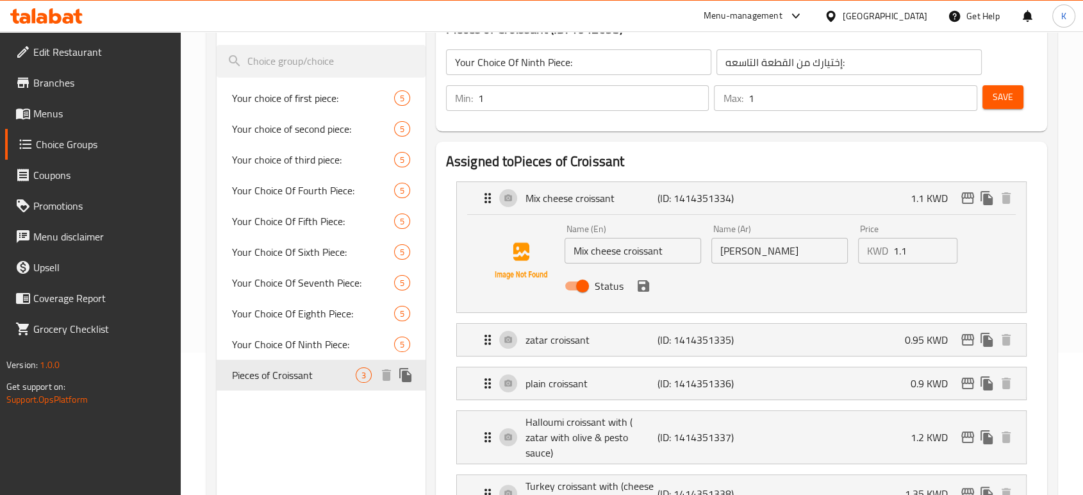
type input "Pieces of Croissant"
type input "قطع من الكرواسون"
type input "5"
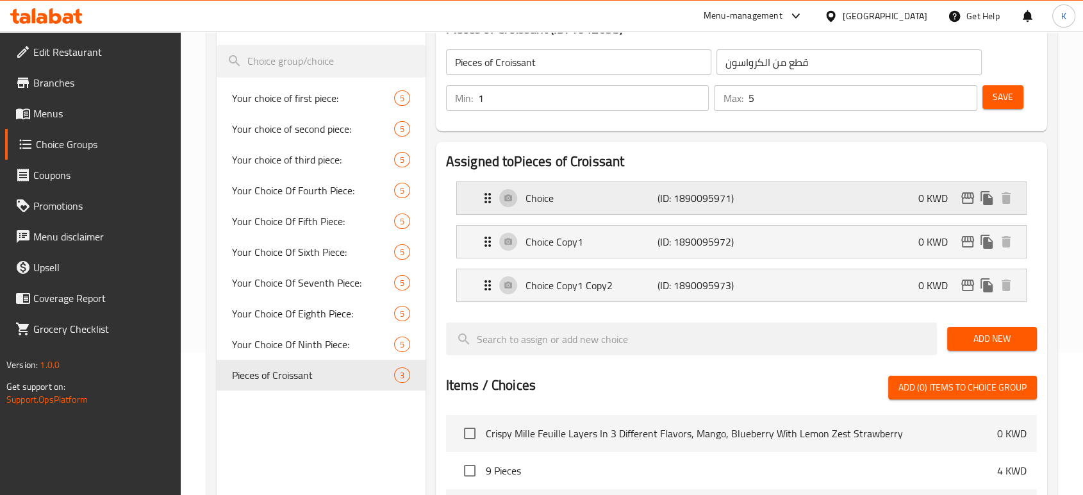
click at [581, 193] on p "Choice" at bounding box center [591, 197] width 132 height 15
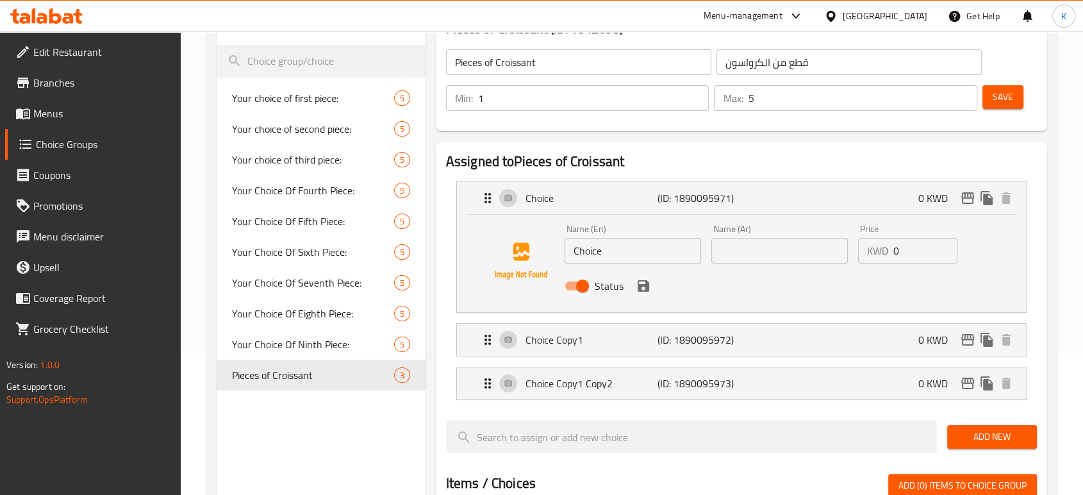
click at [752, 243] on input "text" at bounding box center [779, 251] width 136 height 26
type input ";"
type input ":"
type input "كرواسون سادة"
drag, startPoint x: 910, startPoint y: 238, endPoint x: 871, endPoint y: 238, distance: 39.1
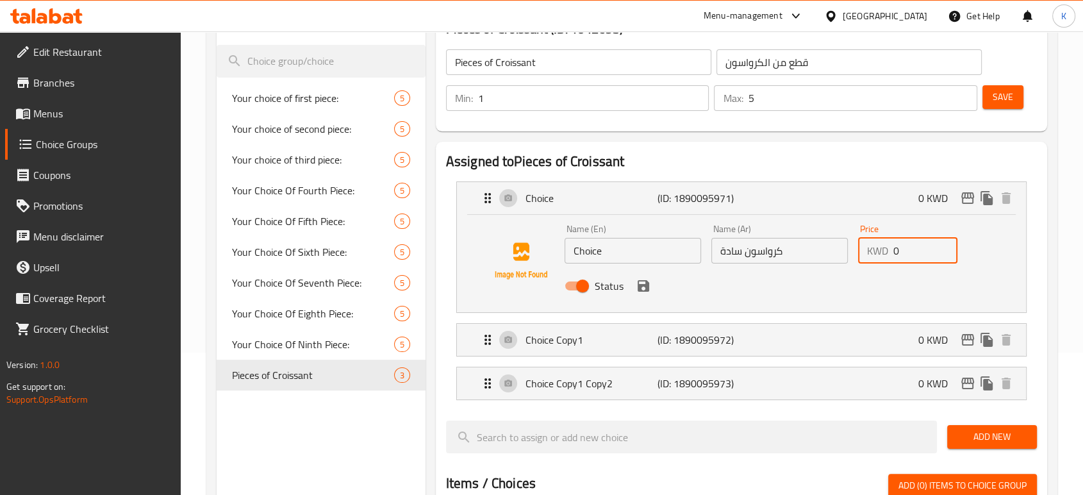
click at [871, 238] on div "KWD 0 Price" at bounding box center [908, 251] width 100 height 26
type input "9"
type input "0.9"
drag, startPoint x: 646, startPoint y: 245, endPoint x: 548, endPoint y: 260, distance: 99.1
click at [548, 260] on div "Name (En) Choice Name (En) Name (Ar) كرواسون سادة Name (Ar) Price KWD 0.9 Price…" at bounding box center [741, 260] width 528 height 87
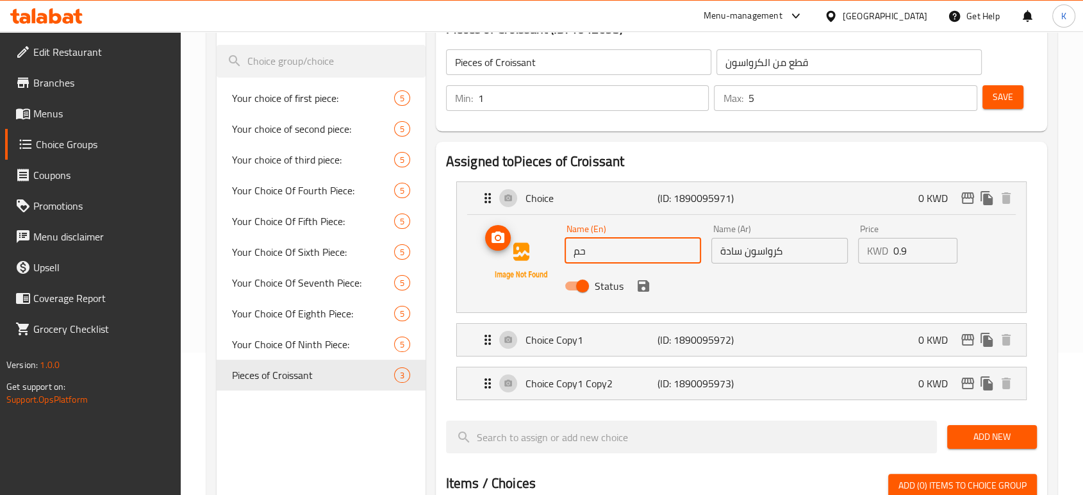
type input "ح"
type input "p"
paste input "Croissant"
click at [643, 295] on div "Status" at bounding box center [779, 285] width 440 height 35
click at [642, 284] on icon "save" at bounding box center [643, 286] width 12 height 12
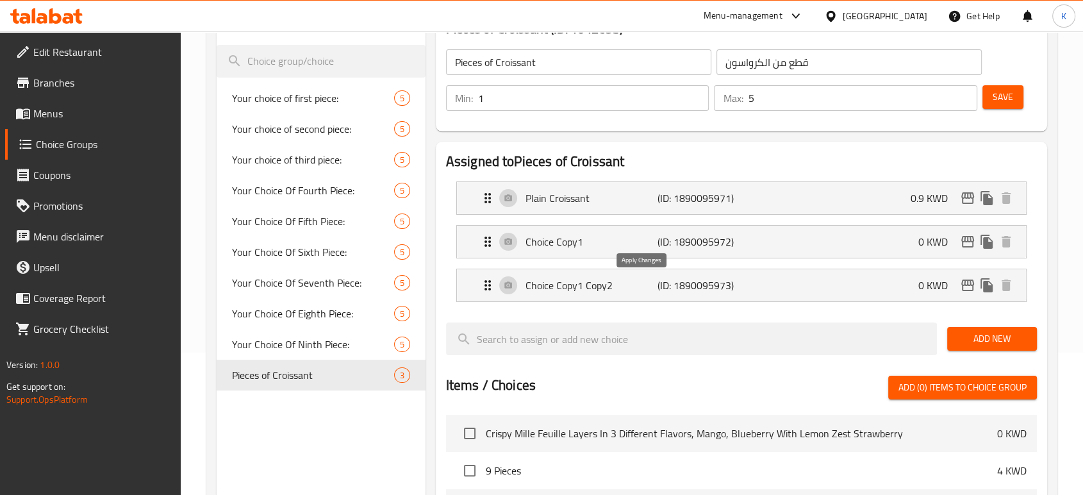
type input "Plain Croissant"
click at [635, 236] on p "Choice Copy1" at bounding box center [591, 241] width 132 height 15
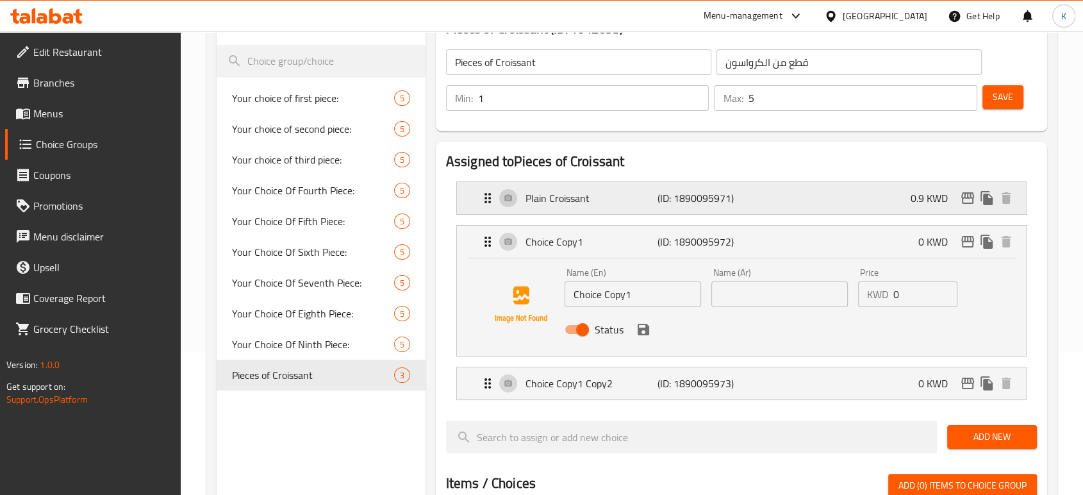
click at [741, 201] on p "(ID: 1890095971)" at bounding box center [701, 197] width 88 height 15
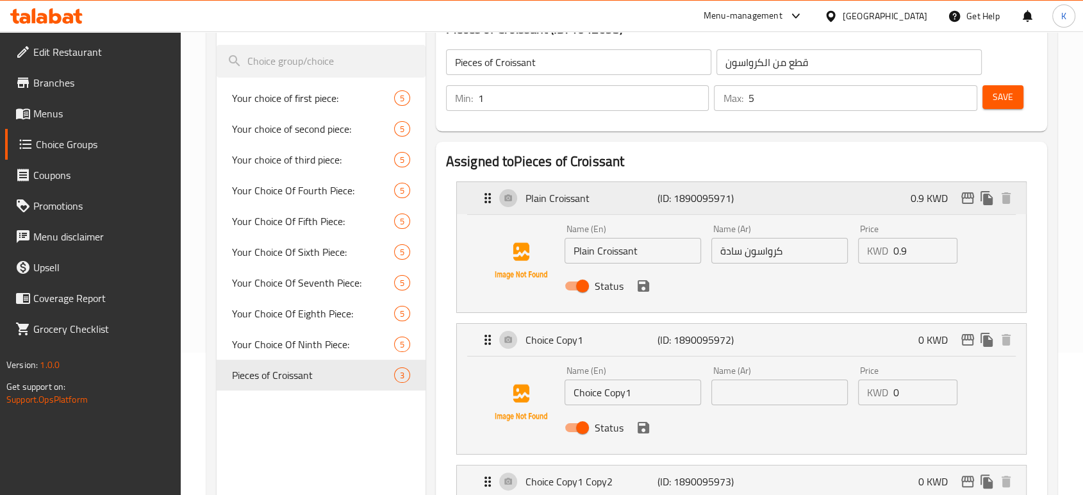
click at [561, 197] on p "Plain Croissant" at bounding box center [591, 197] width 132 height 15
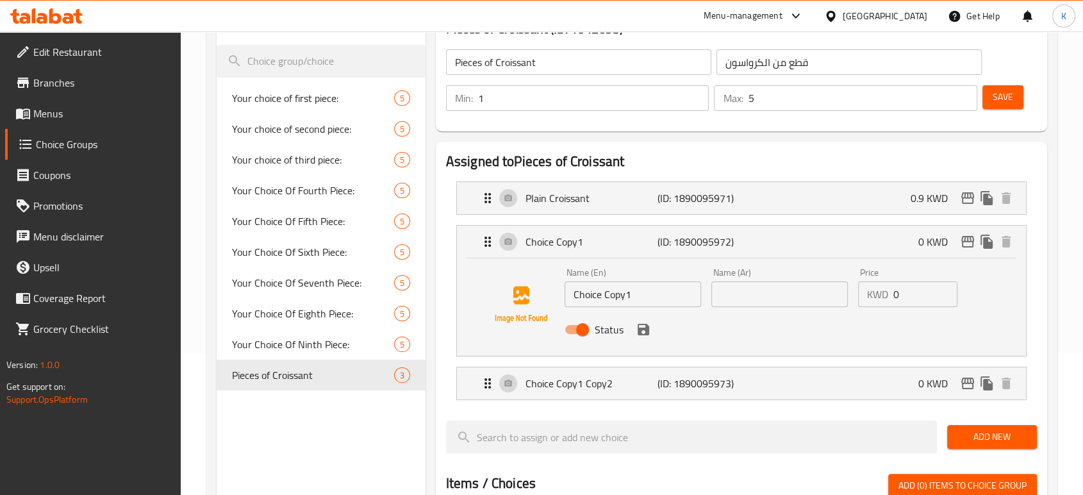
click at [762, 294] on input "text" at bounding box center [779, 294] width 136 height 26
type input "كرواسون زعتر"
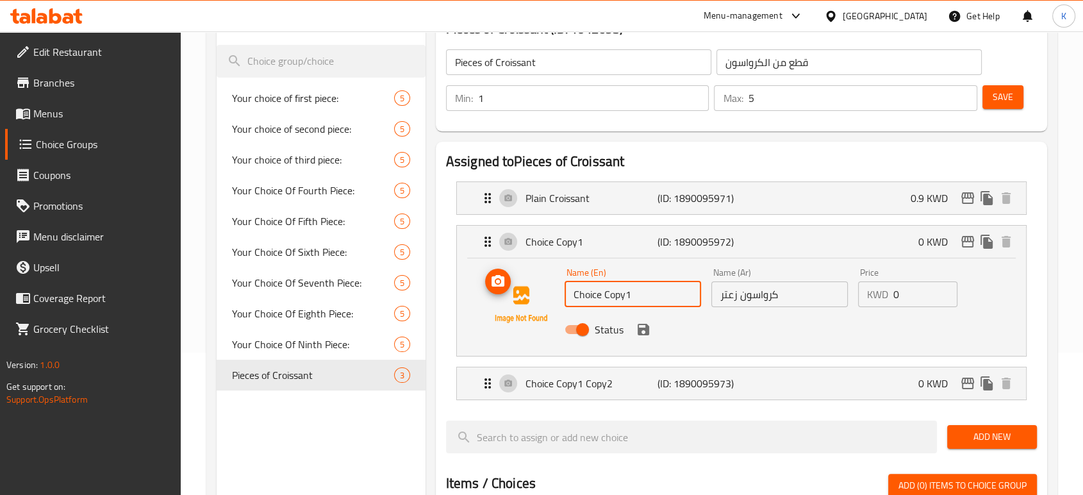
drag, startPoint x: 665, startPoint y: 291, endPoint x: 551, endPoint y: 294, distance: 114.1
click at [554, 293] on div "Name (En) Choice Copy1 Name (En) Name (Ar) كرواسون زعتر Name (Ar) Price KWD 0 P…" at bounding box center [741, 304] width 528 height 87
type input "s"
type input "ئ"
type input "x"
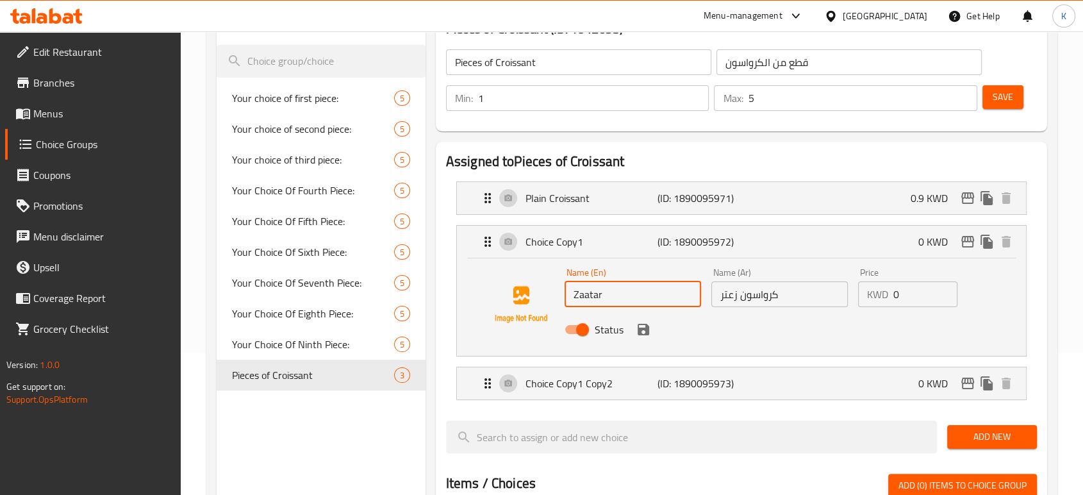
paste input "Croissant"
type input "Zaatar Croissant"
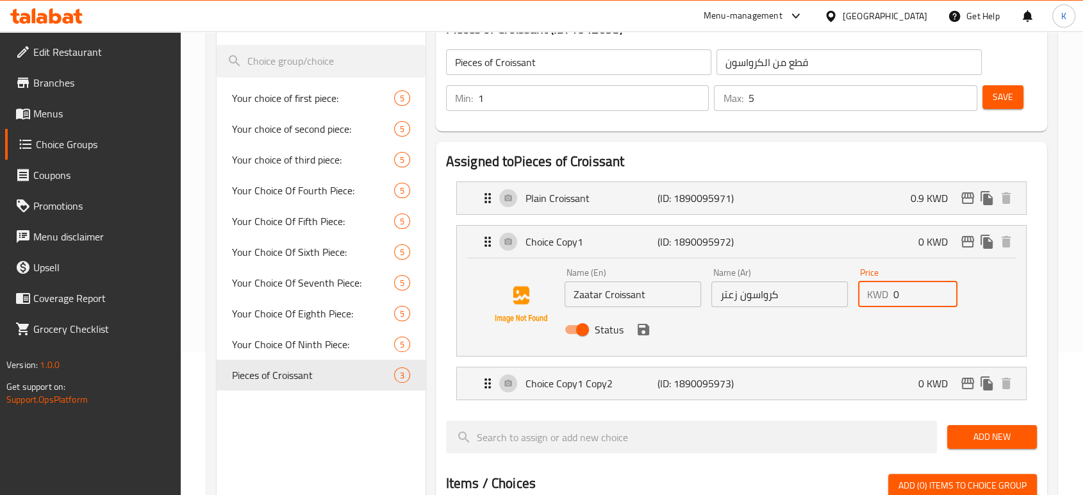
drag, startPoint x: 917, startPoint y: 295, endPoint x: 866, endPoint y: 296, distance: 51.9
click at [866, 296] on div "KWD 0 Price" at bounding box center [908, 294] width 100 height 26
click at [648, 334] on icon "save" at bounding box center [643, 329] width 15 height 15
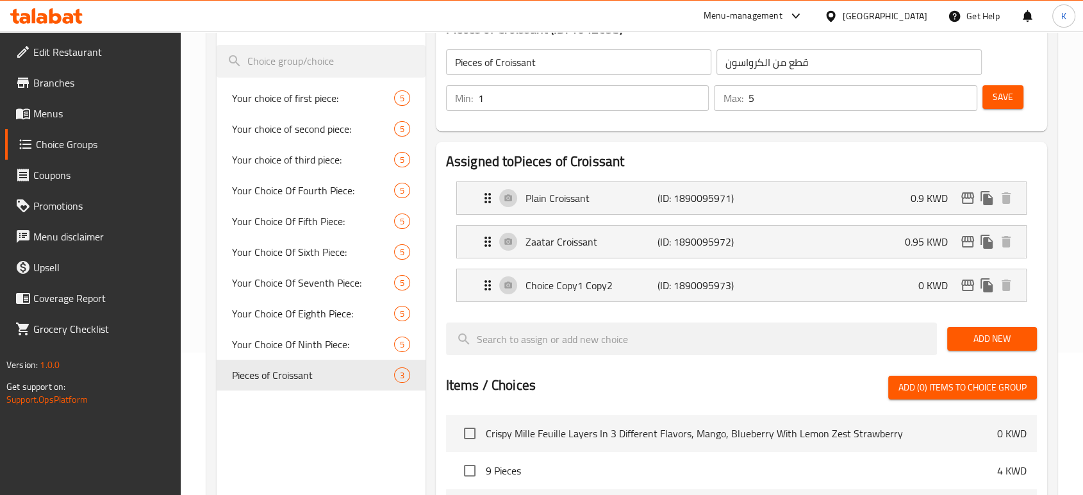
type input "0.95"
click at [637, 191] on p "Plain Croissant" at bounding box center [591, 197] width 132 height 15
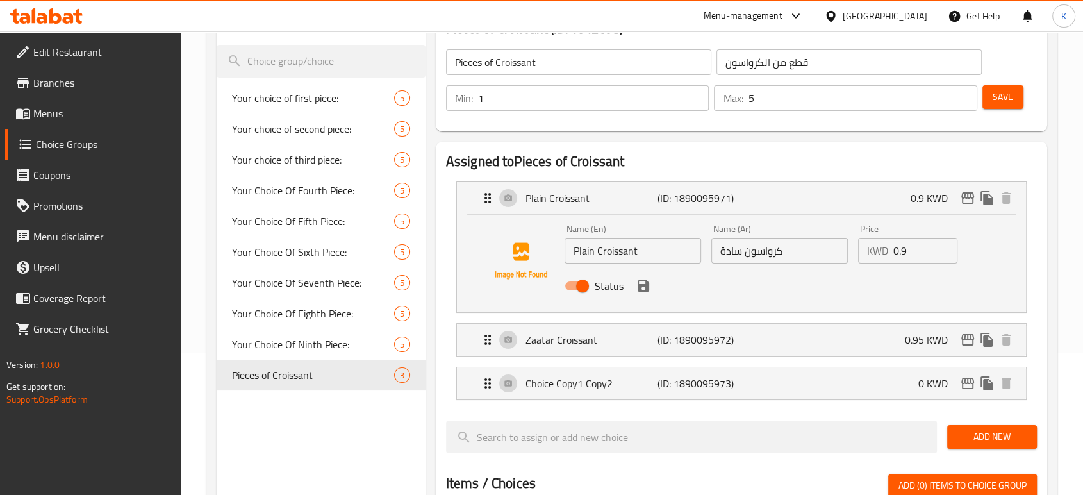
click at [631, 281] on div "Status" at bounding box center [779, 285] width 440 height 35
click at [639, 282] on icon "save" at bounding box center [643, 285] width 15 height 15
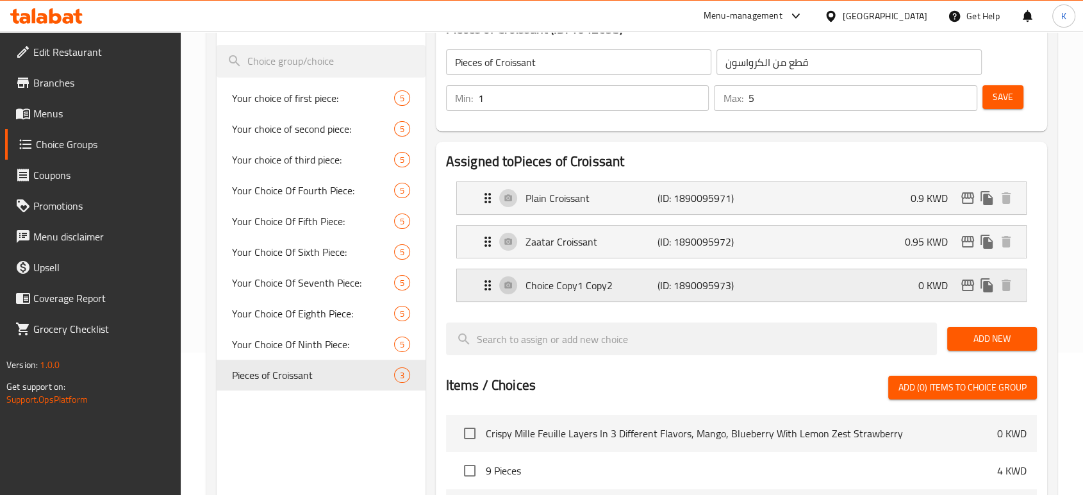
click at [631, 280] on p "Choice Copy1 Copy2" at bounding box center [591, 284] width 132 height 15
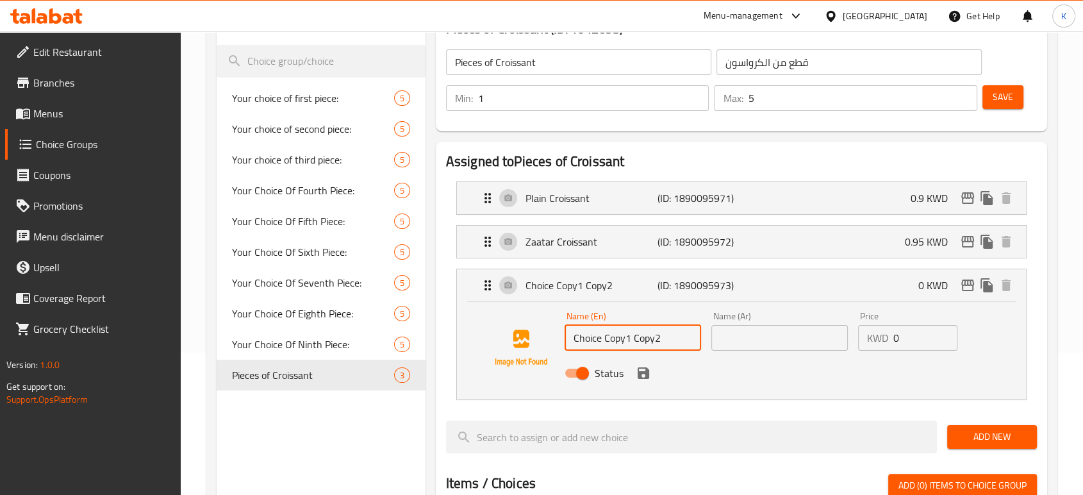
click at [642, 337] on input "Choice Copy1 Copy2" at bounding box center [632, 338] width 136 height 26
drag, startPoint x: 642, startPoint y: 337, endPoint x: 630, endPoint y: 336, distance: 11.6
click at [630, 336] on input "Choice Copy1 Copy2" at bounding box center [632, 338] width 136 height 26
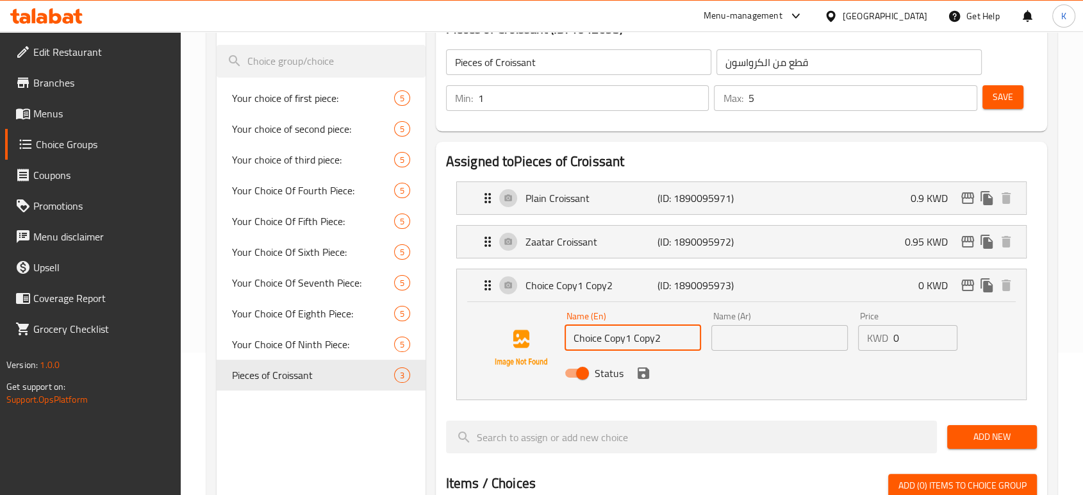
click at [630, 336] on input "Choice Copy1 Copy2" at bounding box center [632, 338] width 136 height 26
type input "m"
paste input "Croissant"
type input "Mix Cheese Croissant"
click at [760, 335] on input "text" at bounding box center [779, 338] width 136 height 26
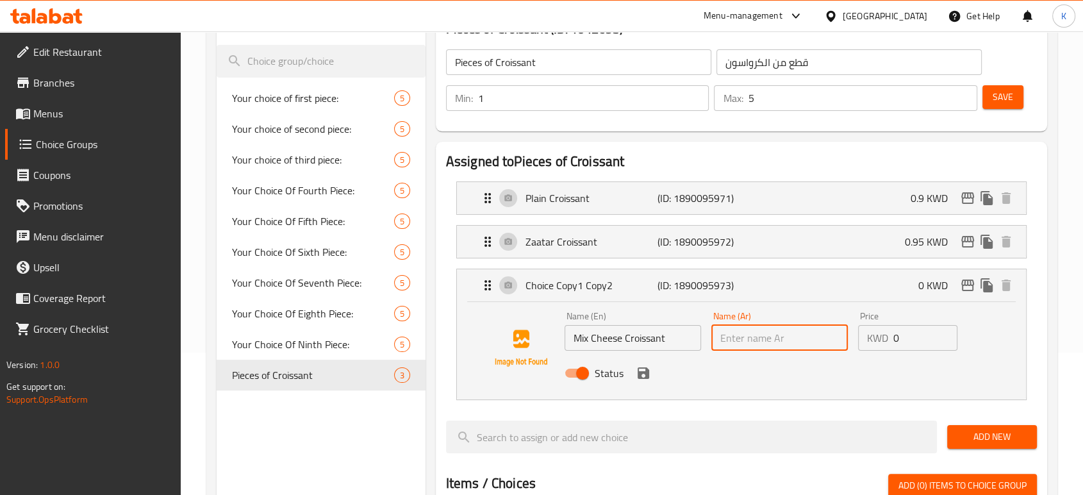
click at [743, 336] on input "text" at bounding box center [779, 338] width 136 height 26
type input "ي"
type input "ط"
type input "[PERSON_NAME]"
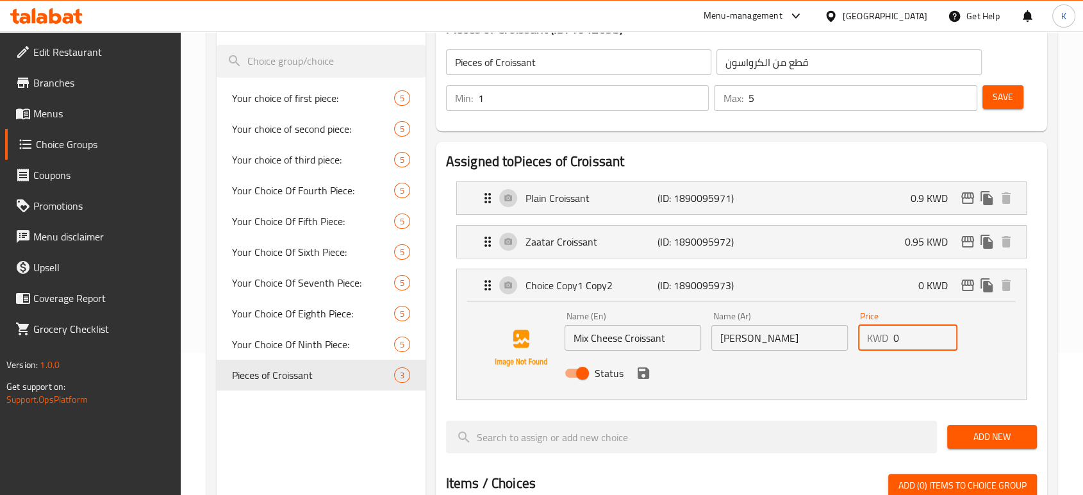
drag, startPoint x: 906, startPoint y: 341, endPoint x: 873, endPoint y: 335, distance: 33.8
click at [873, 335] on div "KWD 0 Price" at bounding box center [908, 338] width 100 height 26
click at [650, 377] on icon "save" at bounding box center [643, 372] width 15 height 15
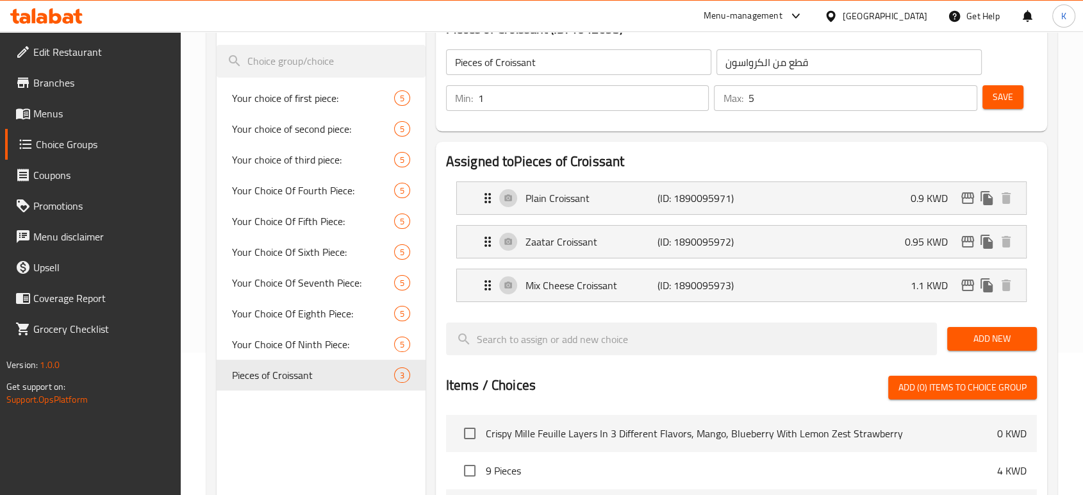
type input "1.1"
click at [791, 293] on div "Mix Cheese Croissant (ID: 1890095973) 1.1 KWD" at bounding box center [745, 285] width 531 height 32
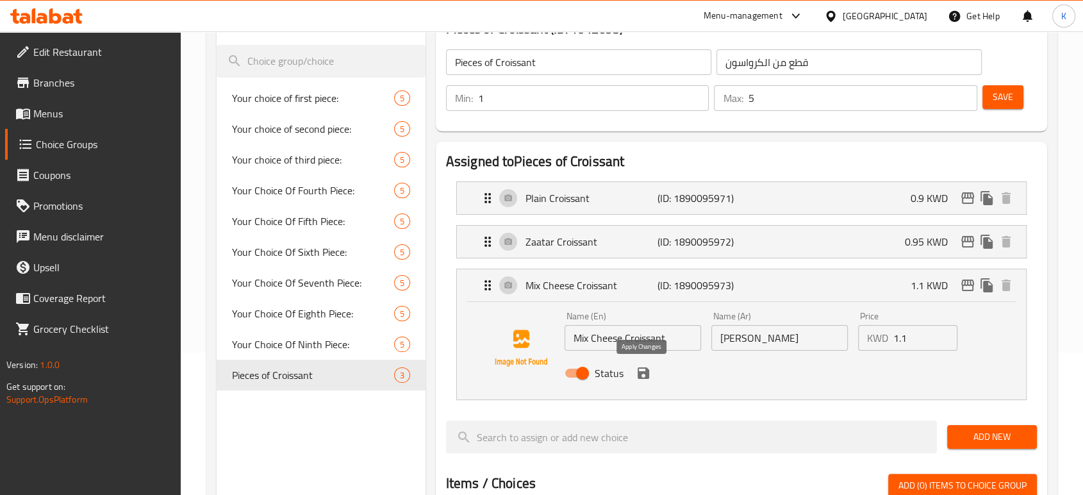
click at [648, 376] on icon "save" at bounding box center [643, 372] width 15 height 15
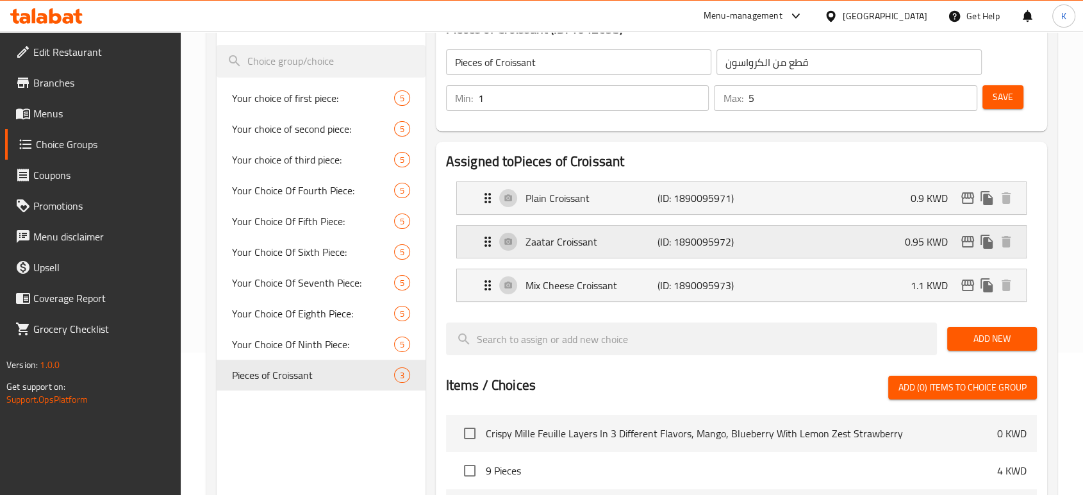
click at [681, 242] on p "(ID: 1890095972)" at bounding box center [701, 241] width 88 height 15
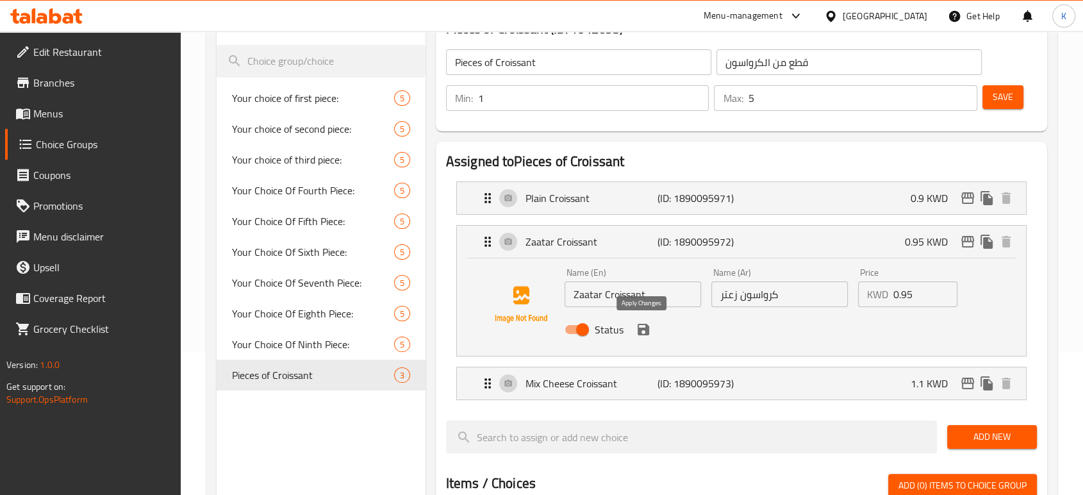
click at [639, 333] on icon "save" at bounding box center [643, 330] width 12 height 12
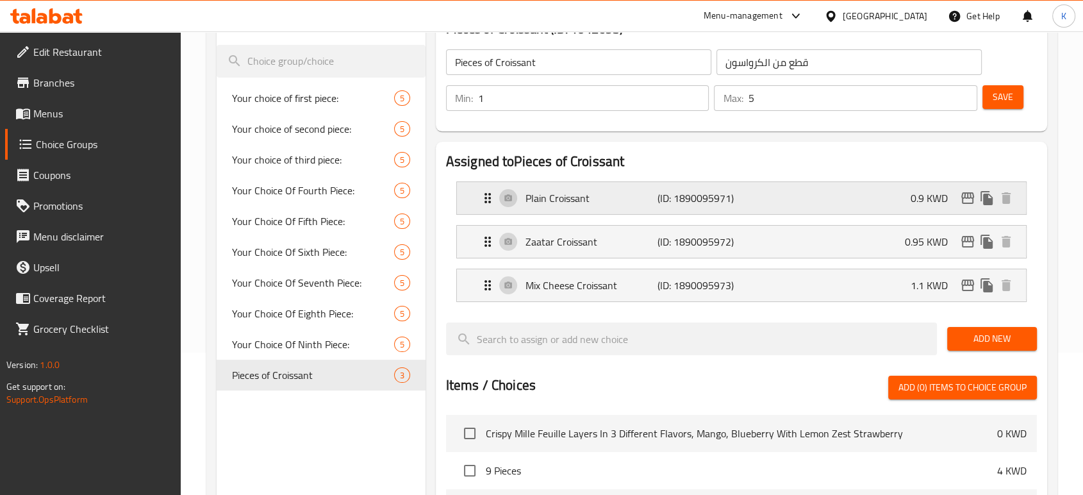
click at [635, 204] on p "Plain Croissant" at bounding box center [591, 197] width 132 height 15
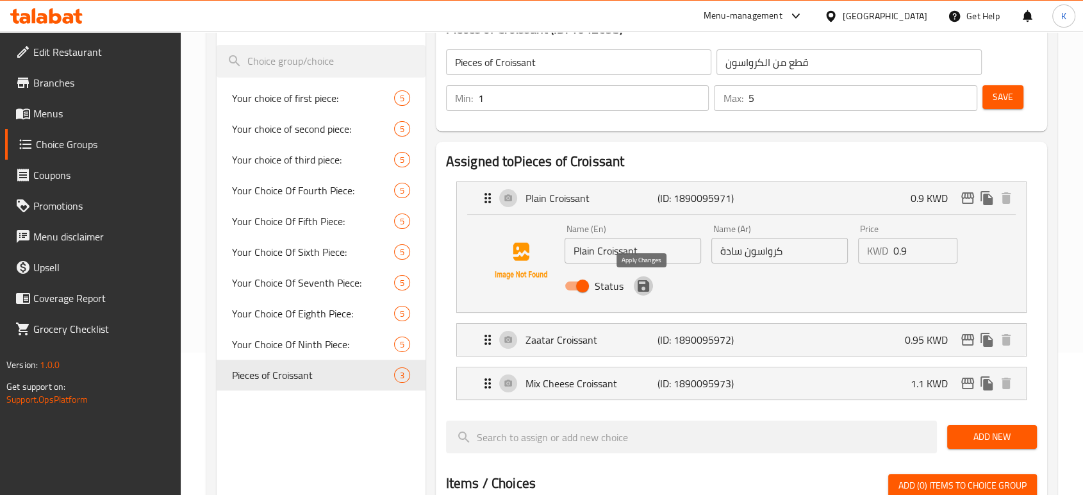
click at [642, 286] on icon "save" at bounding box center [643, 285] width 15 height 15
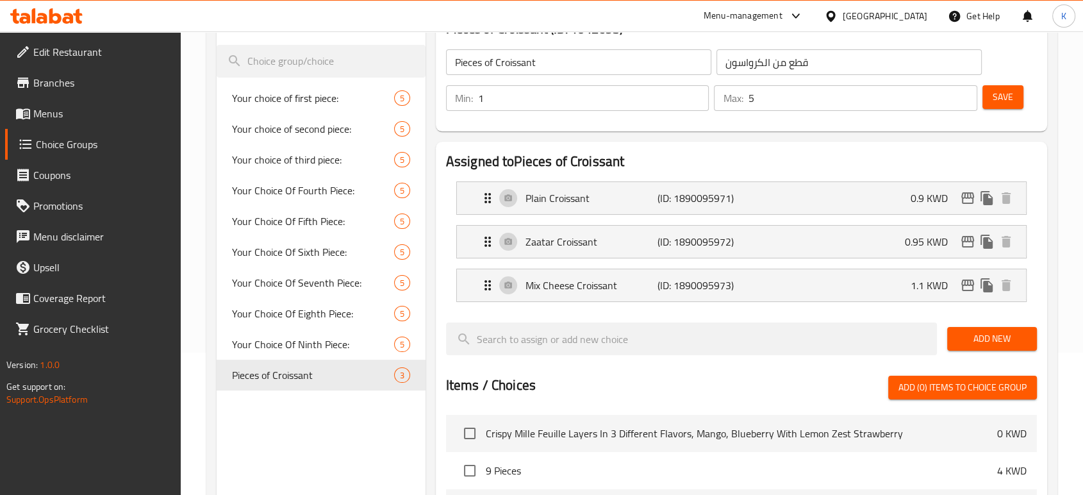
click at [989, 97] on button "Save" at bounding box center [1002, 97] width 41 height 24
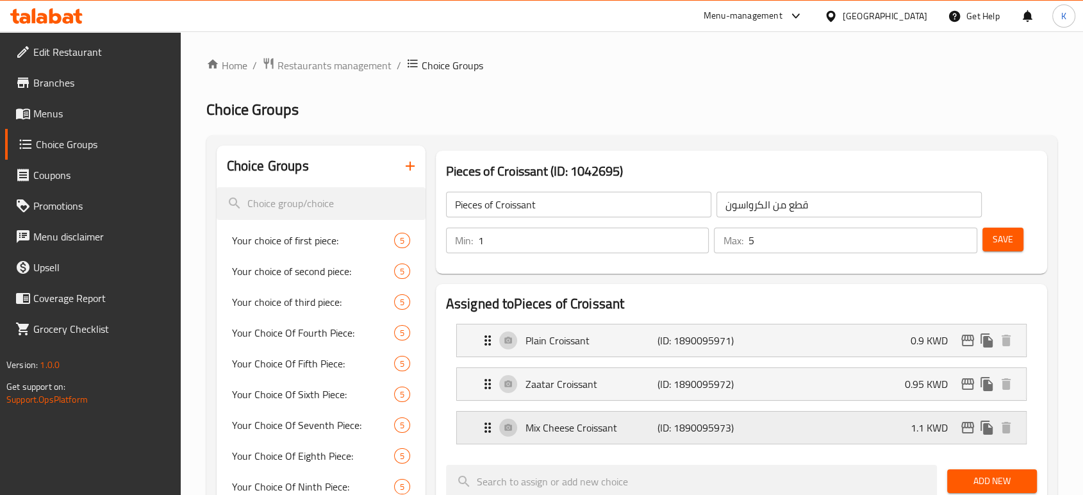
scroll to position [0, 0]
click at [368, 62] on span "Restaurants management" at bounding box center [334, 65] width 114 height 15
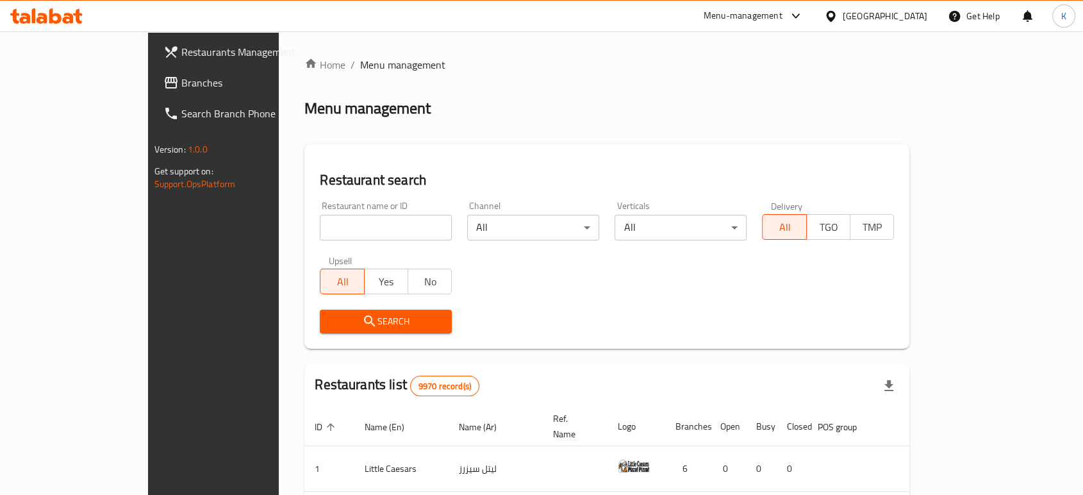
click at [320, 211] on div "Restaurant name or ID Restaurant name or ID" at bounding box center [386, 220] width 132 height 39
click at [320, 235] on input "search" at bounding box center [386, 228] width 132 height 26
type input "م"
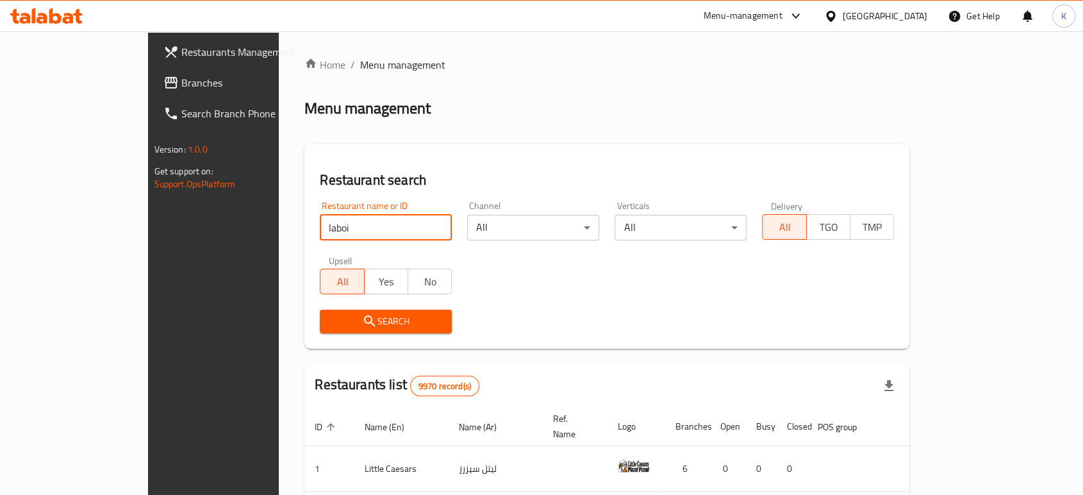
type input "LaBoite"
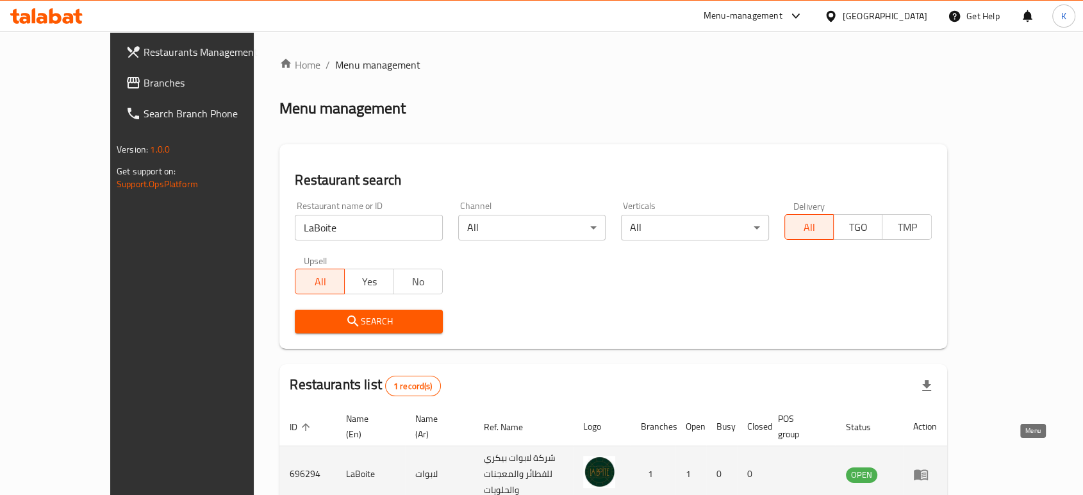
click at [928, 469] on icon "enhanced table" at bounding box center [921, 474] width 14 height 11
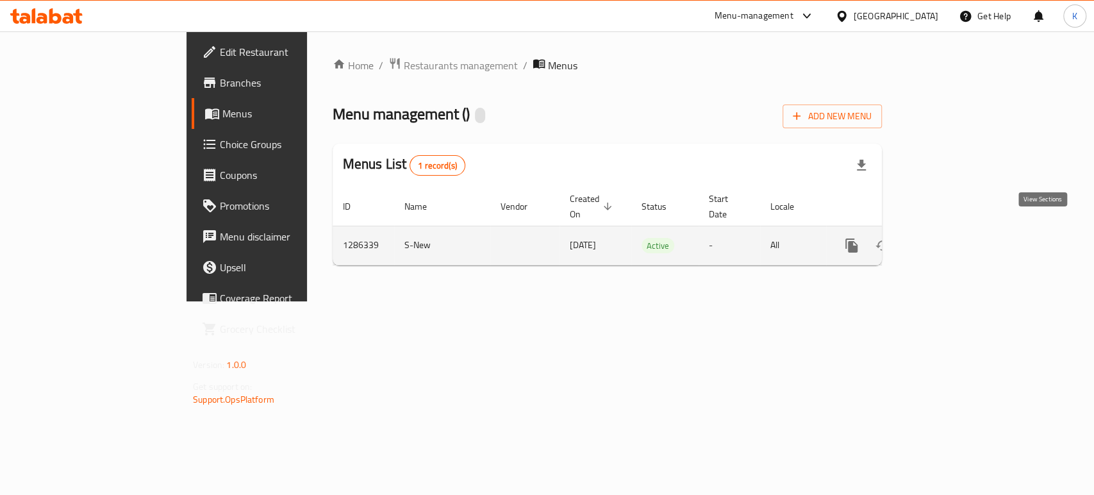
click at [951, 238] on icon "enhanced table" at bounding box center [943, 245] width 15 height 15
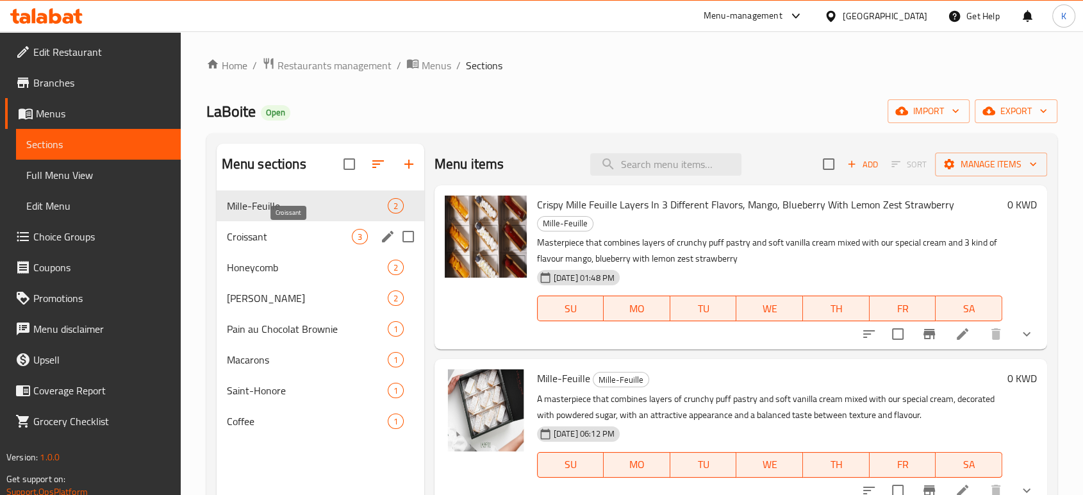
click at [283, 237] on span "Croissant" at bounding box center [289, 236] width 125 height 15
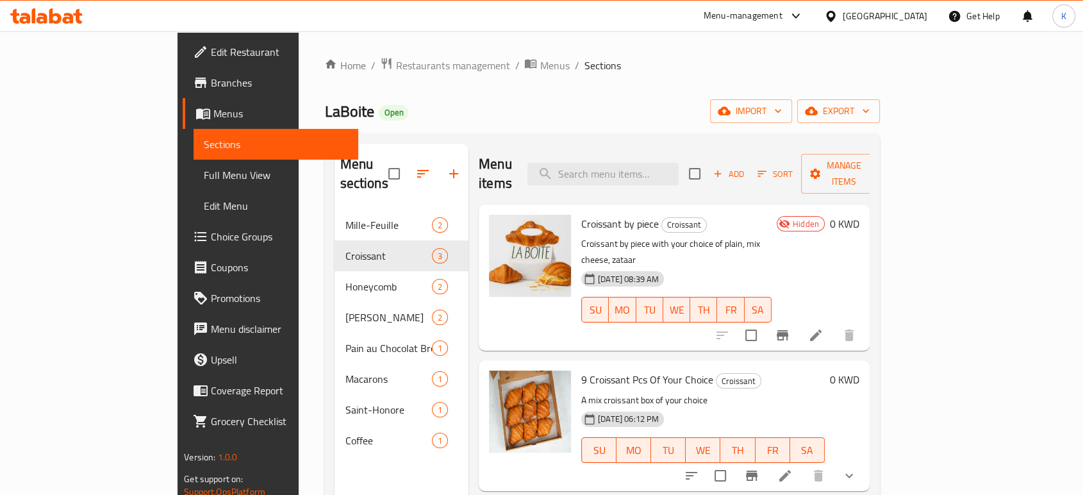
click at [823, 327] on icon at bounding box center [815, 334] width 15 height 15
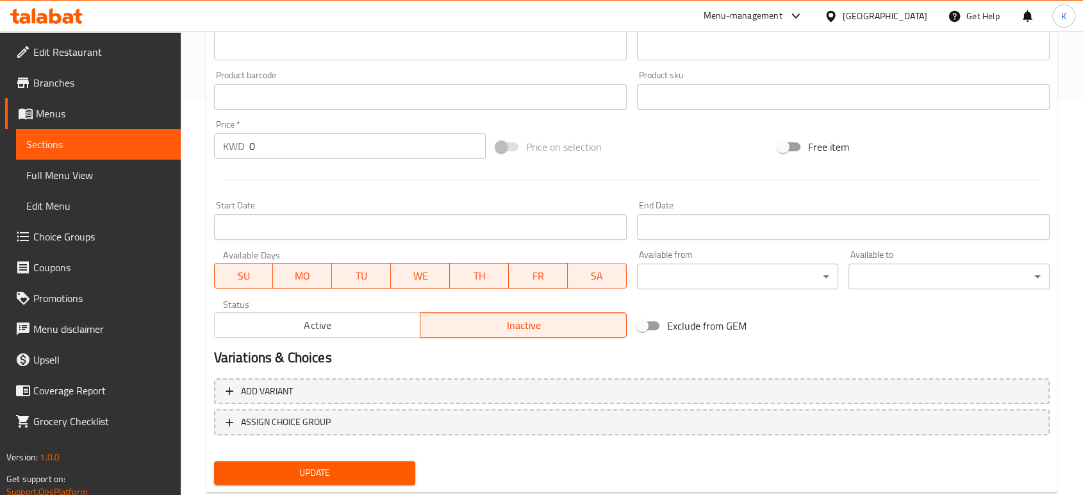
scroll to position [429, 0]
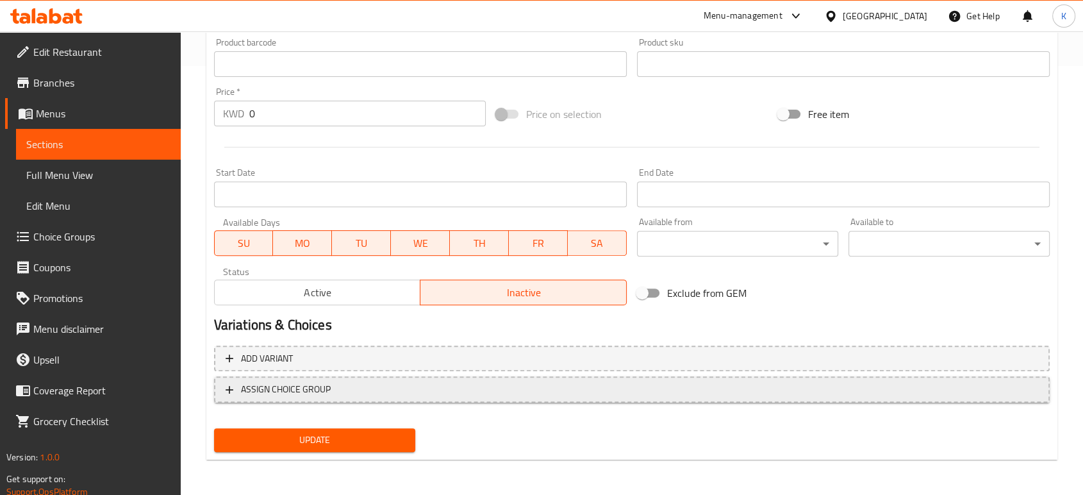
click at [305, 394] on span "ASSIGN CHOICE GROUP" at bounding box center [286, 389] width 90 height 16
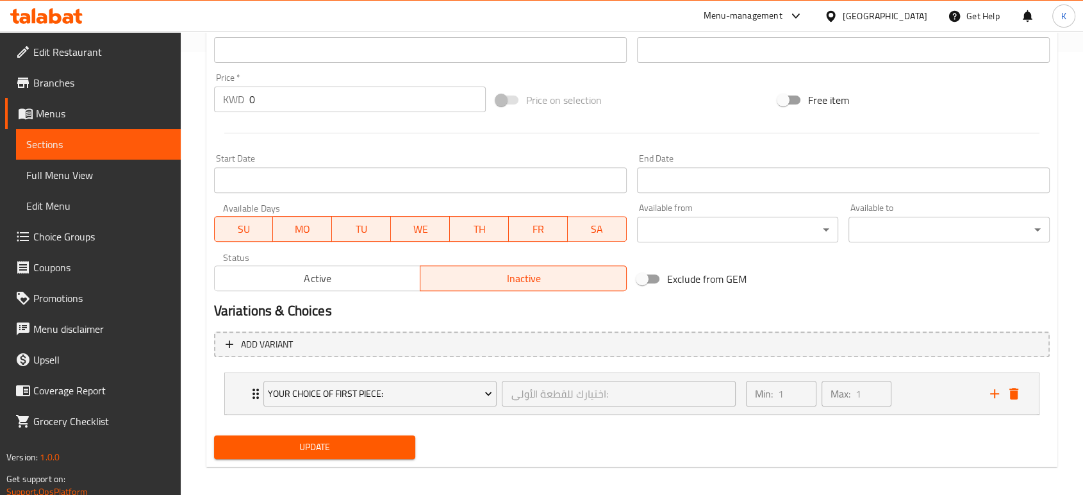
scroll to position [450, 0]
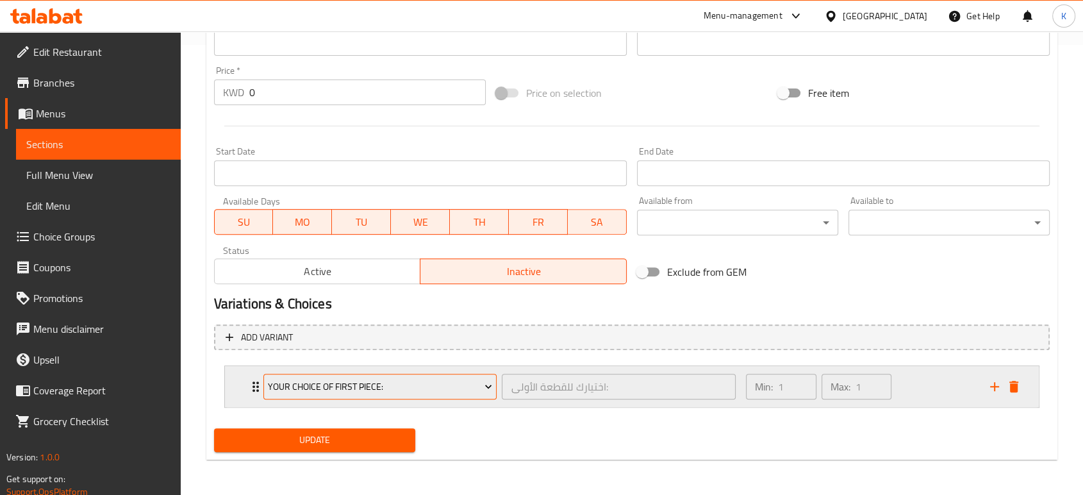
click at [477, 379] on span "Your choice of first piece:" at bounding box center [380, 387] width 224 height 16
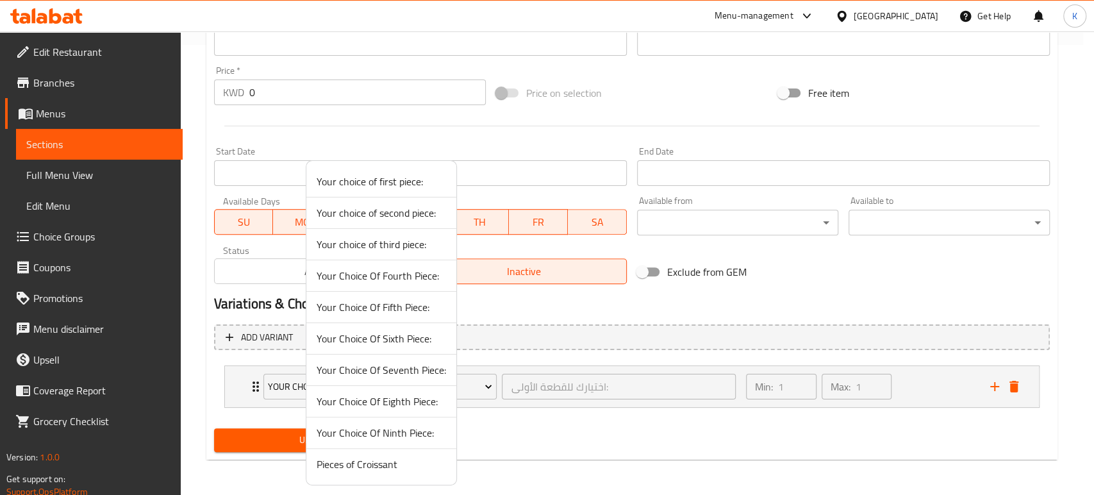
click at [372, 466] on span "Pieces of Croissant" at bounding box center [381, 463] width 129 height 15
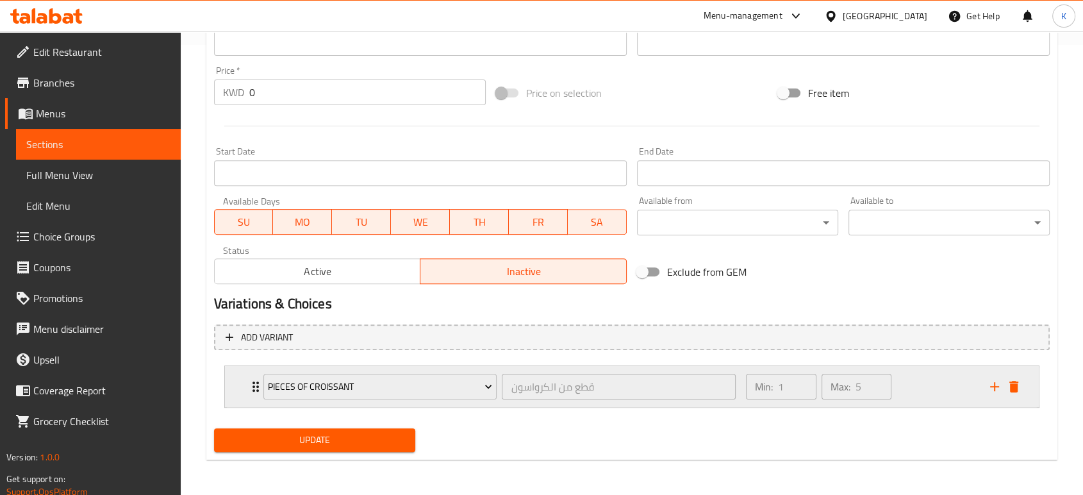
click at [925, 390] on div "Min: 1 ​ Max: 5 ​" at bounding box center [860, 386] width 244 height 41
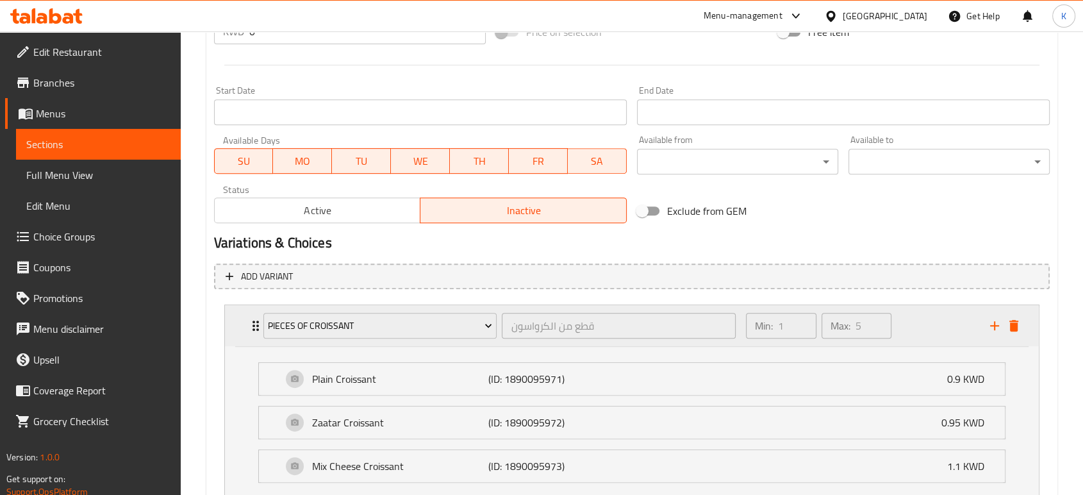
scroll to position [592, 0]
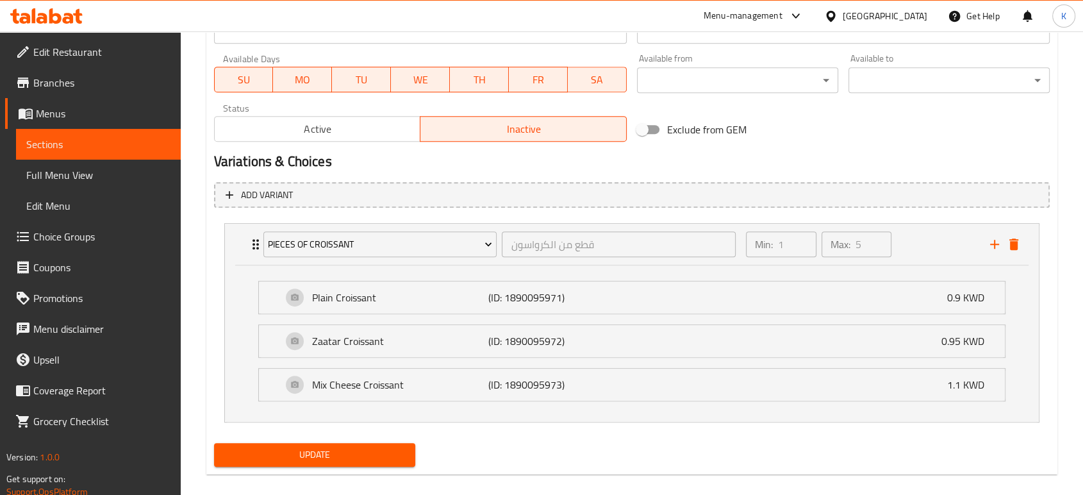
click at [355, 459] on span "Update" at bounding box center [314, 455] width 181 height 16
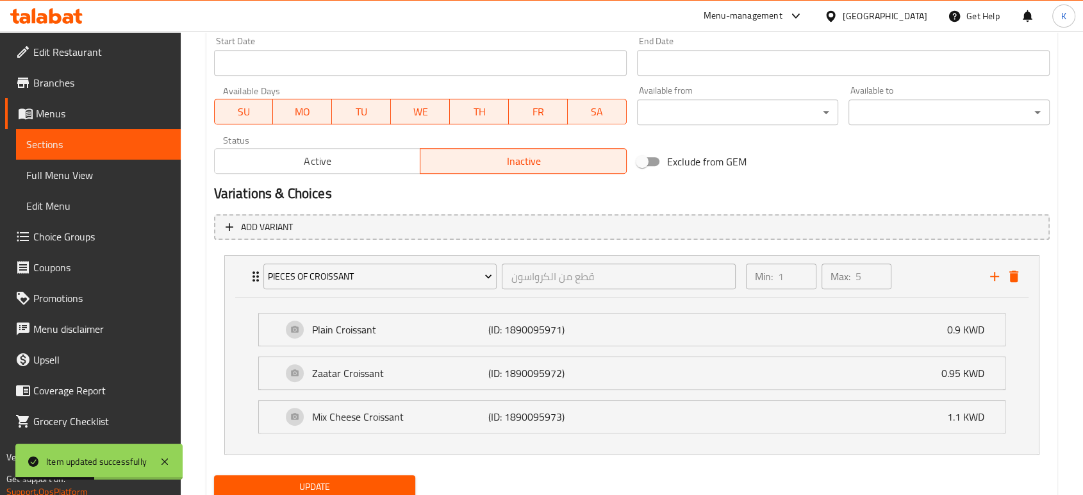
scroll to position [535, 0]
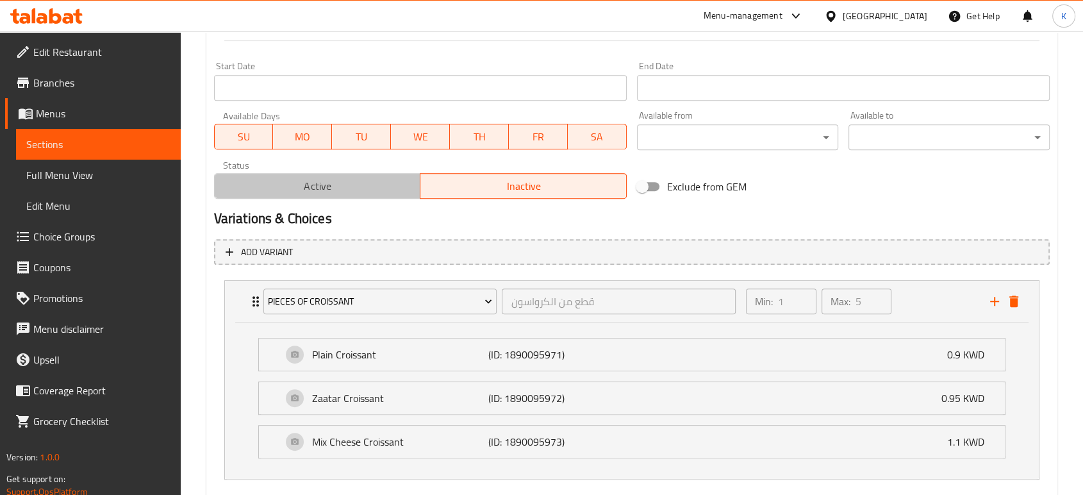
click at [343, 183] on span "Active" at bounding box center [318, 186] width 196 height 19
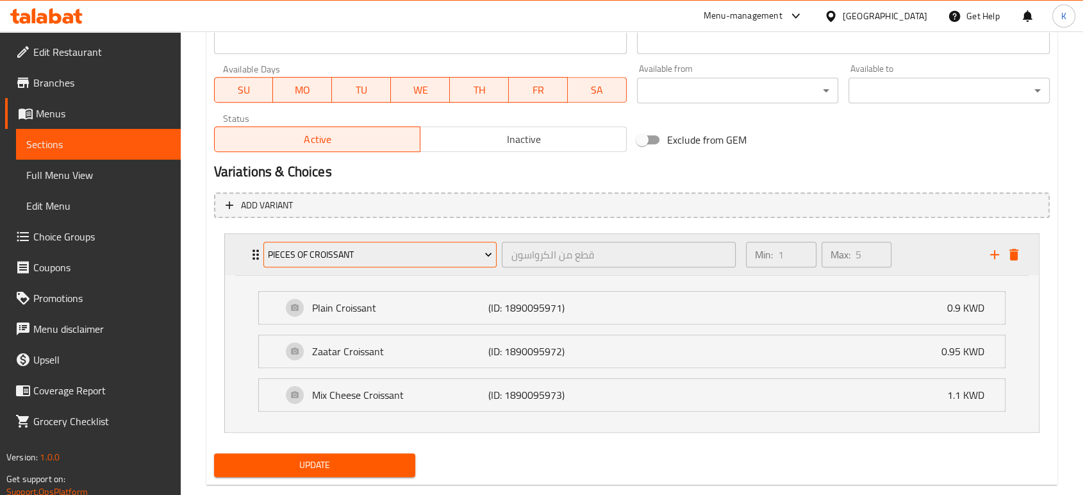
scroll to position [606, 0]
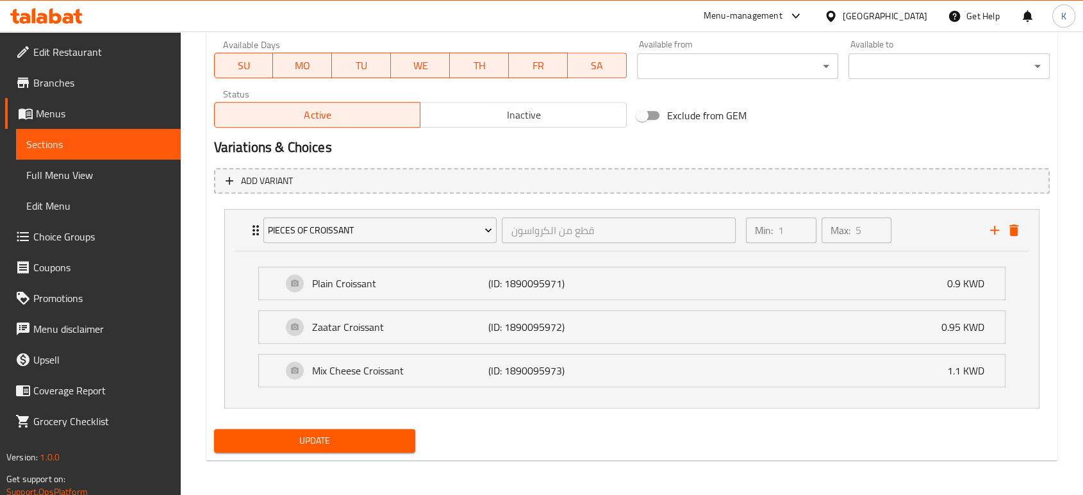
click at [381, 444] on span "Update" at bounding box center [314, 440] width 181 height 16
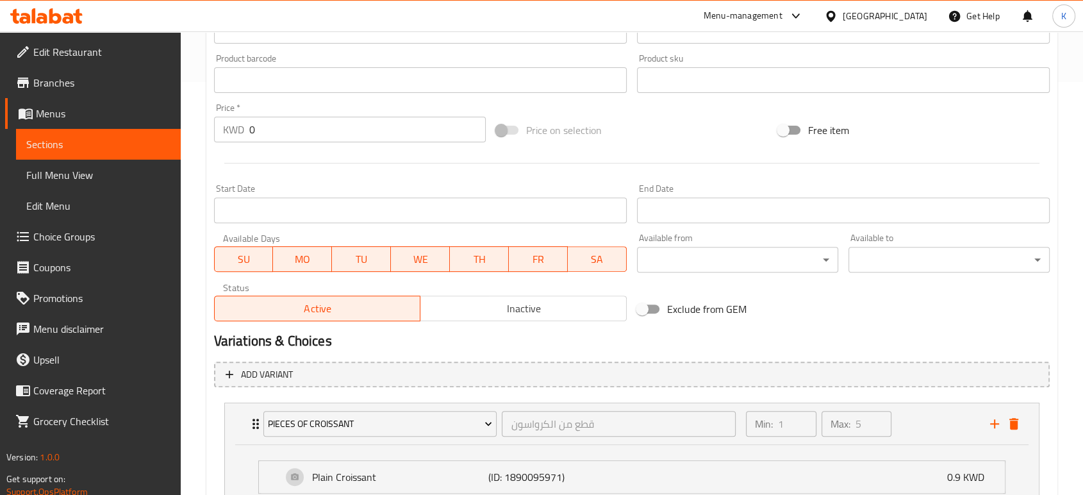
scroll to position [569, 0]
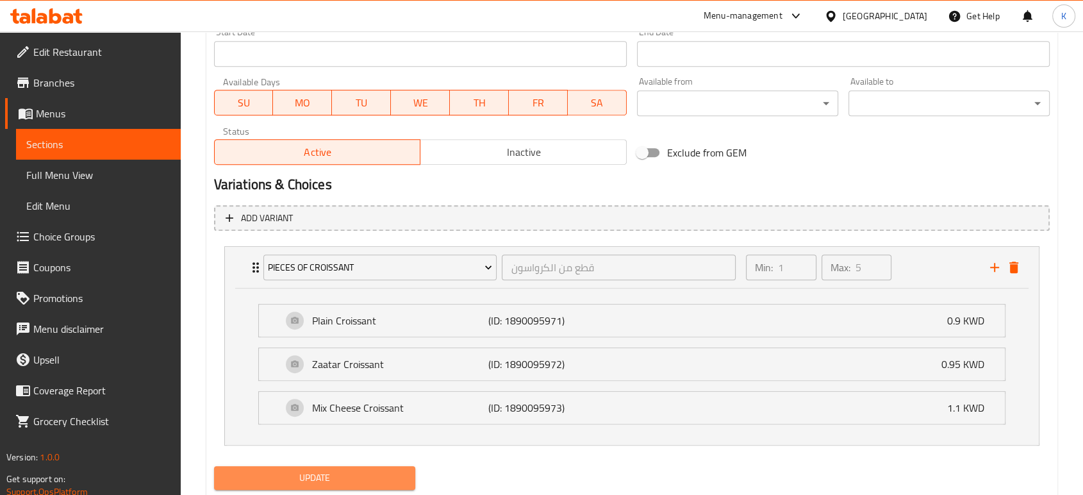
click at [336, 477] on span "Update" at bounding box center [314, 478] width 181 height 16
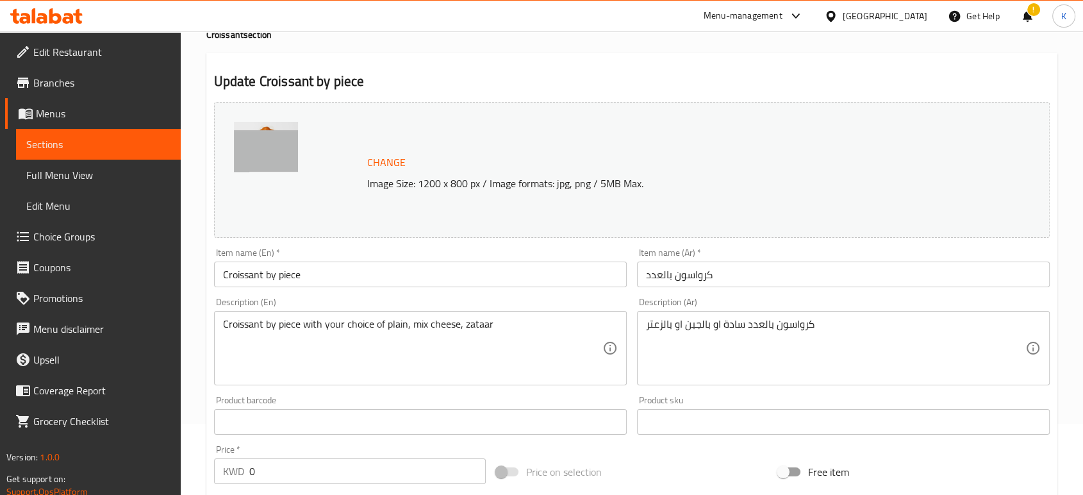
scroll to position [0, 0]
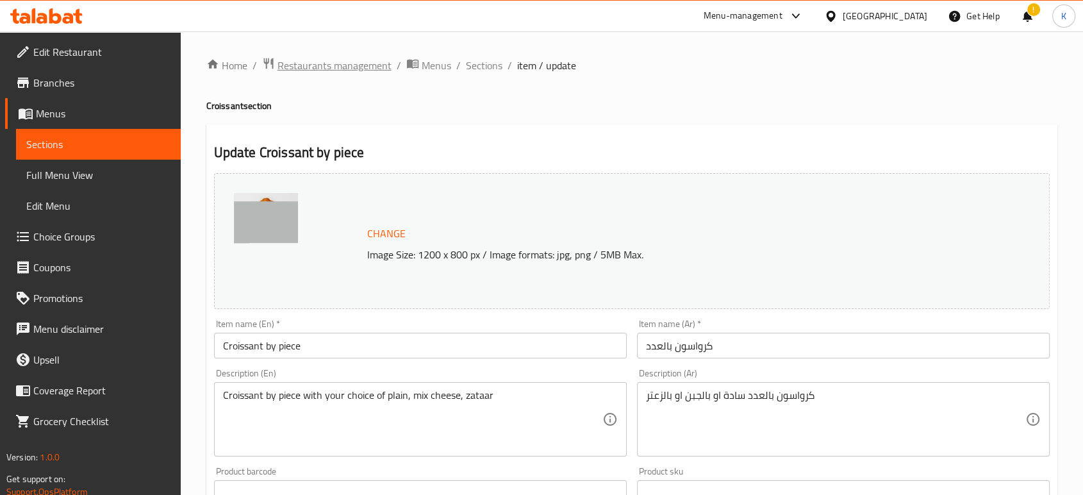
click at [377, 65] on span "Restaurants management" at bounding box center [334, 65] width 114 height 15
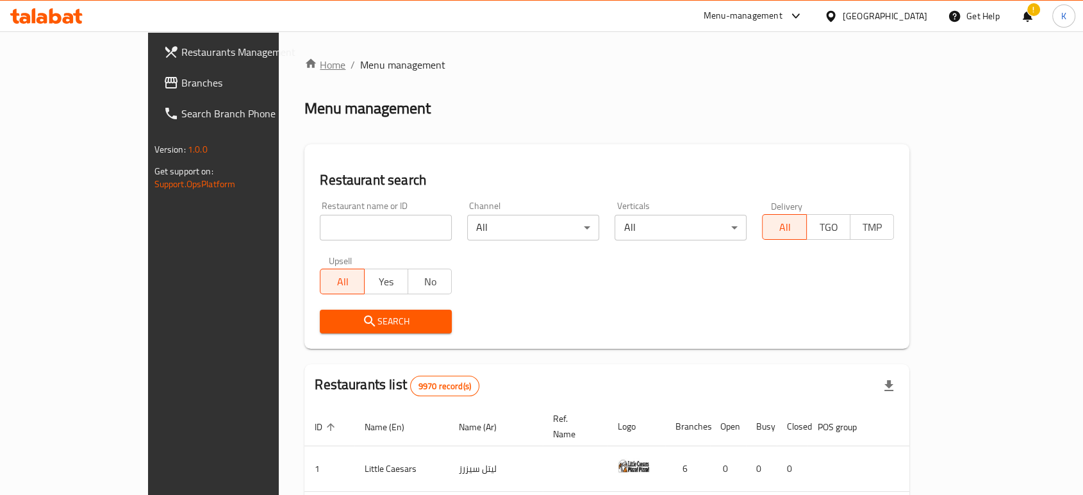
click at [304, 65] on link "Home" at bounding box center [324, 64] width 41 height 15
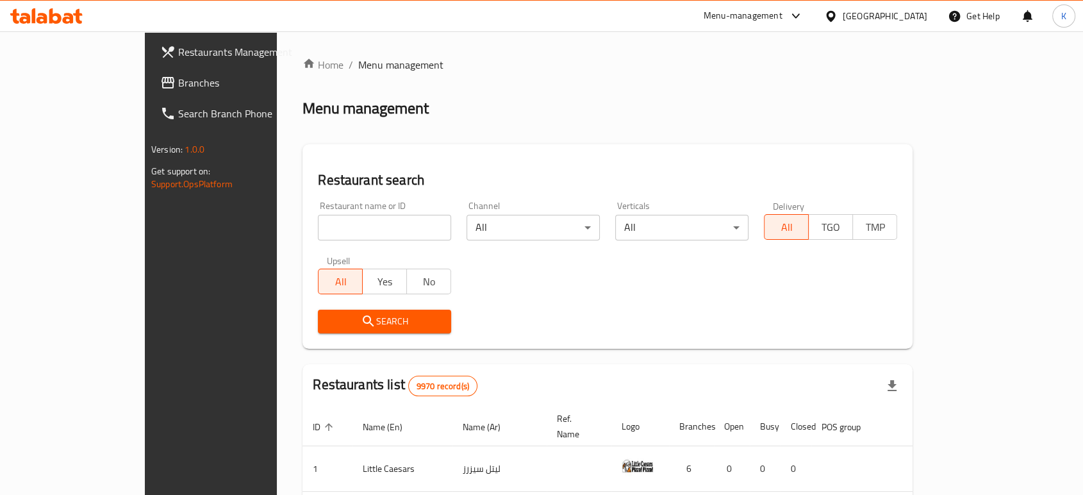
click at [324, 227] on input "search" at bounding box center [384, 228] width 133 height 26
click at [347, 315] on span "Search" at bounding box center [384, 321] width 113 height 16
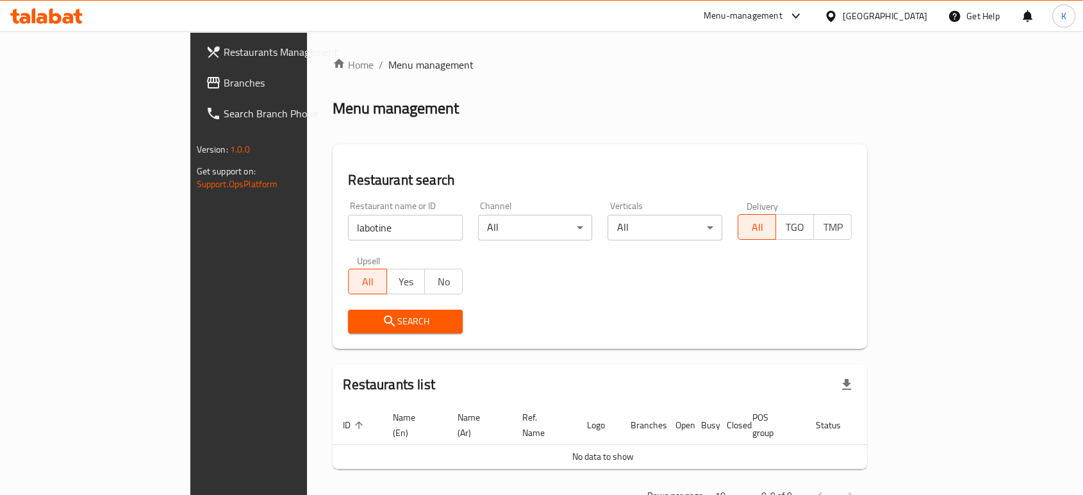
click at [348, 227] on input "labotine" at bounding box center [405, 228] width 115 height 26
click at [382, 315] on icon "submit" at bounding box center [389, 320] width 15 height 15
click at [302, 315] on div at bounding box center [541, 247] width 1083 height 495
click at [348, 226] on input "laboti" at bounding box center [405, 228] width 115 height 26
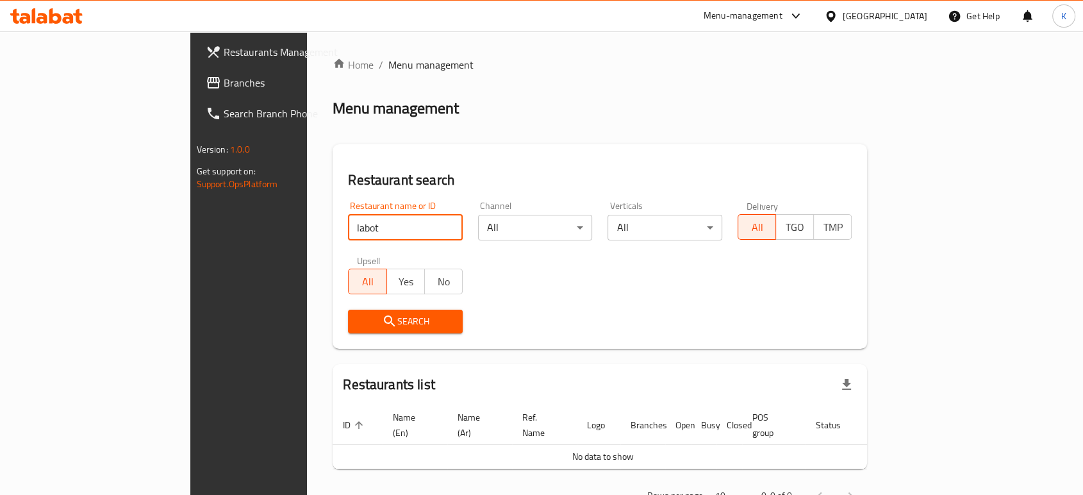
click at [382, 315] on icon "submit" at bounding box center [389, 320] width 15 height 15
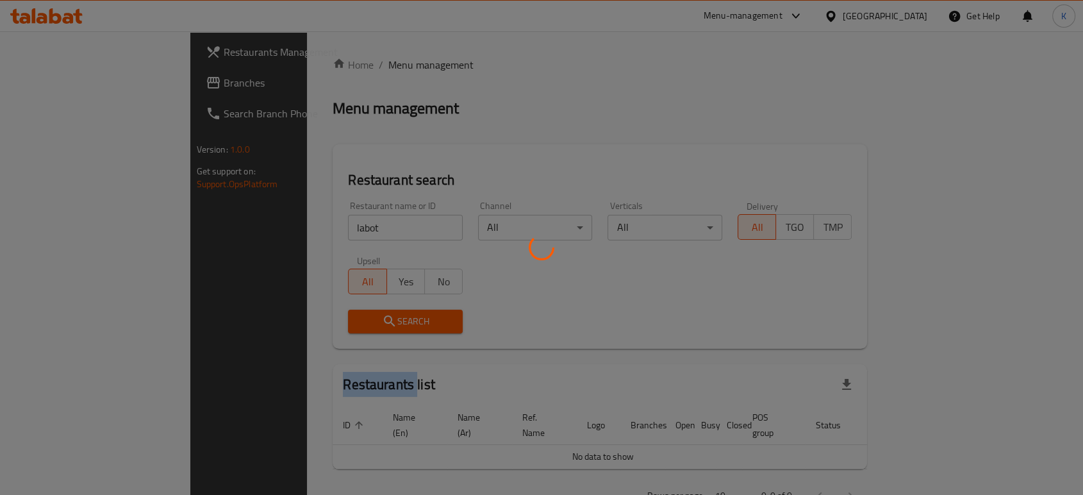
click at [306, 315] on div at bounding box center [541, 247] width 1083 height 495
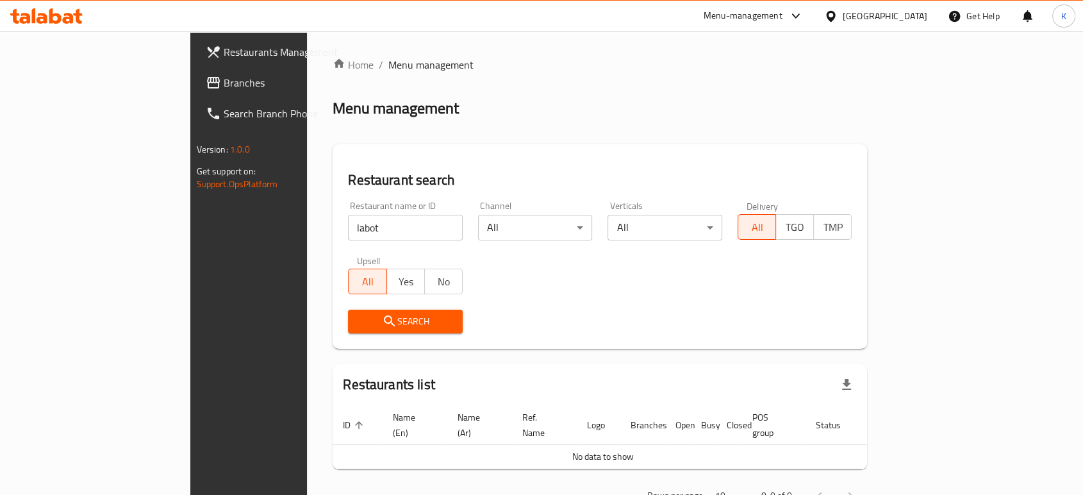
click at [348, 215] on input "labot" at bounding box center [405, 228] width 115 height 26
type input "LaBoite"
click at [340, 306] on div "Search" at bounding box center [405, 321] width 130 height 39
click at [340, 312] on div "Search" at bounding box center [405, 321] width 130 height 39
click at [358, 317] on span "Search" at bounding box center [405, 321] width 94 height 16
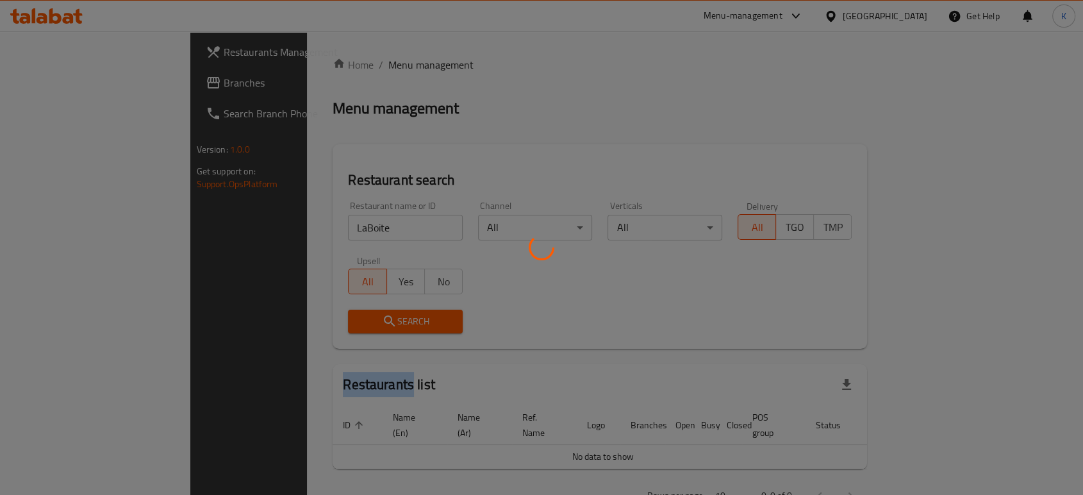
click at [311, 317] on div at bounding box center [541, 247] width 1083 height 495
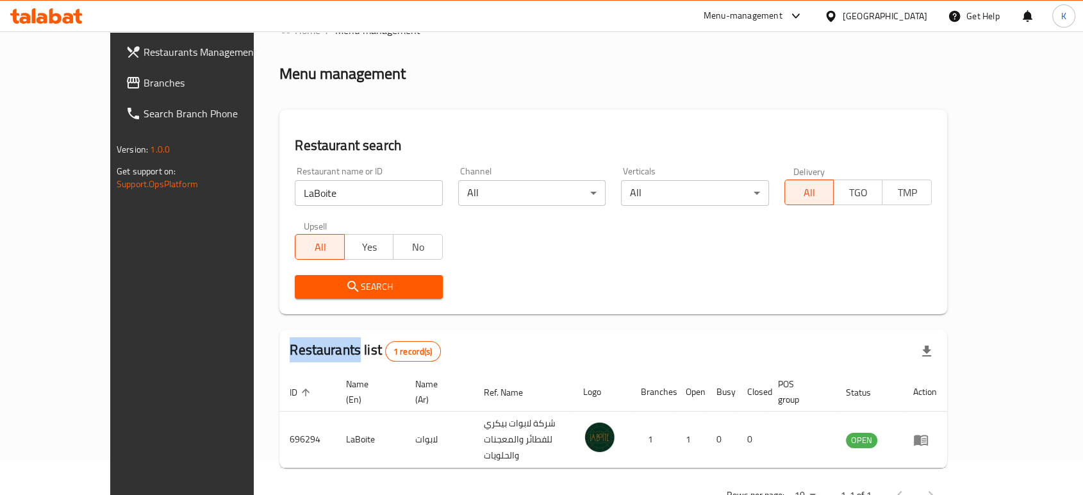
scroll to position [51, 0]
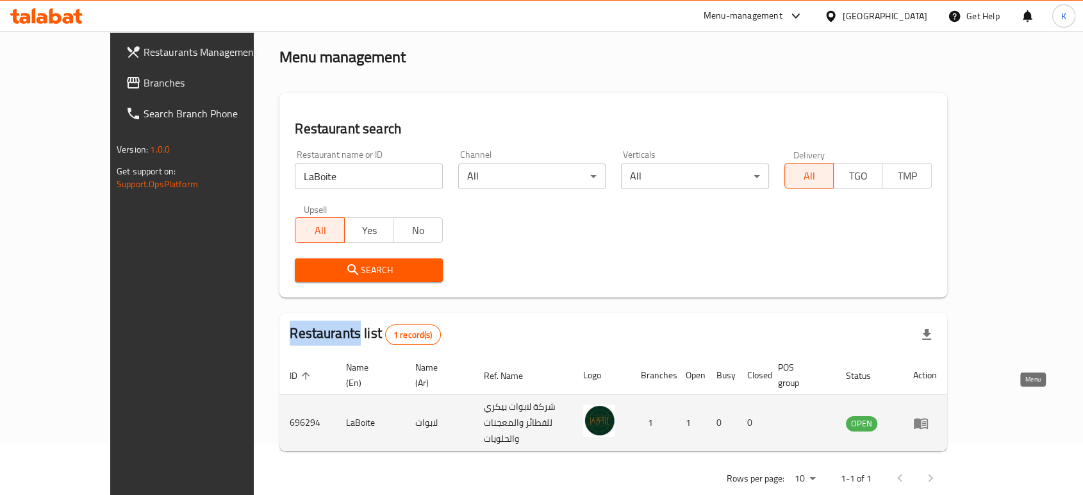
click at [928, 415] on icon "enhanced table" at bounding box center [920, 422] width 15 height 15
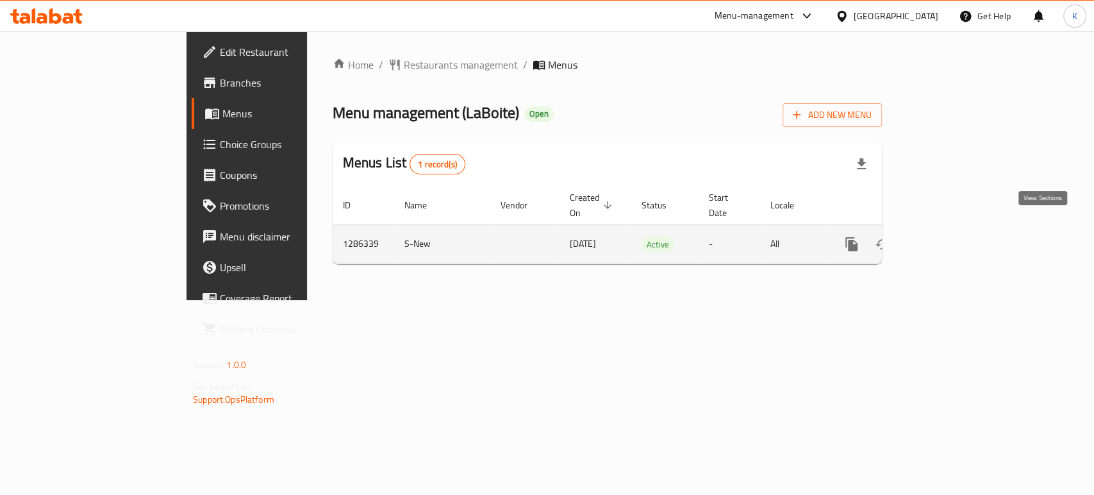
click at [951, 236] on icon "enhanced table" at bounding box center [943, 243] width 15 height 15
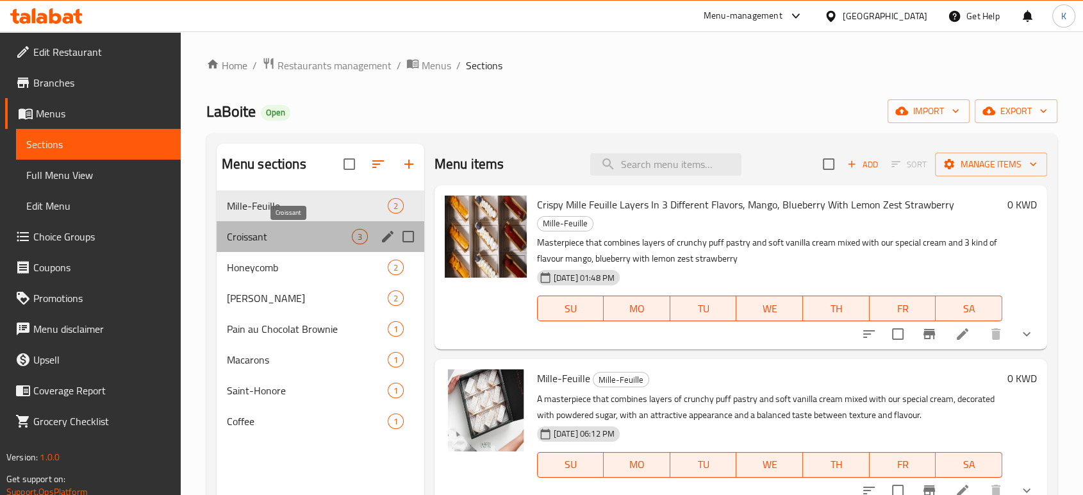
click at [292, 233] on span "Croissant" at bounding box center [289, 236] width 125 height 15
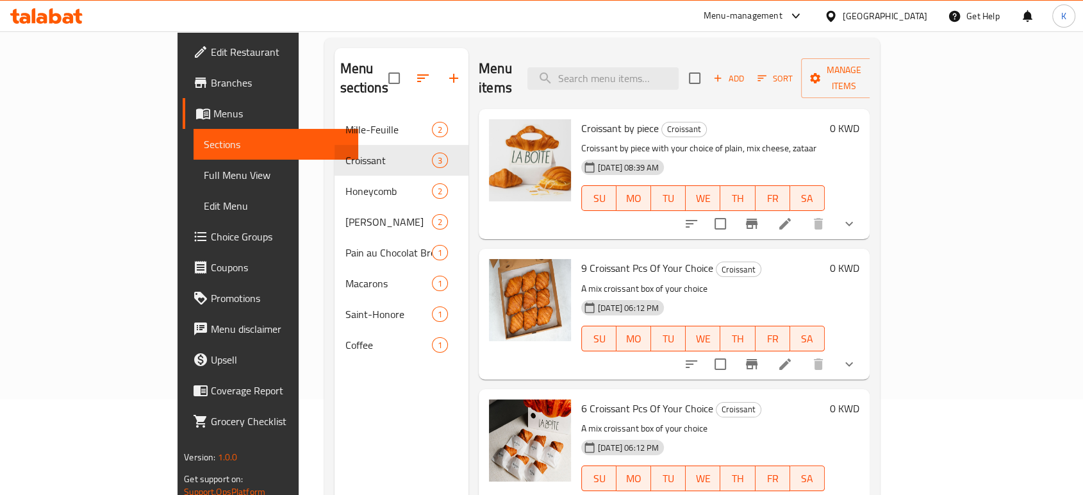
scroll to position [71, 0]
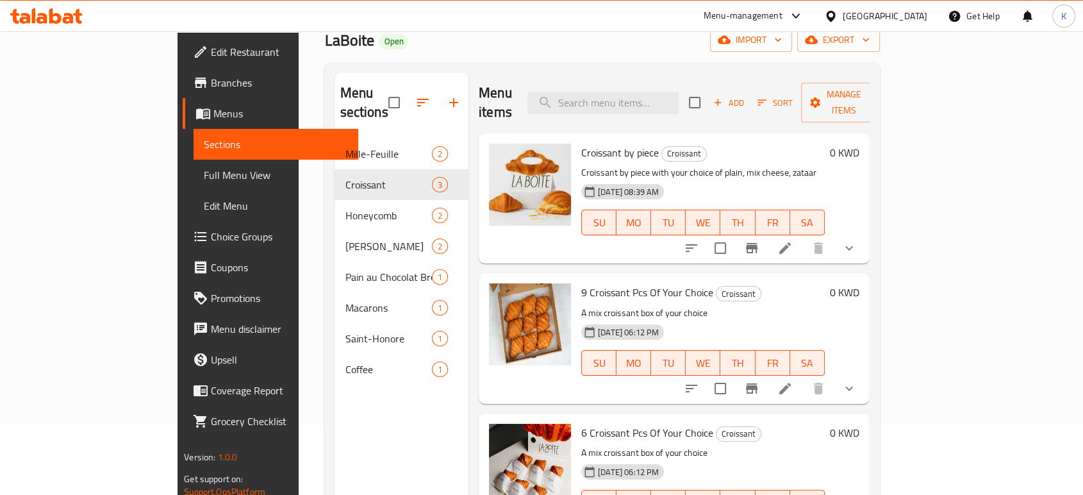
click at [791, 242] on icon at bounding box center [785, 248] width 12 height 12
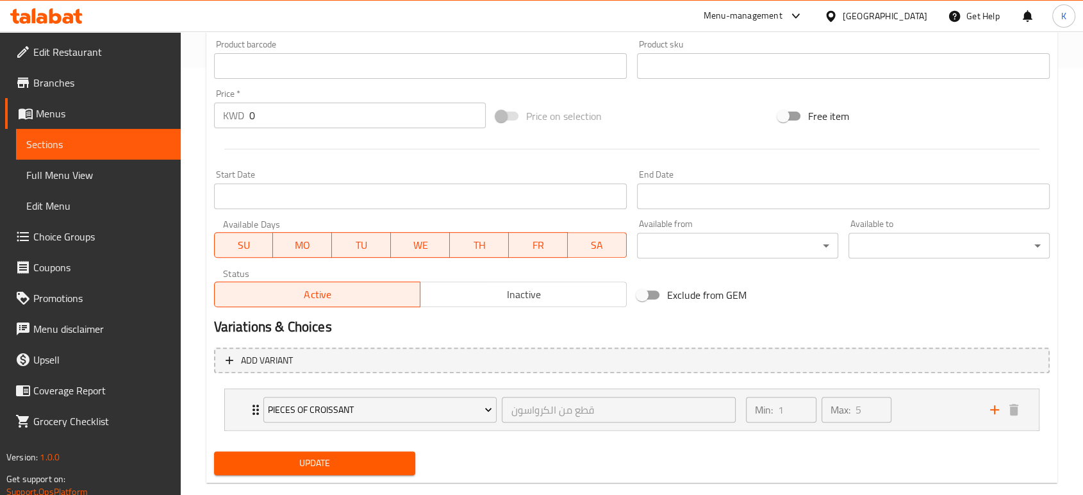
scroll to position [450, 0]
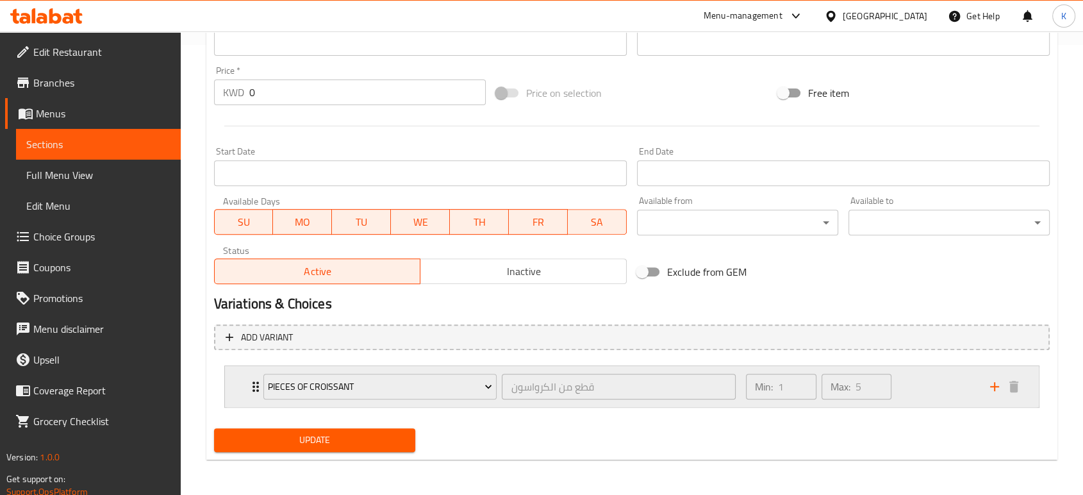
click at [939, 387] on div "Min: 1 ​ Max: 5 ​" at bounding box center [860, 386] width 244 height 41
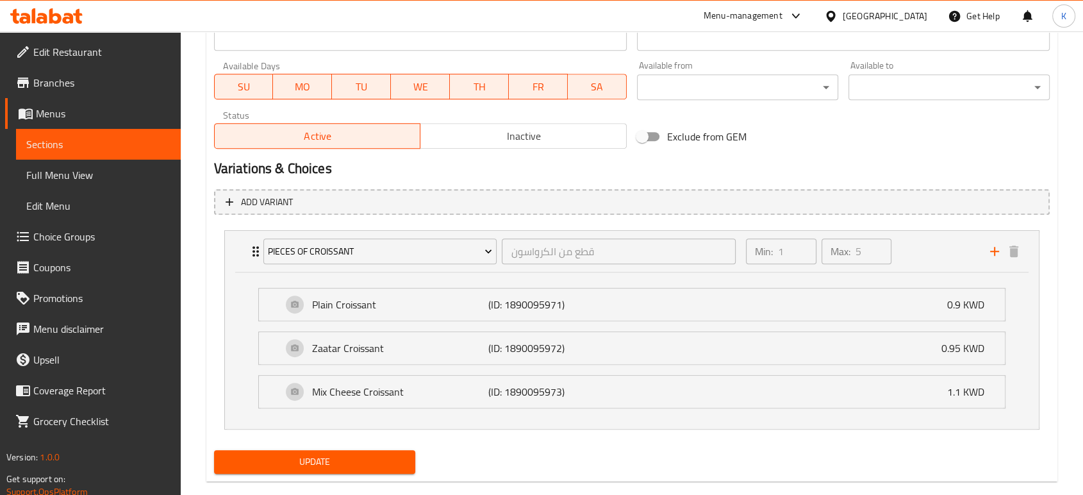
scroll to position [592, 0]
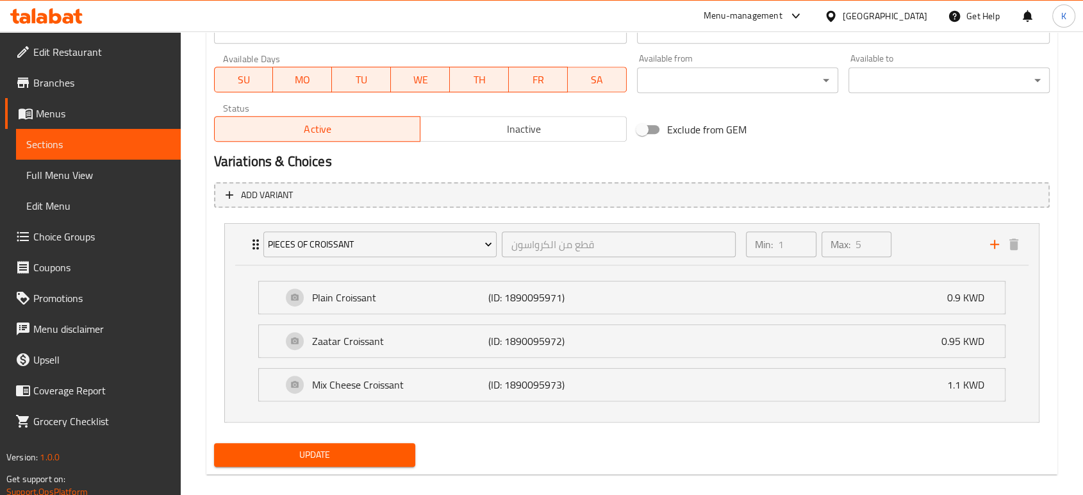
click at [1055, 265] on div "Update Croissant by piece Change Image Size: 1200 x 800 px / Image formats: jpg…" at bounding box center [631, 3] width 851 height 942
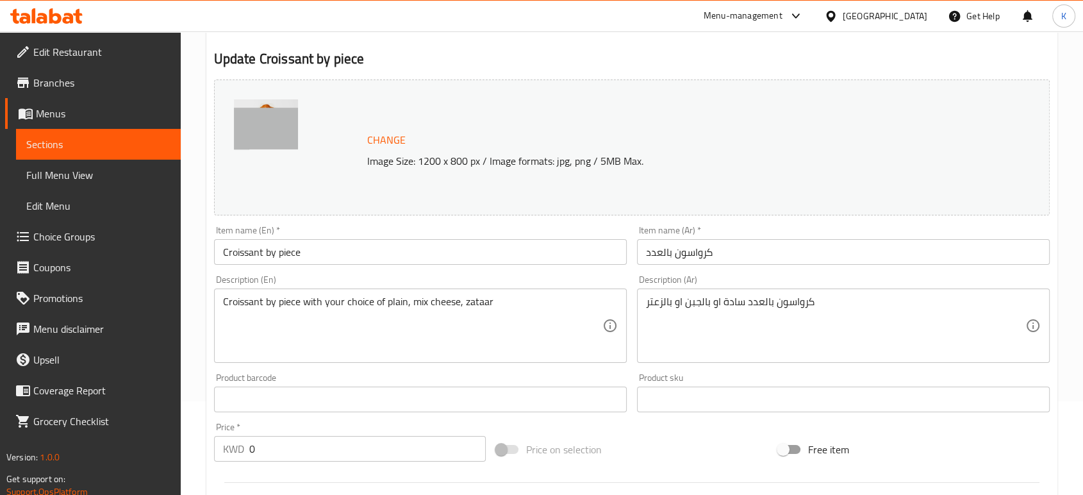
scroll to position [0, 0]
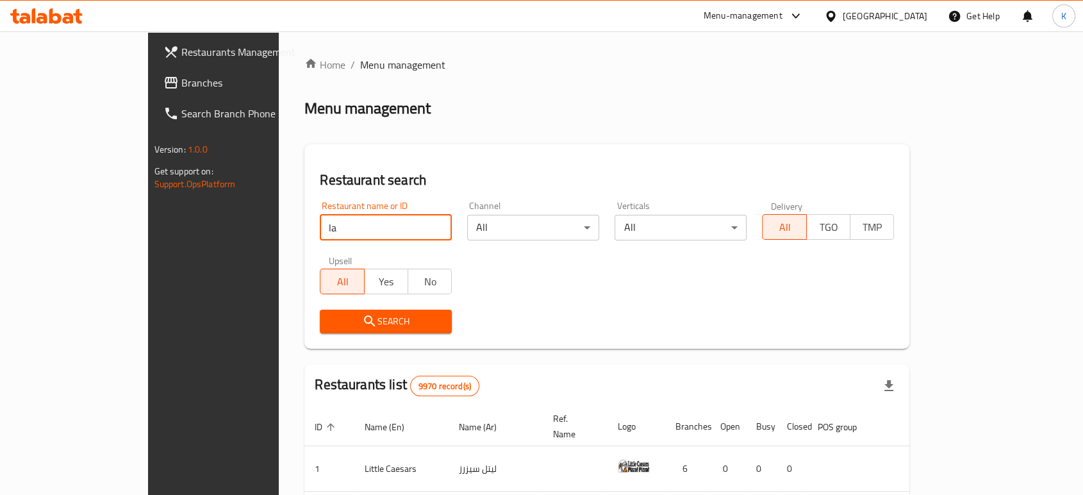
type input "LaBoite"
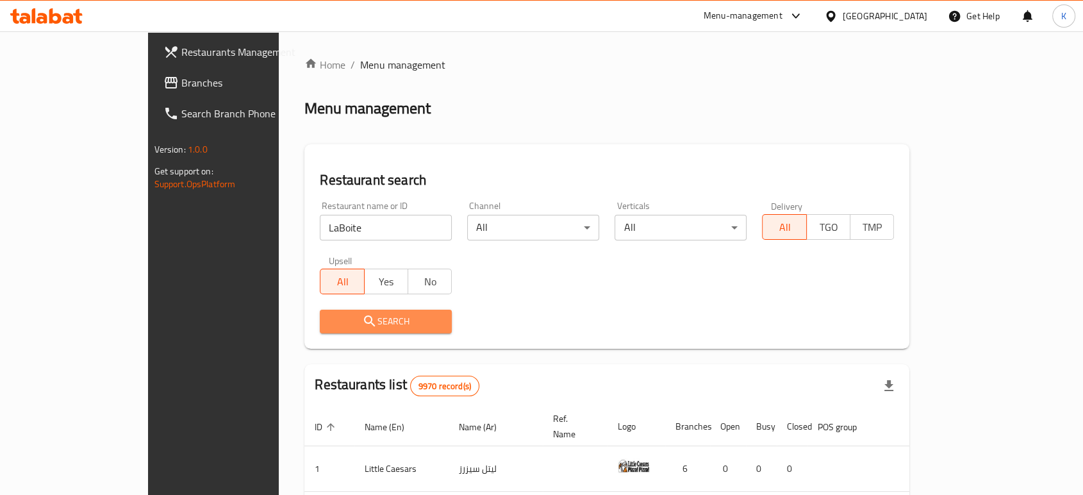
click at [330, 325] on span "Search" at bounding box center [385, 321] width 111 height 16
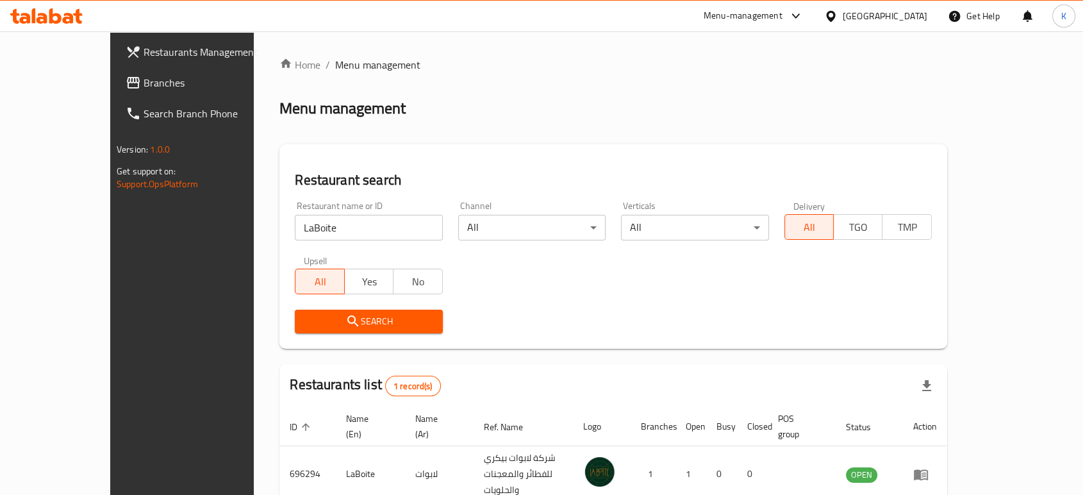
scroll to position [51, 0]
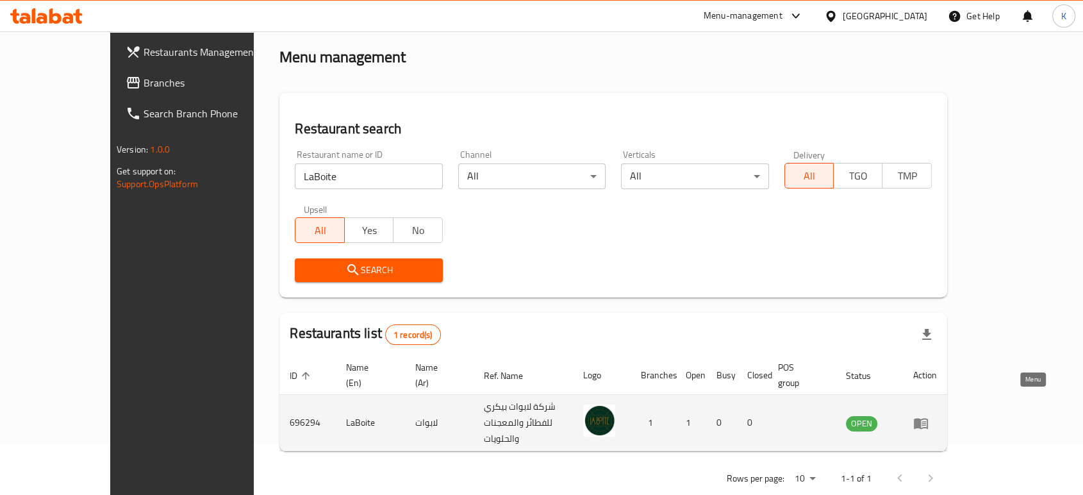
click at [928, 418] on icon "enhanced table" at bounding box center [921, 423] width 14 height 11
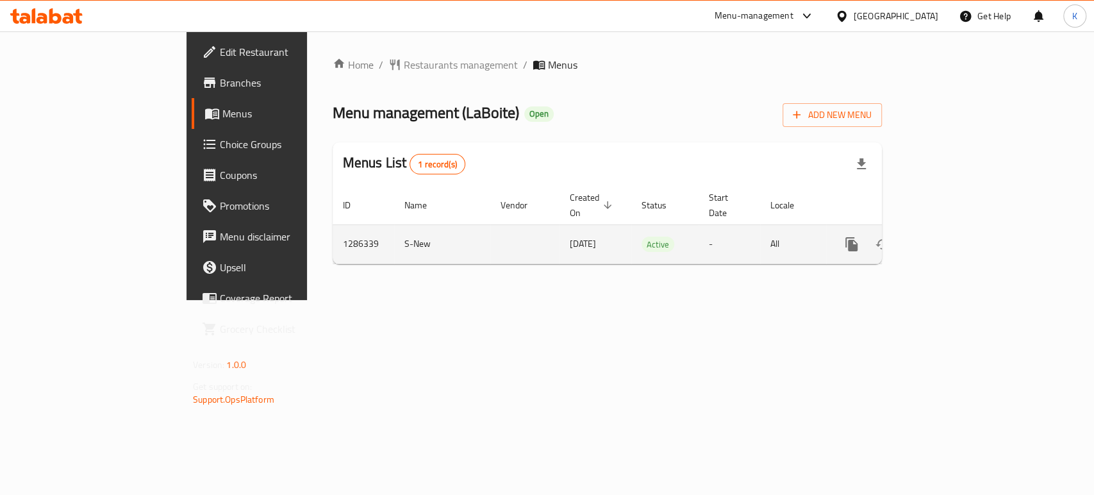
click at [959, 229] on div "enhanced table" at bounding box center [897, 244] width 123 height 31
click at [951, 236] on icon "enhanced table" at bounding box center [943, 243] width 15 height 15
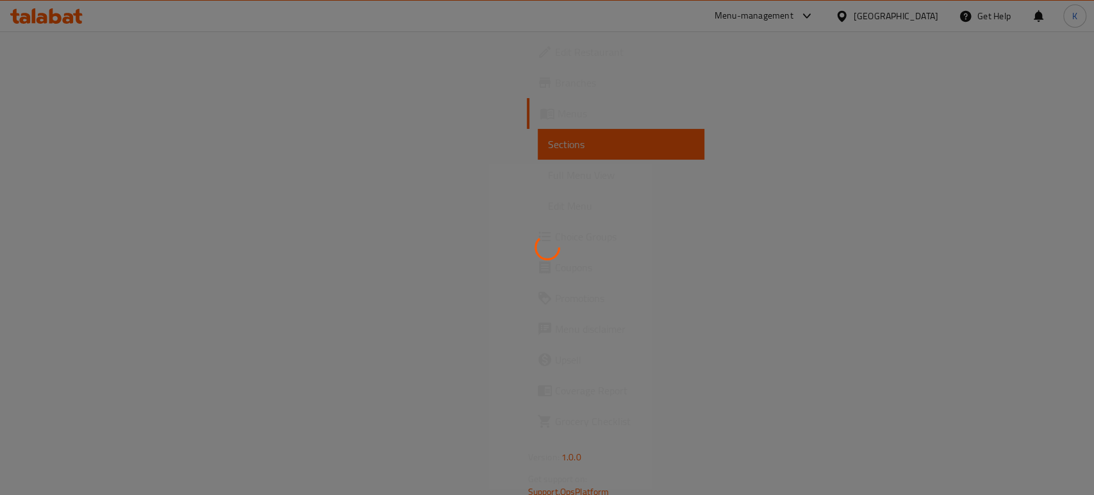
click at [55, 175] on div at bounding box center [547, 247] width 1094 height 495
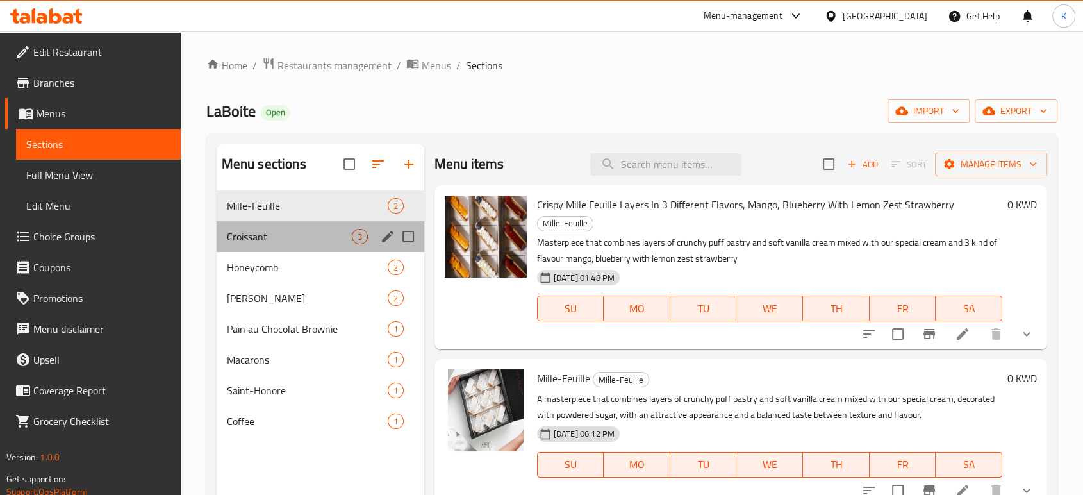
click at [272, 248] on div "Croissant 3" at bounding box center [321, 236] width 208 height 31
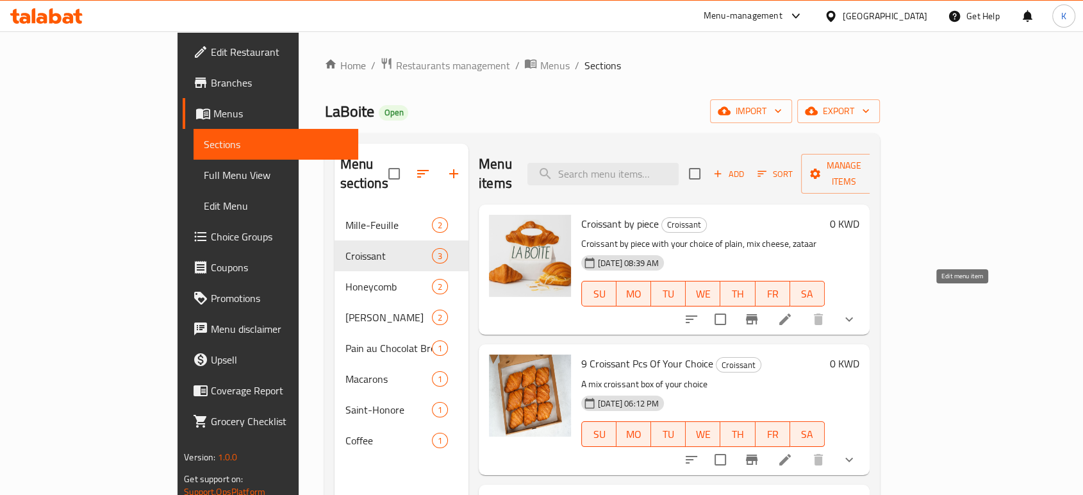
click at [791, 313] on icon at bounding box center [785, 319] width 12 height 12
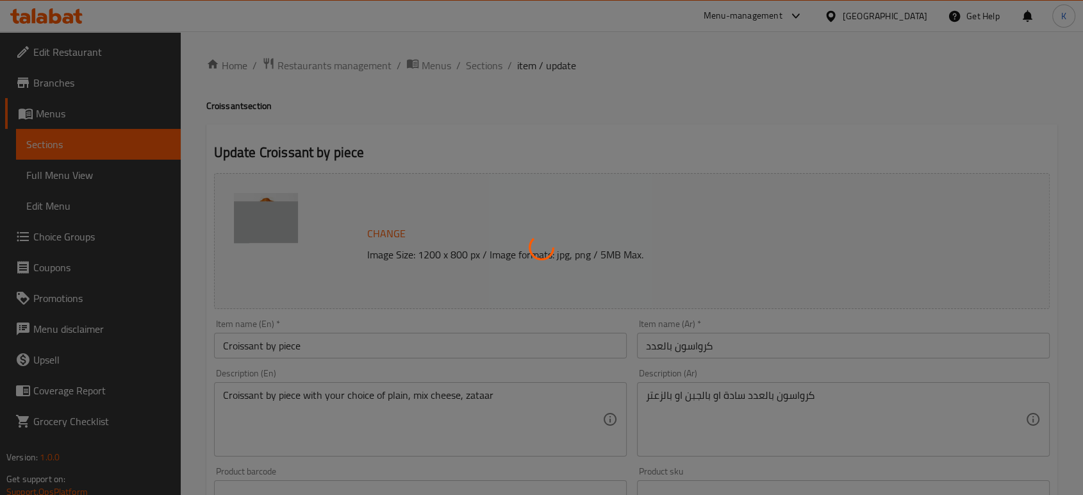
type input "قطع من الكرواسون"
type input "1"
type input "5"
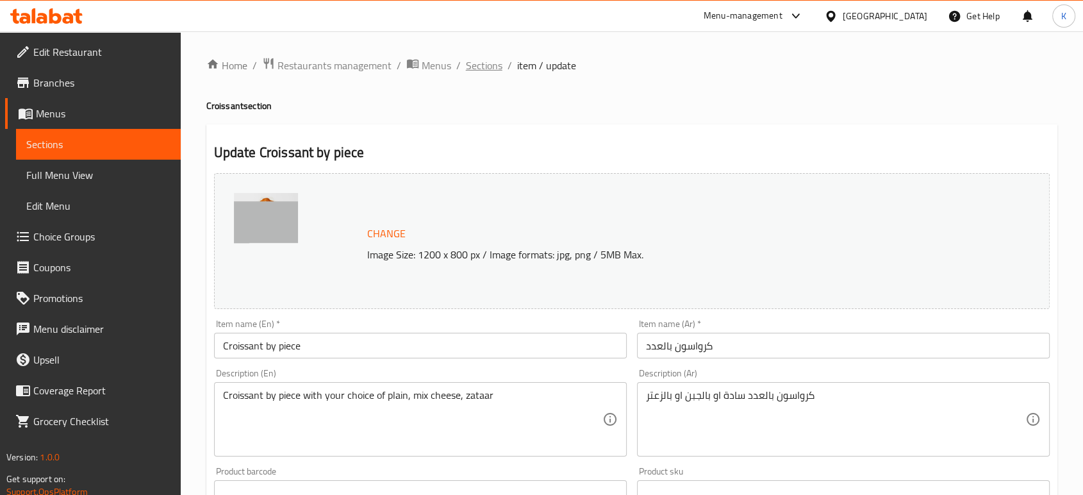
click at [487, 63] on span "Sections" at bounding box center [484, 65] width 37 height 15
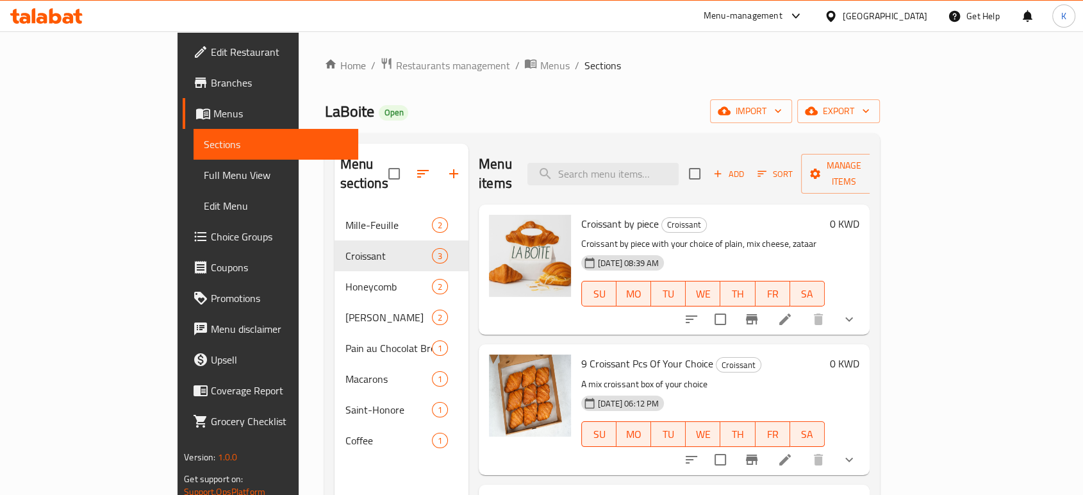
click at [299, 116] on div "Home / Restaurants management / Menus / Sections LaBoite Open import export Men…" at bounding box center [602, 352] width 606 height 643
drag, startPoint x: 207, startPoint y: 115, endPoint x: 256, endPoint y: 115, distance: 48.7
click at [324, 115] on h2 "LaBoite Open" at bounding box center [366, 111] width 84 height 21
copy span "LaBoite"
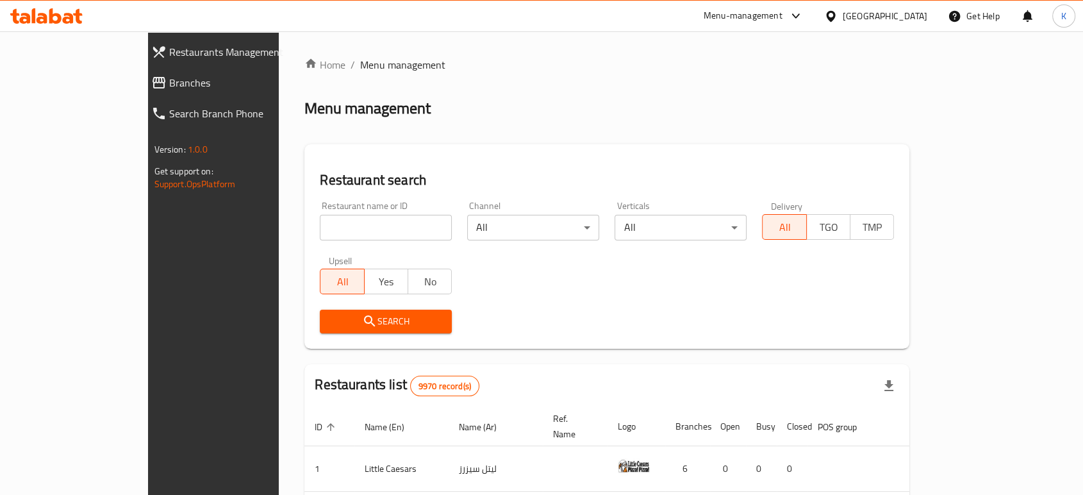
click at [333, 217] on input "search" at bounding box center [386, 228] width 132 height 26
type input "ryouq"
click at [330, 325] on span "Search" at bounding box center [385, 321] width 111 height 16
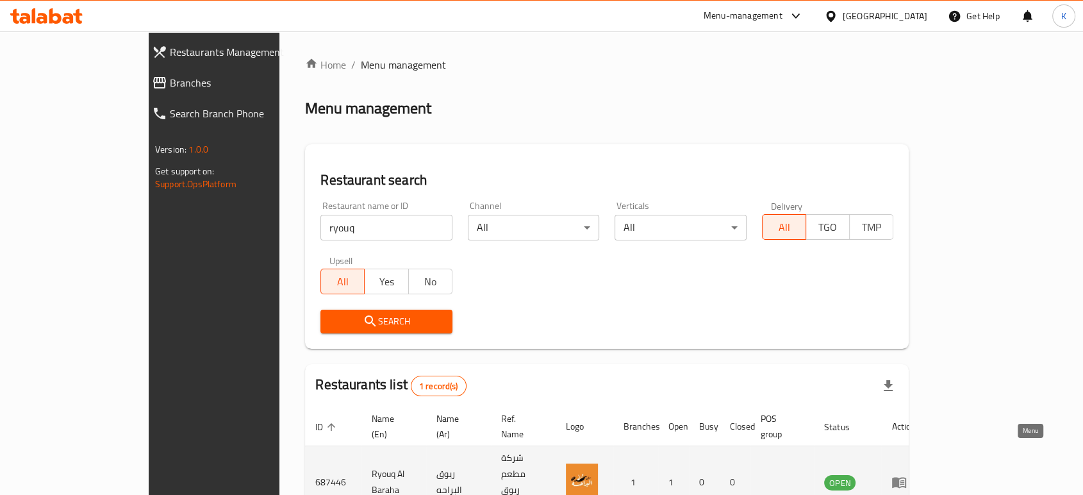
click at [907, 474] on icon "enhanced table" at bounding box center [898, 481] width 15 height 15
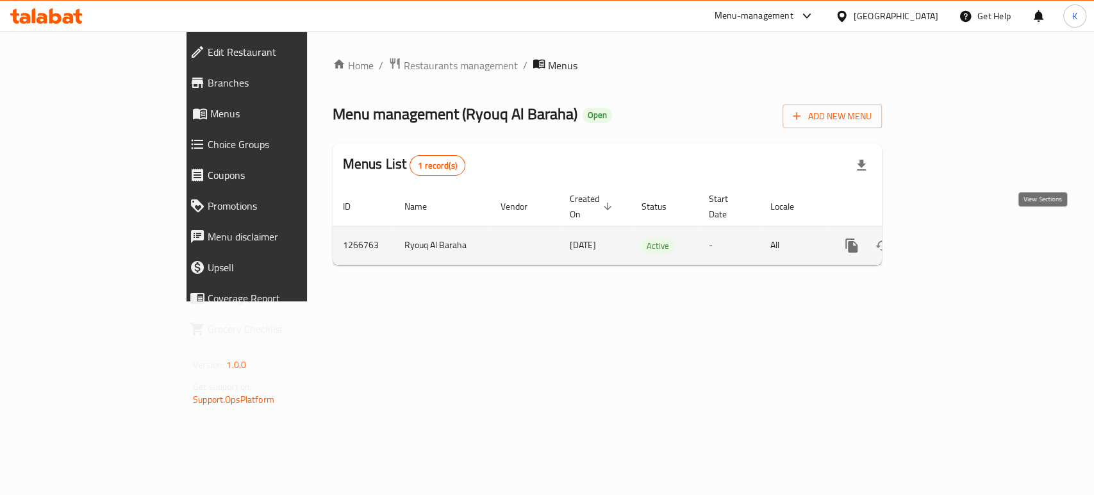
click at [950, 240] on icon "enhanced table" at bounding box center [944, 246] width 12 height 12
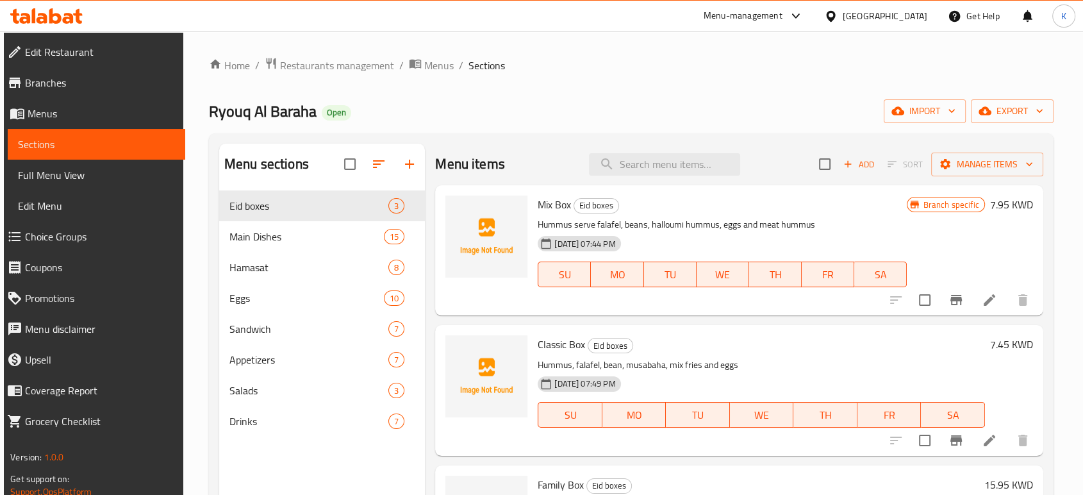
click at [780, 17] on div "Menu-management" at bounding box center [742, 15] width 79 height 15
click at [741, 138] on div "Restaurant-Management" at bounding box center [730, 142] width 101 height 14
